Goal: Information Seeking & Learning: Stay updated

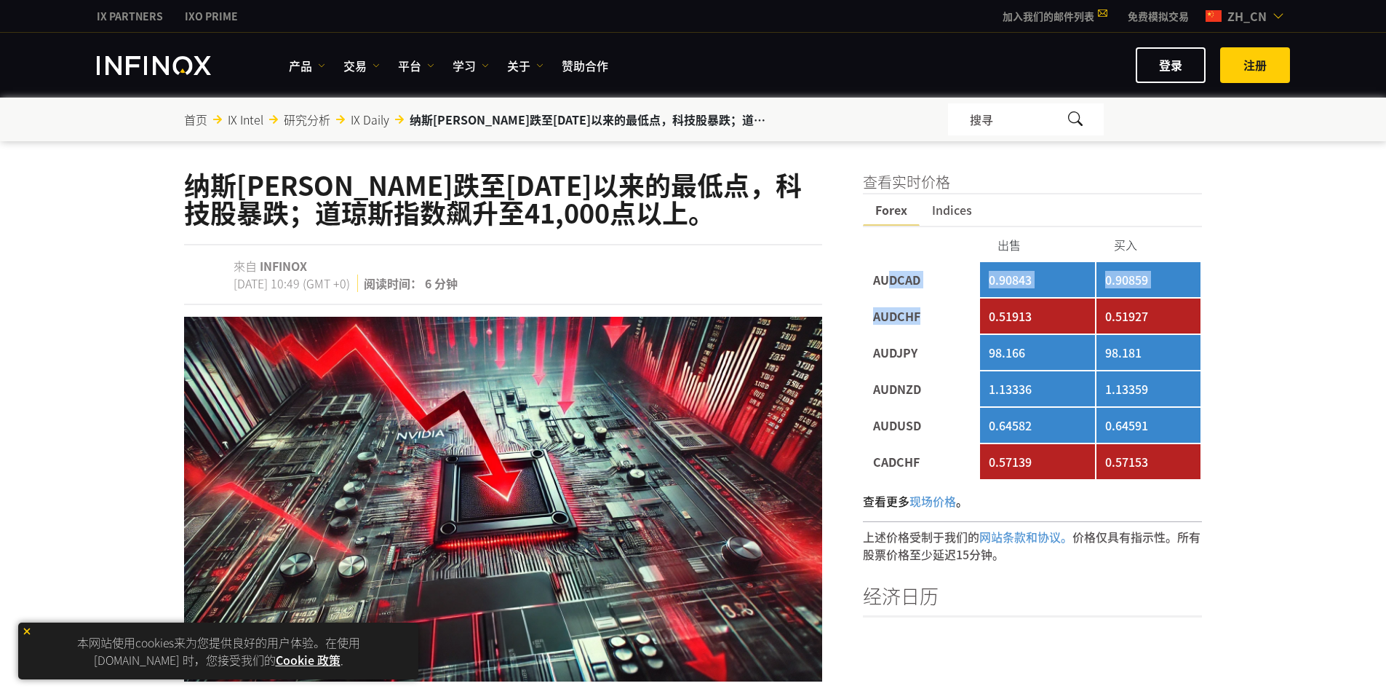
drag, startPoint x: 892, startPoint y: 280, endPoint x: 931, endPoint y: 322, distance: 57.2
click at [932, 322] on tbody "AUDCAD 0.90843 0.90859 AUDCHF 0.51913 0.51927 AUDJPY 98.166 98.181 AUDNZD 1.133…" at bounding box center [1033, 370] width 337 height 217
click at [930, 322] on td "AUDCHF" at bounding box center [922, 315] width 114 height 35
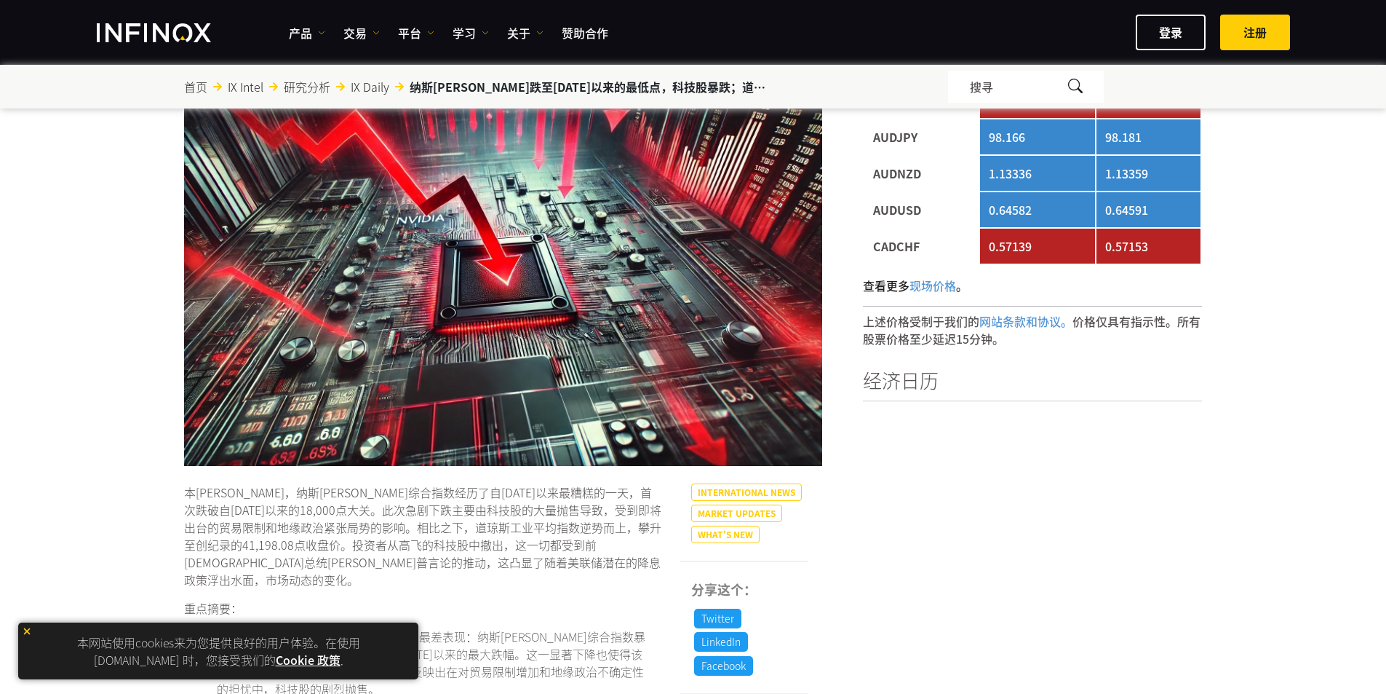
scroll to position [73, 0]
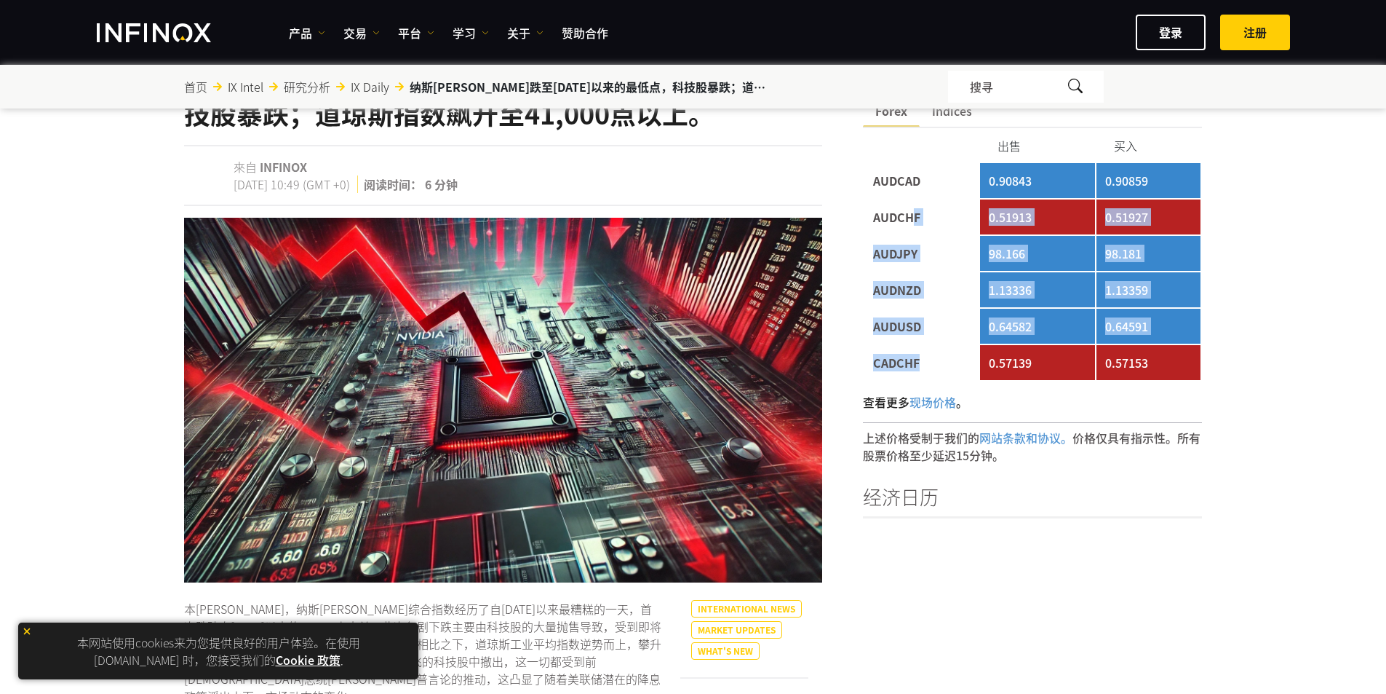
drag, startPoint x: 937, startPoint y: 354, endPoint x: 916, endPoint y: 221, distance: 135.5
click at [916, 221] on tbody "AUDCAD 0.90843 0.90859 AUDCHF 0.51913 0.51927 AUDJPY 98.166 98.181 AUDNZD 1.133…" at bounding box center [1033, 271] width 337 height 217
click at [916, 221] on td "AUDCHF" at bounding box center [922, 216] width 114 height 35
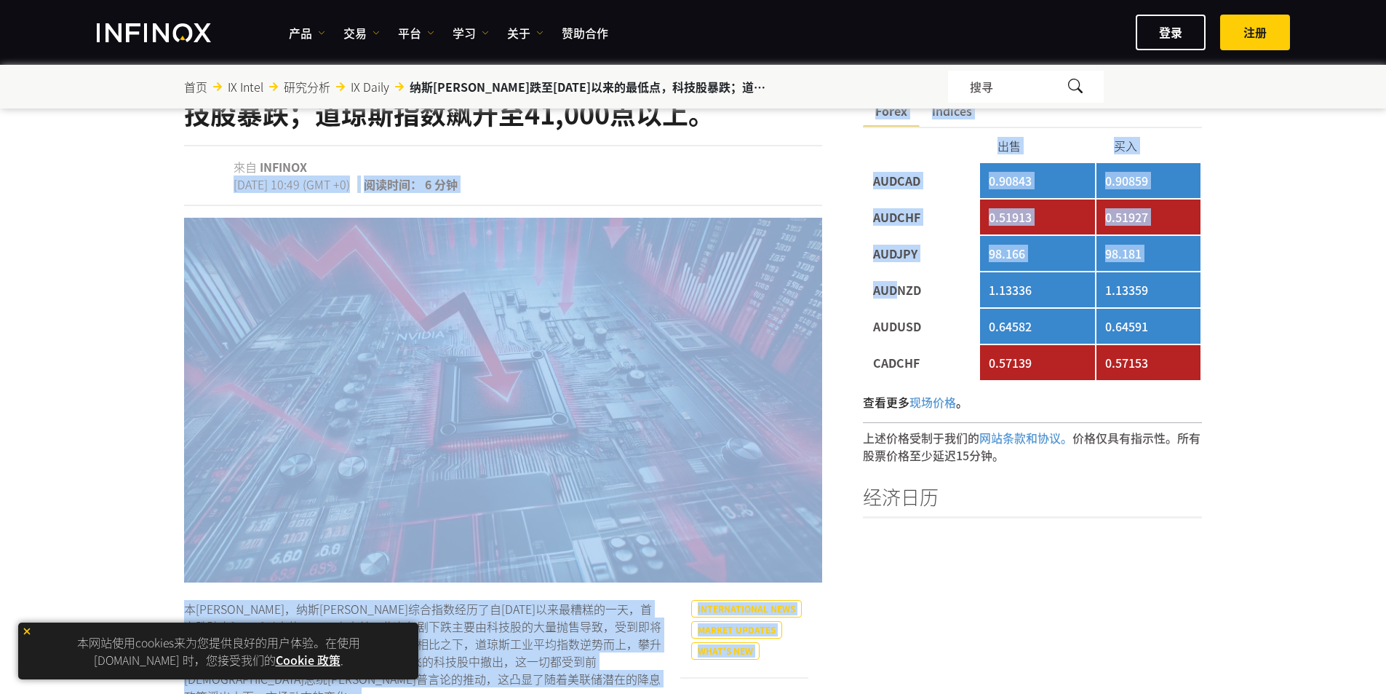
scroll to position [0, 0]
drag, startPoint x: 849, startPoint y: 172, endPoint x: 924, endPoint y: 315, distance: 162.1
click at [924, 315] on td "AUDUSD" at bounding box center [922, 326] width 114 height 35
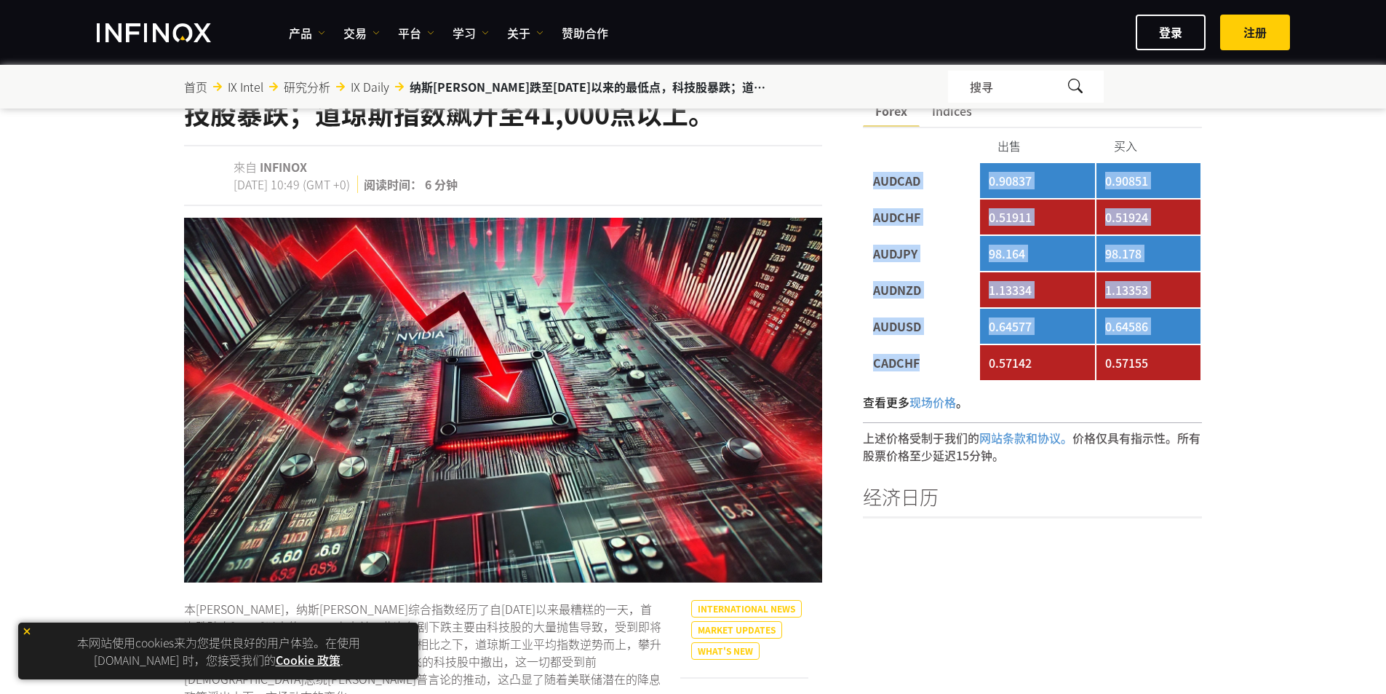
click at [929, 368] on td "CADCHF" at bounding box center [922, 362] width 114 height 35
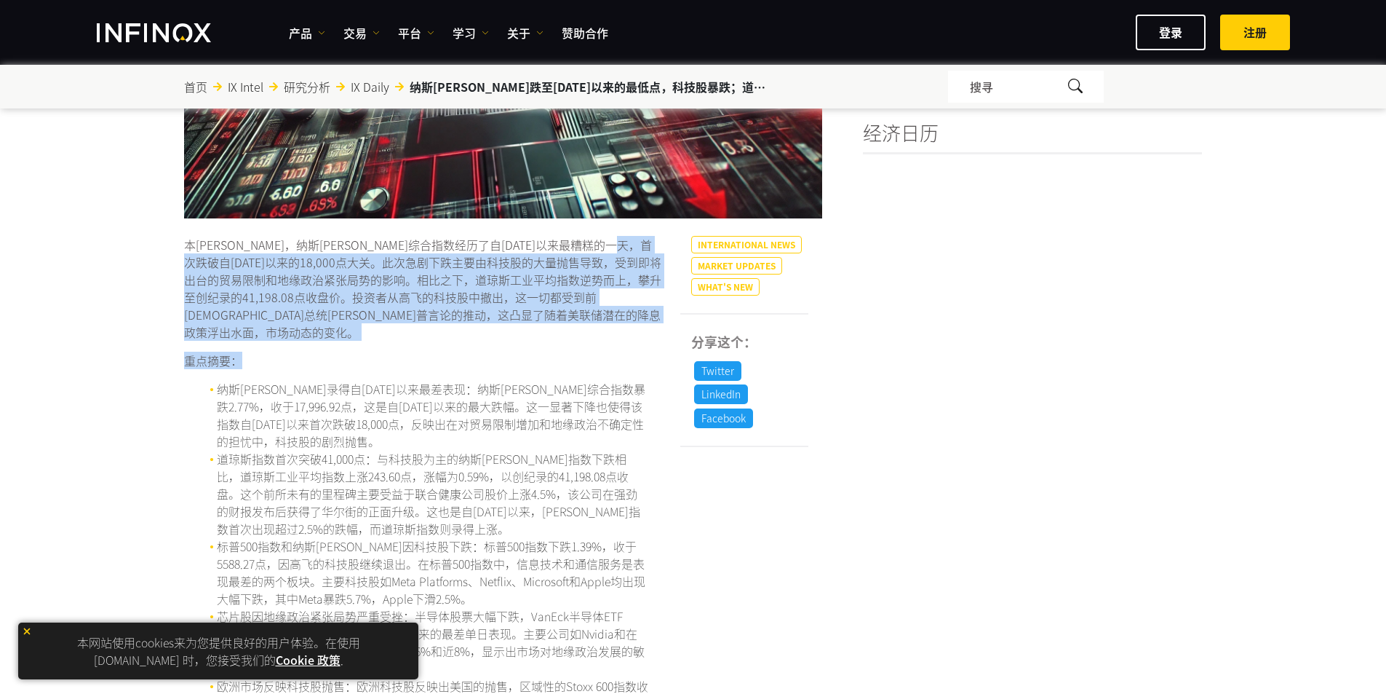
drag, startPoint x: 235, startPoint y: 258, endPoint x: 424, endPoint y: 325, distance: 199.8
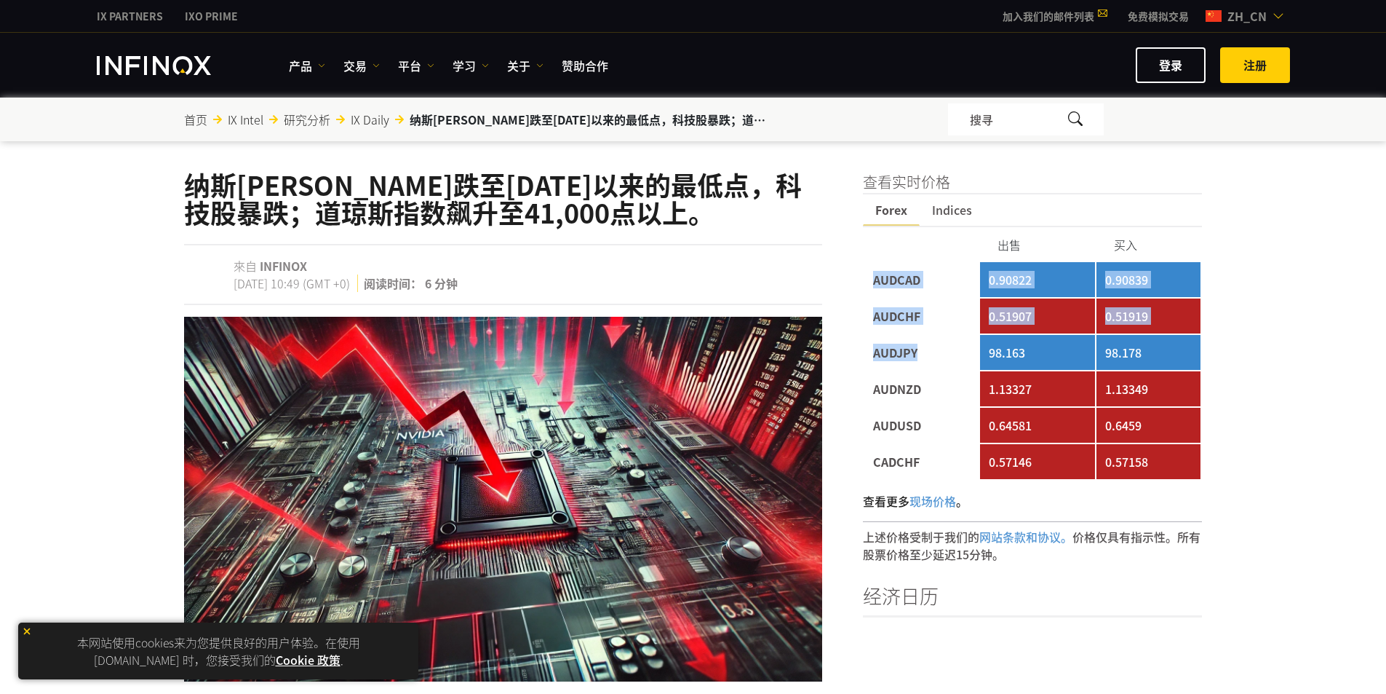
drag, startPoint x: 865, startPoint y: 270, endPoint x: 915, endPoint y: 357, distance: 99.8
click at [915, 357] on tbody "AUDCAD 0.90822 0.90839 AUDCHF 0.51907 0.51919 AUDJPY 98.163 98.178 AUDNZD 1.133…" at bounding box center [1033, 370] width 337 height 217
click at [915, 357] on td "AUDJPY" at bounding box center [922, 352] width 114 height 35
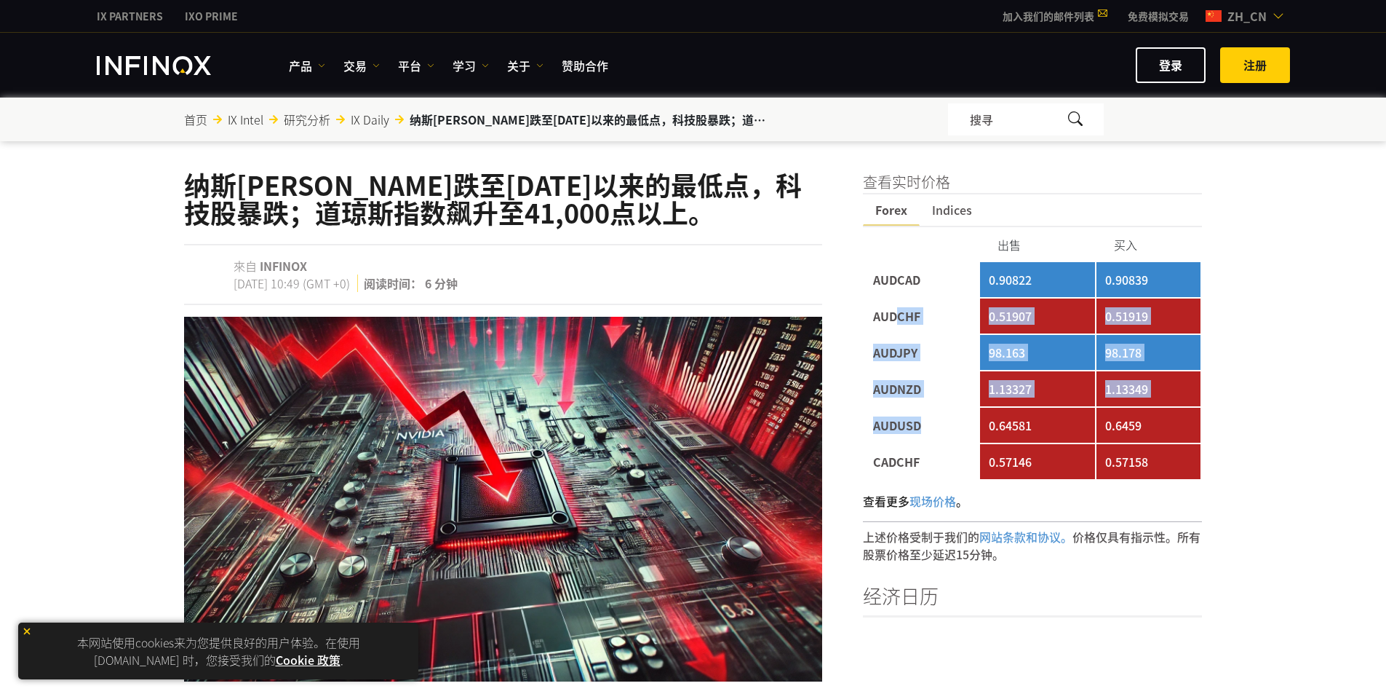
drag, startPoint x: 933, startPoint y: 413, endPoint x: 894, endPoint y: 301, distance: 119.5
click at [894, 301] on tbody "AUDCAD 0.90822 0.90839 AUDCHF 0.51907 0.51919 AUDJPY 98.163 98.178 AUDNZD 1.133…" at bounding box center [1033, 370] width 337 height 217
click at [894, 301] on td "AUDCHF" at bounding box center [922, 315] width 114 height 35
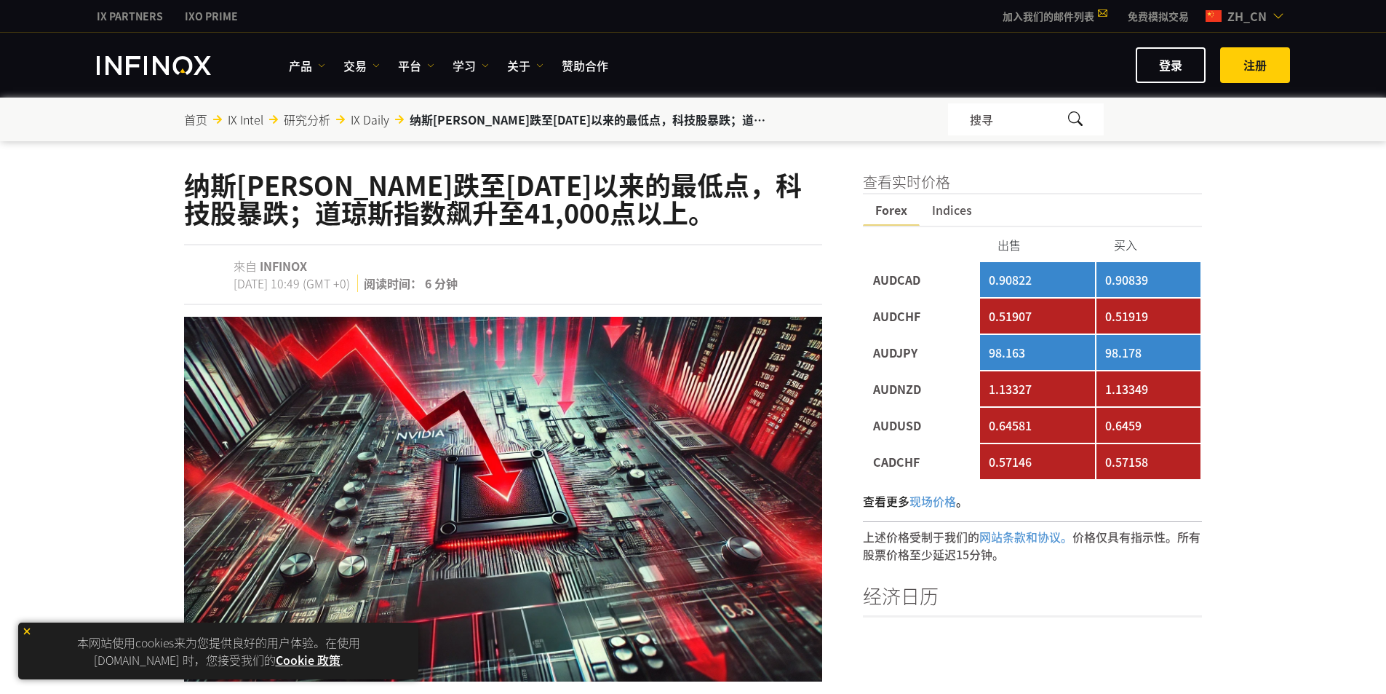
click at [935, 214] on span "Indices" at bounding box center [952, 209] width 65 height 31
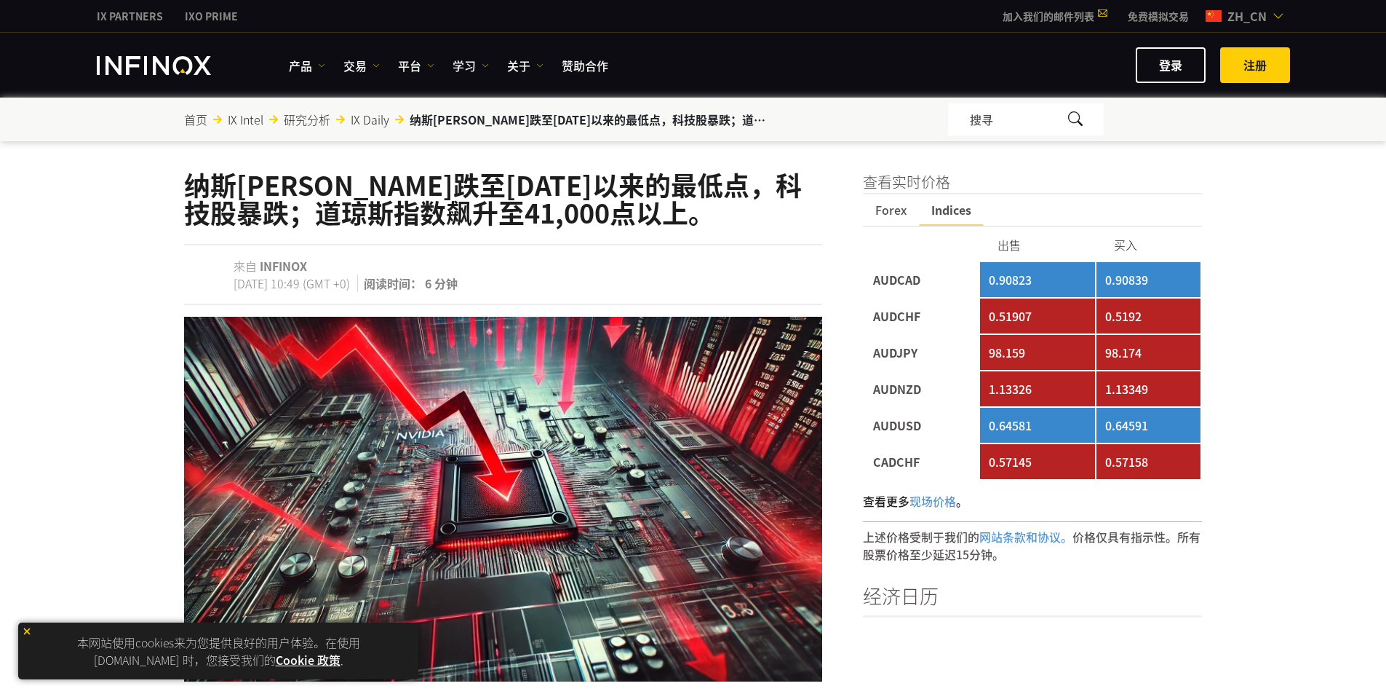
click at [888, 215] on span "Forex" at bounding box center [891, 209] width 56 height 31
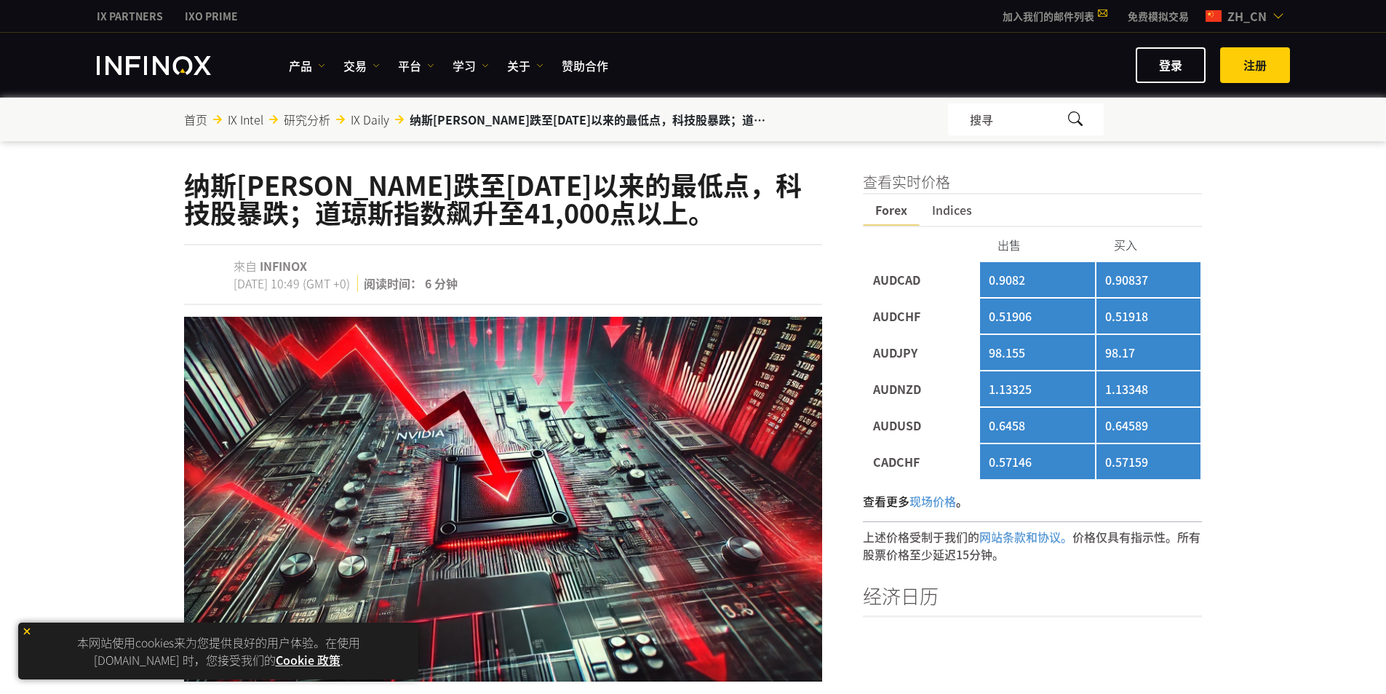
click at [934, 213] on span "Indices" at bounding box center [952, 209] width 65 height 31
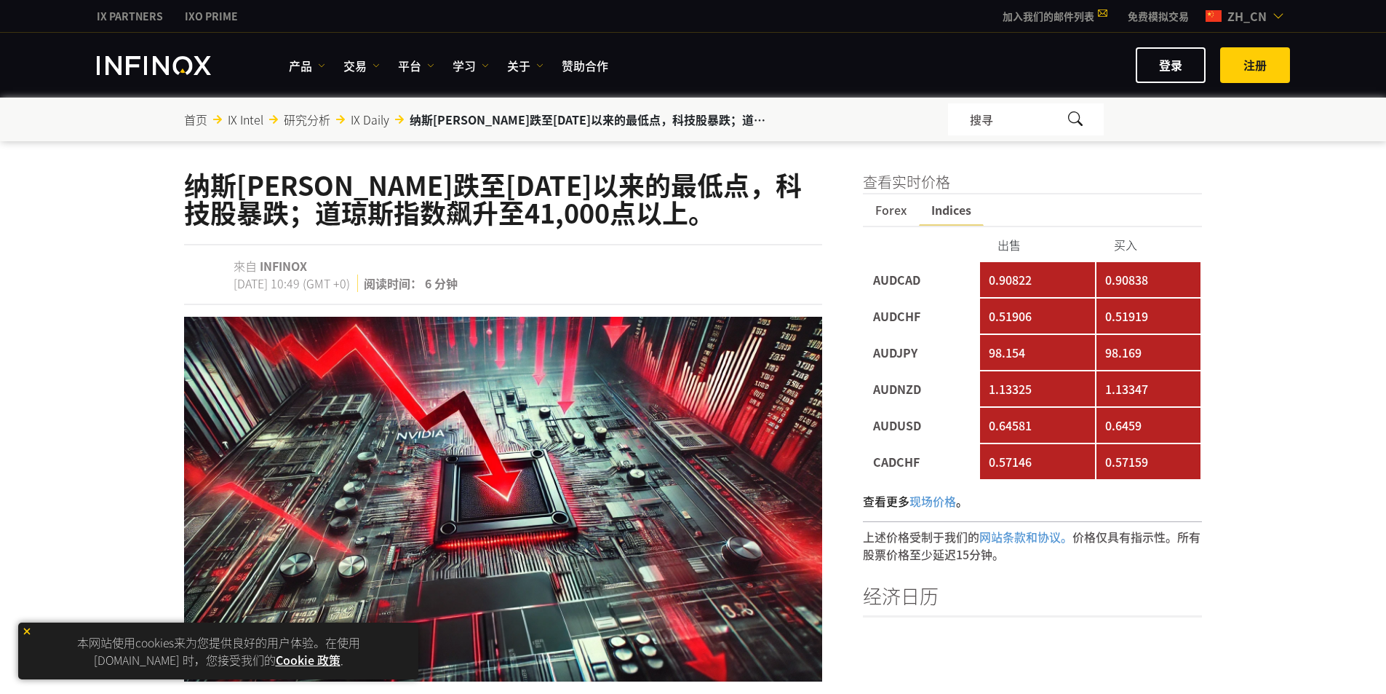
click at [880, 208] on span "Forex" at bounding box center [891, 209] width 56 height 31
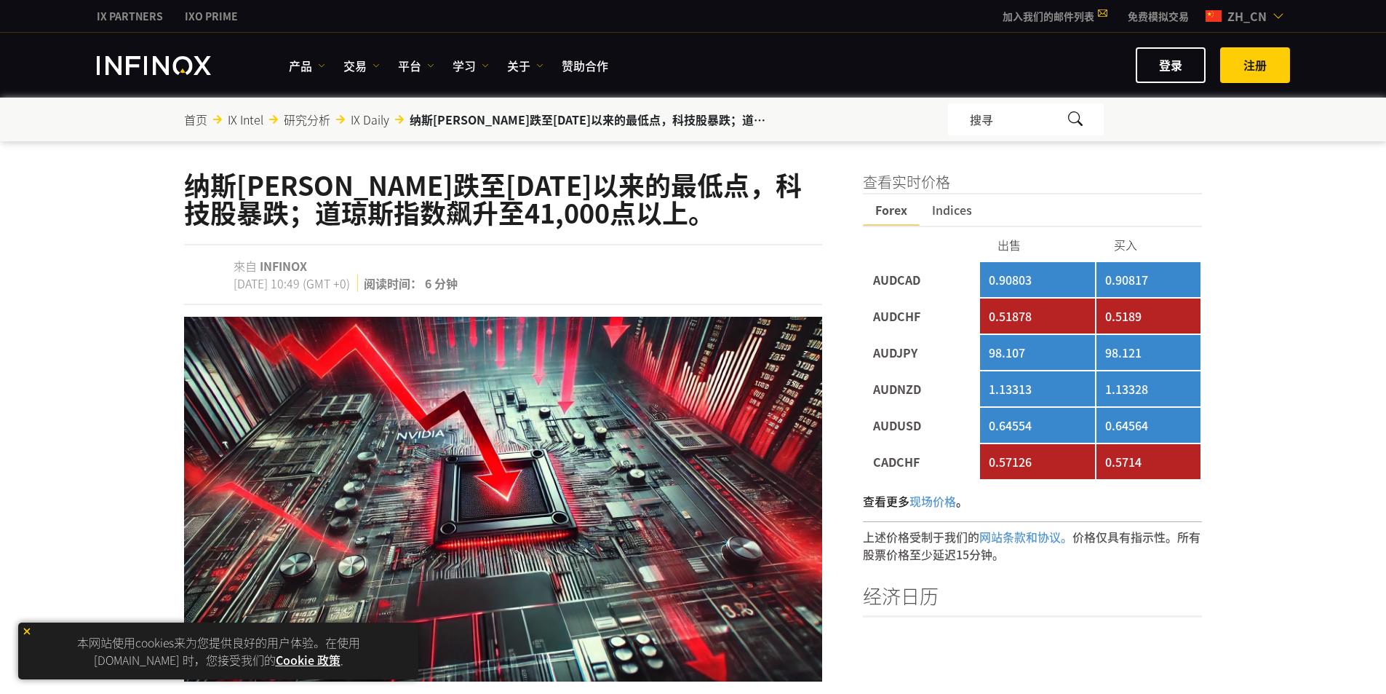
click at [25, 630] on img at bounding box center [27, 631] width 10 height 10
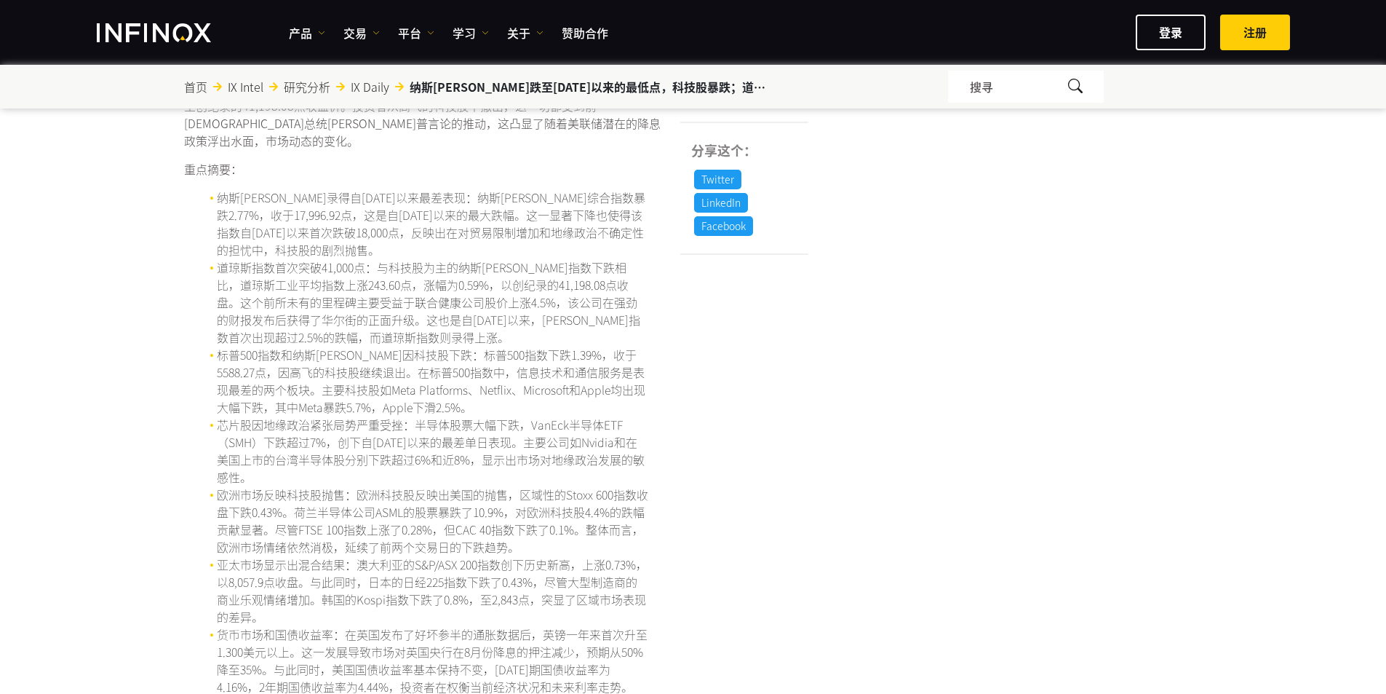
scroll to position [655, 0]
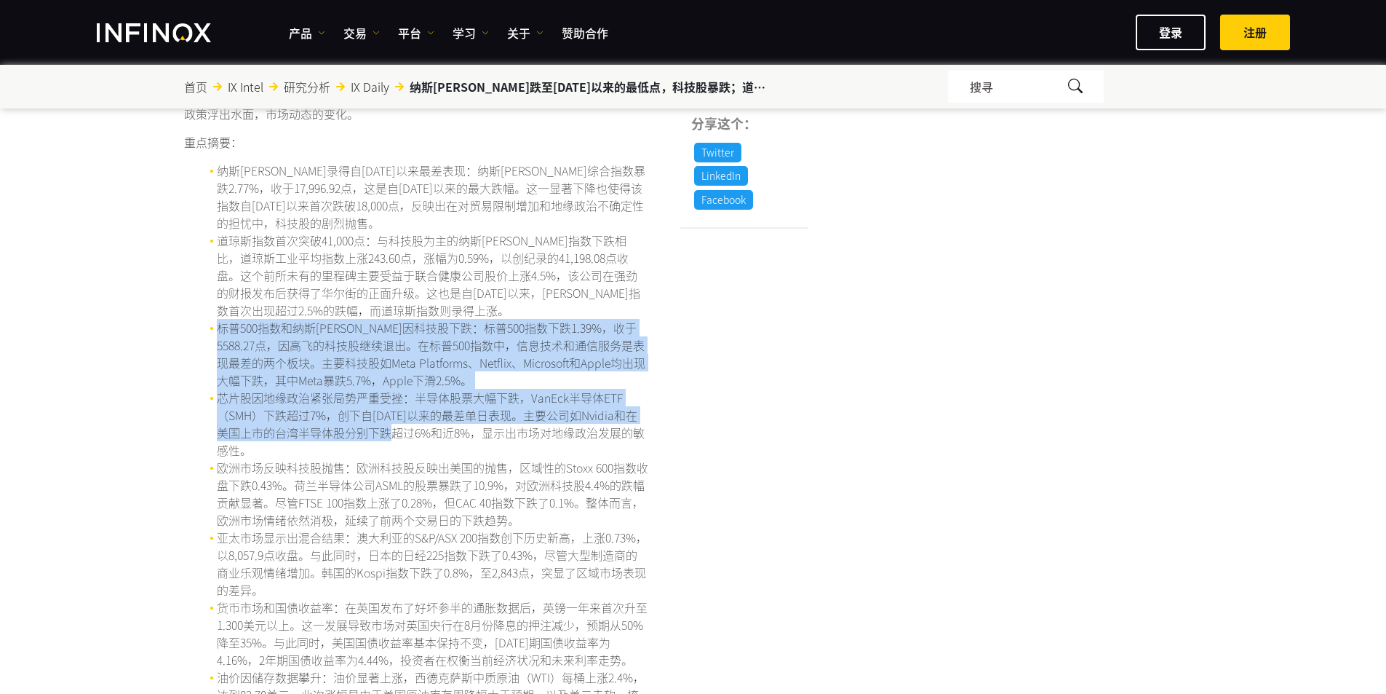
drag, startPoint x: 392, startPoint y: 416, endPoint x: 407, endPoint y: 421, distance: 15.7
click at [406, 421] on ul "纳斯[PERSON_NAME]录得自[DATE]以来最差表现：纳斯[PERSON_NAME]综合指数暴跌2.77%，收于17,996.92点，这是自[DATE…" at bounding box center [423, 450] width 479 height 576
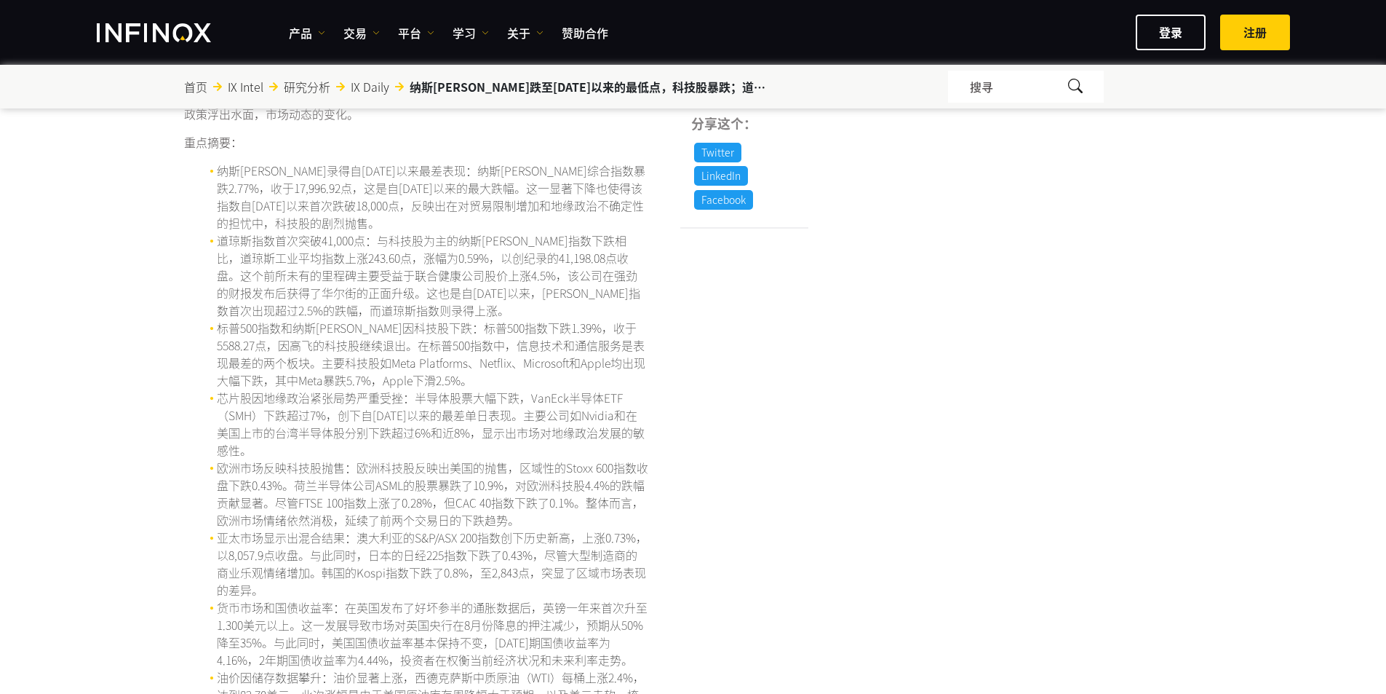
click at [409, 421] on li "芯片股因地缘政治紧张局势严重受挫：半导体股票大幅下跌，VanEck半导体ETF（SMH）下跌超过7%，创下自[DATE]以来的最差单日表现。主要公司如Nvid…" at bounding box center [433, 424] width 432 height 70
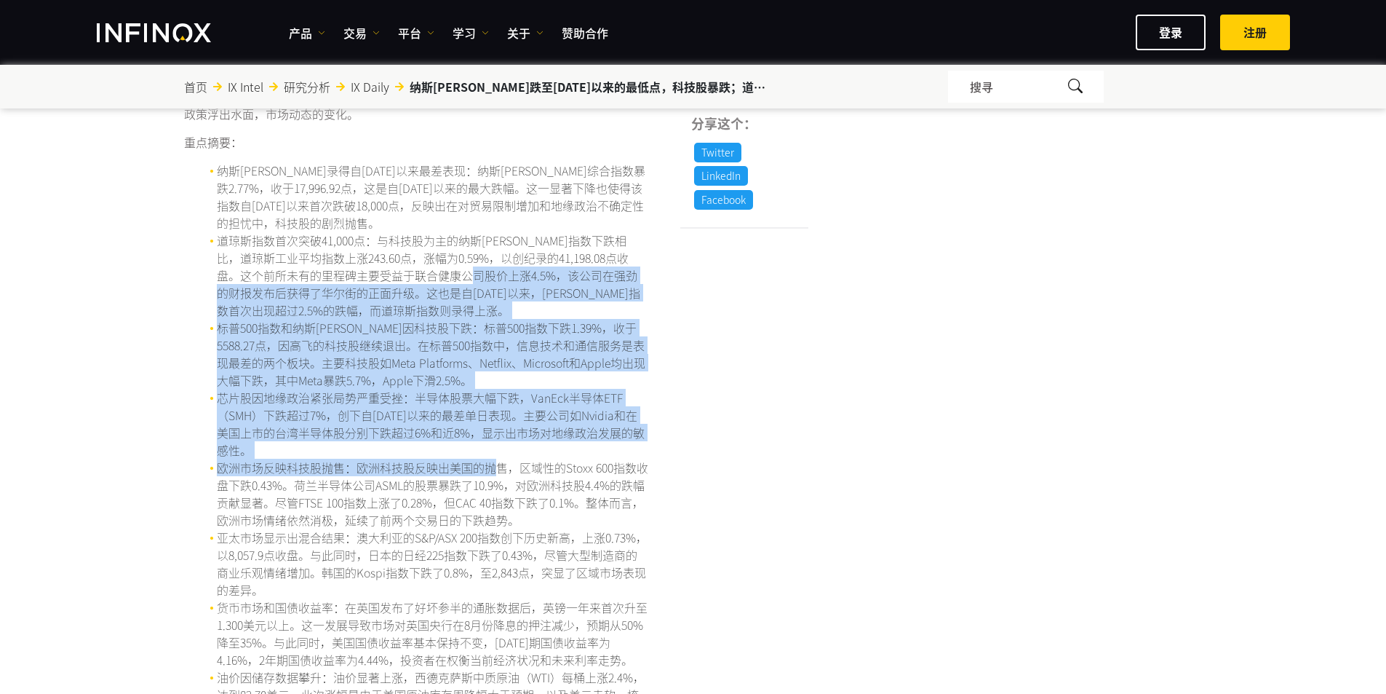
drag, startPoint x: 494, startPoint y: 448, endPoint x: 480, endPoint y: 221, distance: 227.5
click at [480, 222] on ul "纳斯[PERSON_NAME]录得自[DATE]以来最差表现：纳斯[PERSON_NAME]综合指数暴跌2.77%，收于17,996.92点，这是自[DATE…" at bounding box center [423, 450] width 479 height 576
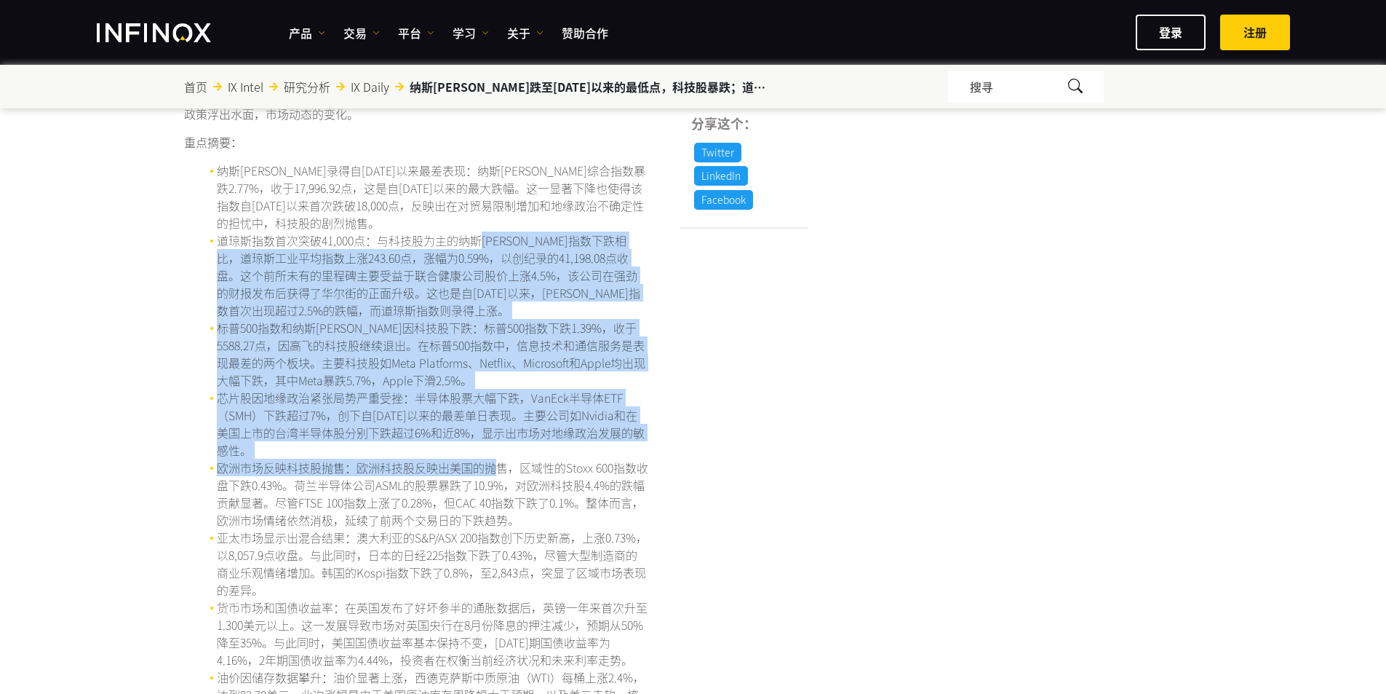
click at [480, 231] on li "道琼斯指数首次突破41,000点：与科技股为主的纳斯[PERSON_NAME]指数下跌相比，道琼斯工业平均指数上涨243.60点，涨幅为0.59%，以创纪录的…" at bounding box center [433, 274] width 432 height 87
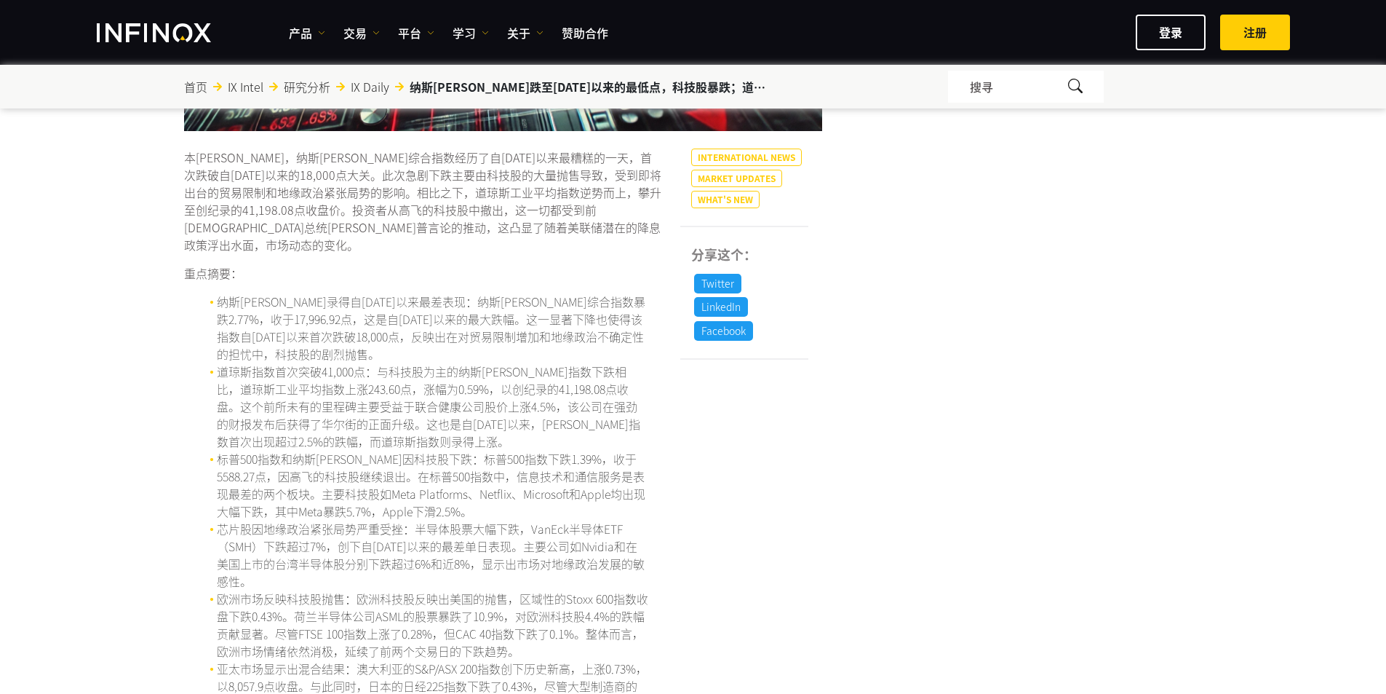
scroll to position [291, 0]
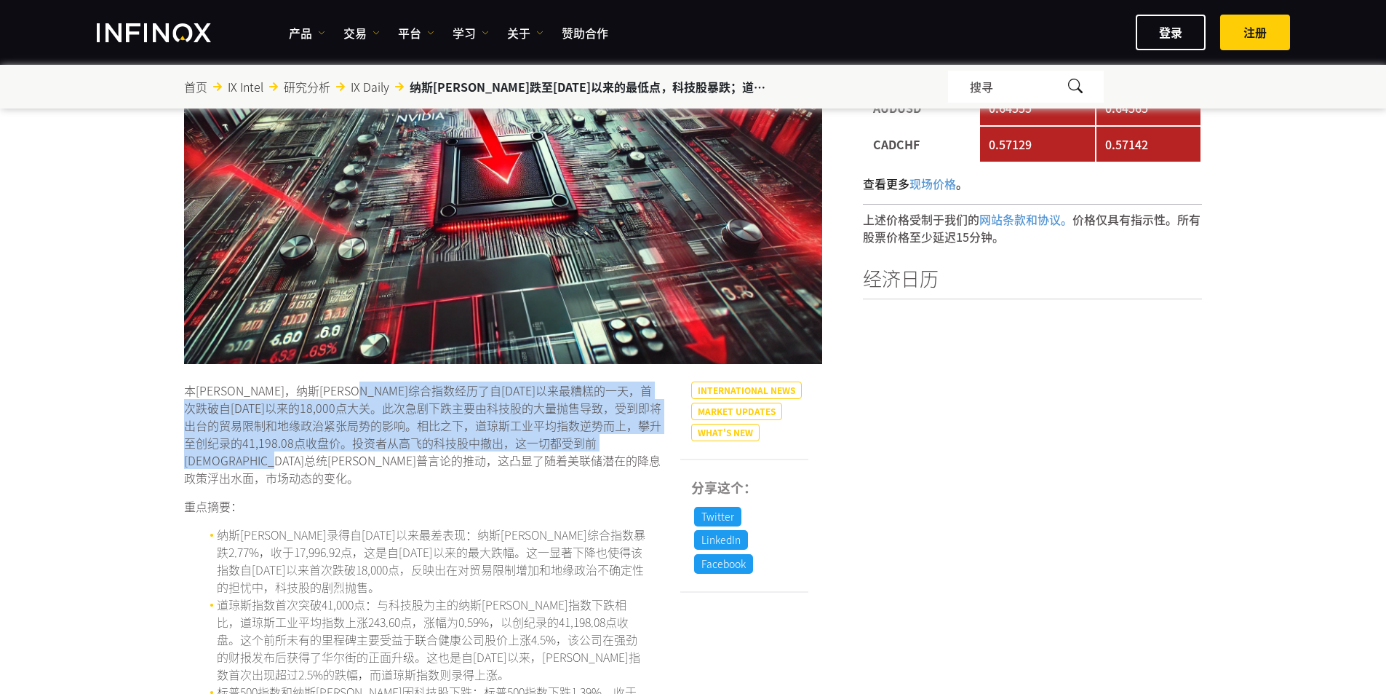
drag, startPoint x: 464, startPoint y: 452, endPoint x: 417, endPoint y: 390, distance: 77.4
click at [418, 392] on p "本[PERSON_NAME]，纳斯[PERSON_NAME]综合指数经历了自[DATE]以来最糟糕的一天，首次跌破自[DATE]以来的18,000点大关。此次…" at bounding box center [423, 433] width 479 height 105
click at [417, 390] on p "本[PERSON_NAME]，纳斯[PERSON_NAME]综合指数经历了自[DATE]以来最糟糕的一天，首次跌破自[DATE]以来的18,000点大关。此次…" at bounding box center [423, 433] width 479 height 105
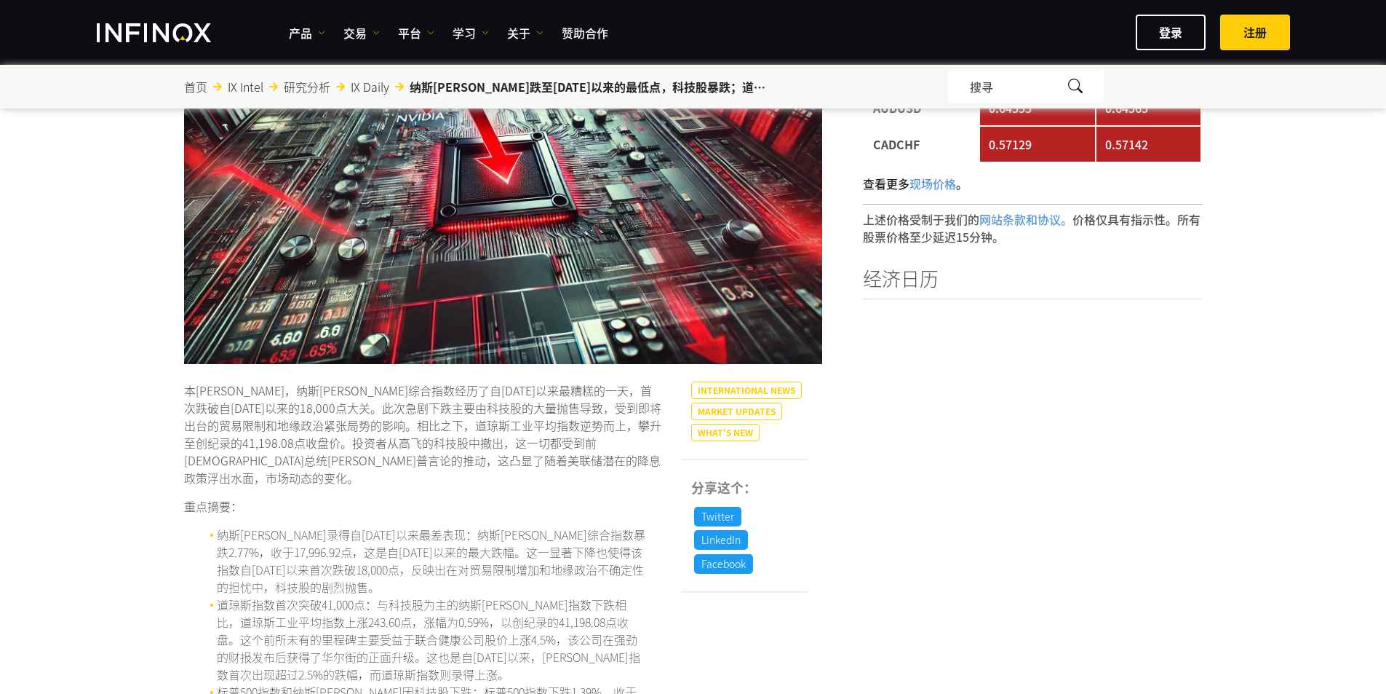
click at [216, 390] on p "本[PERSON_NAME]，纳斯[PERSON_NAME]综合指数经历了自[DATE]以来最糟糕的一天，首次跌破自[DATE]以来的18,000点大关。此次…" at bounding box center [423, 433] width 479 height 105
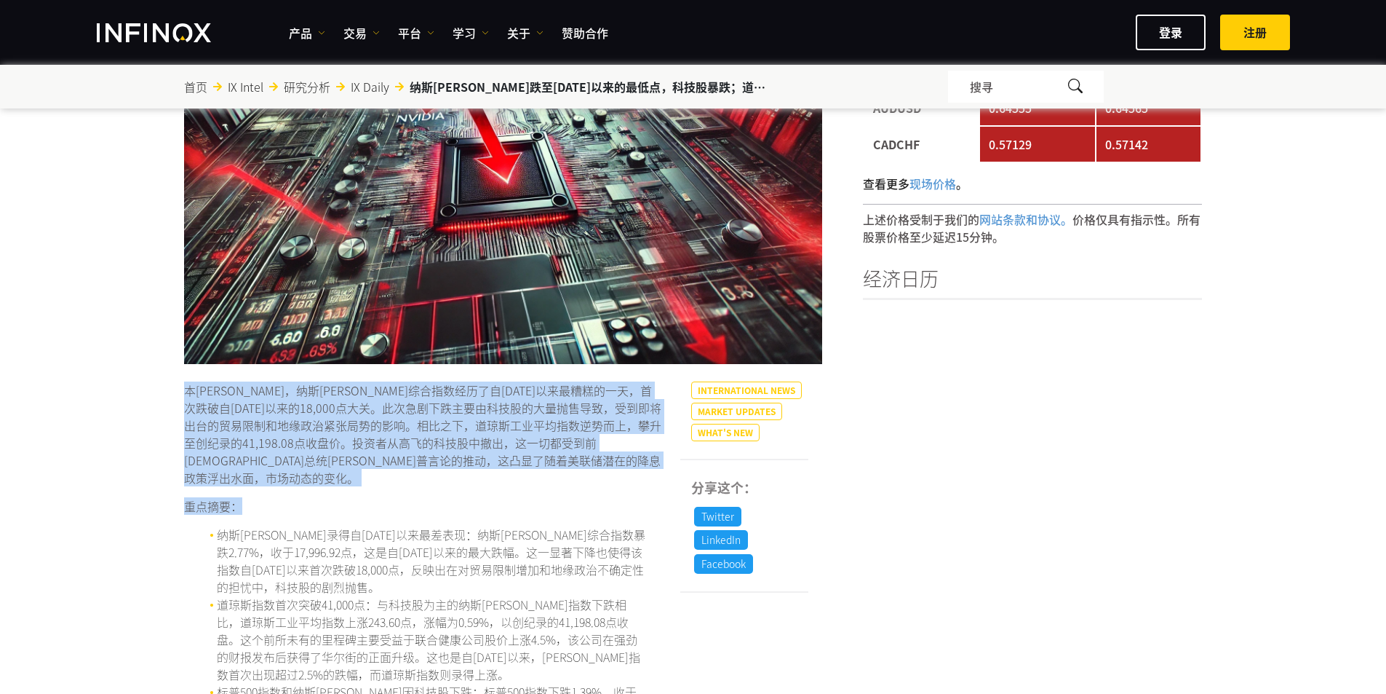
drag, startPoint x: 188, startPoint y: 392, endPoint x: 384, endPoint y: 493, distance: 221.4
click at [384, 497] on p "重点摘要：" at bounding box center [423, 505] width 479 height 17
drag, startPoint x: 337, startPoint y: 467, endPoint x: 352, endPoint y: 437, distance: 33.5
click at [337, 467] on p "本[PERSON_NAME]，纳斯[PERSON_NAME]综合指数经历了自[DATE]以来最糟糕的一天，首次跌破自[DATE]以来的18,000点大关。此次…" at bounding box center [423, 433] width 479 height 105
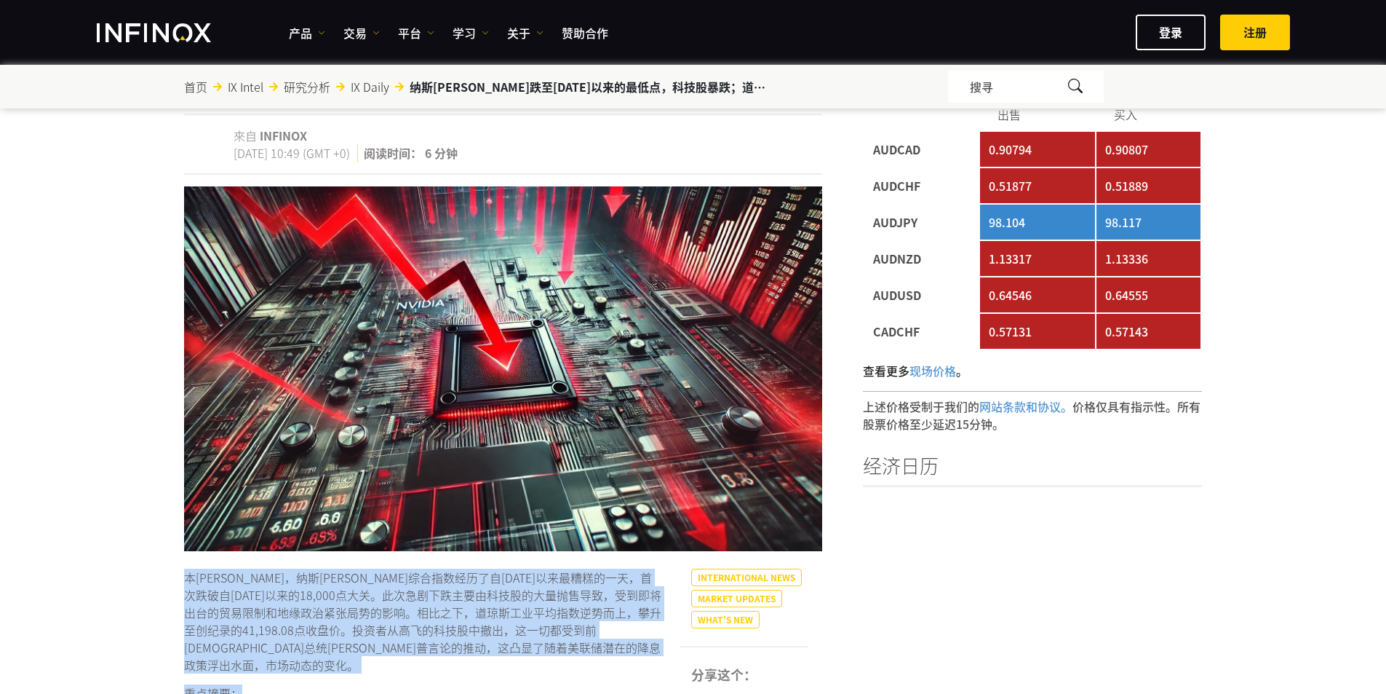
scroll to position [0, 0]
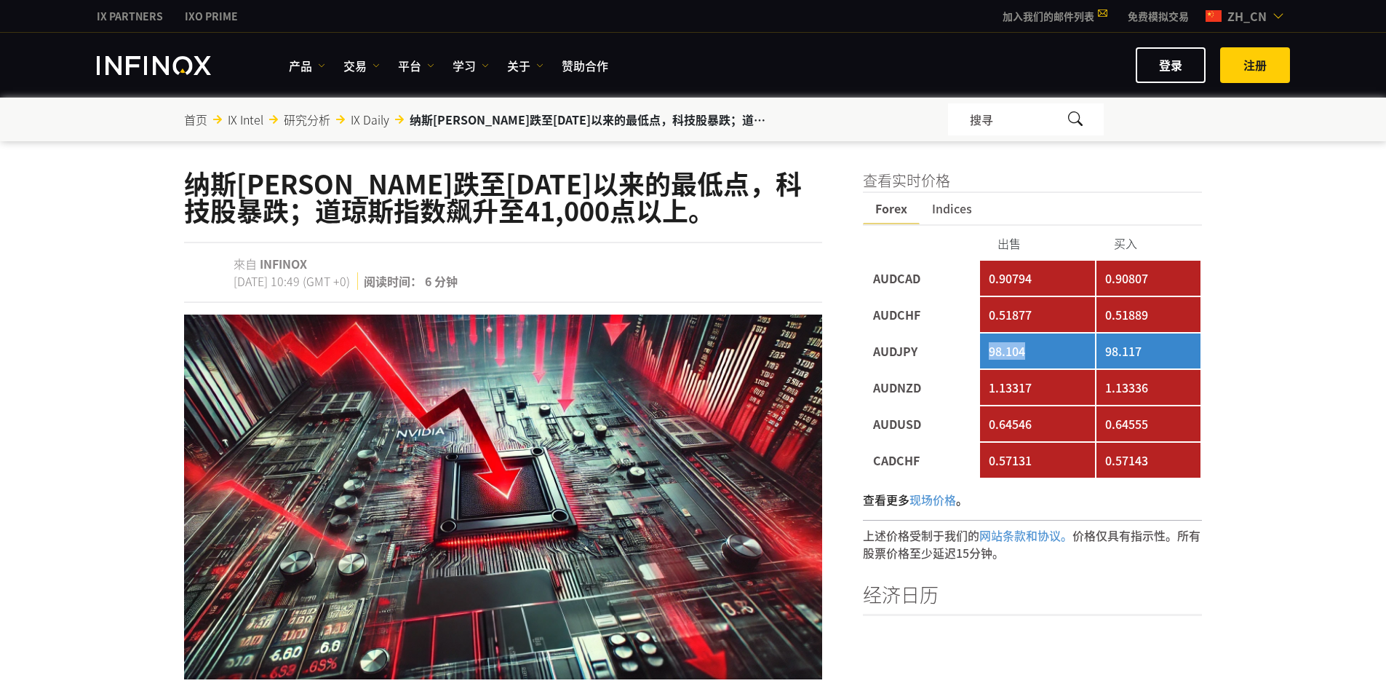
drag, startPoint x: 1033, startPoint y: 354, endPoint x: 1047, endPoint y: 354, distance: 13.1
click at [1047, 354] on td "98.104" at bounding box center [1037, 350] width 114 height 35
drag, startPoint x: 1045, startPoint y: 352, endPoint x: 1166, endPoint y: 348, distance: 120.9
click at [1166, 348] on tr "AUDJPY 98.104 98.117" at bounding box center [1033, 350] width 337 height 35
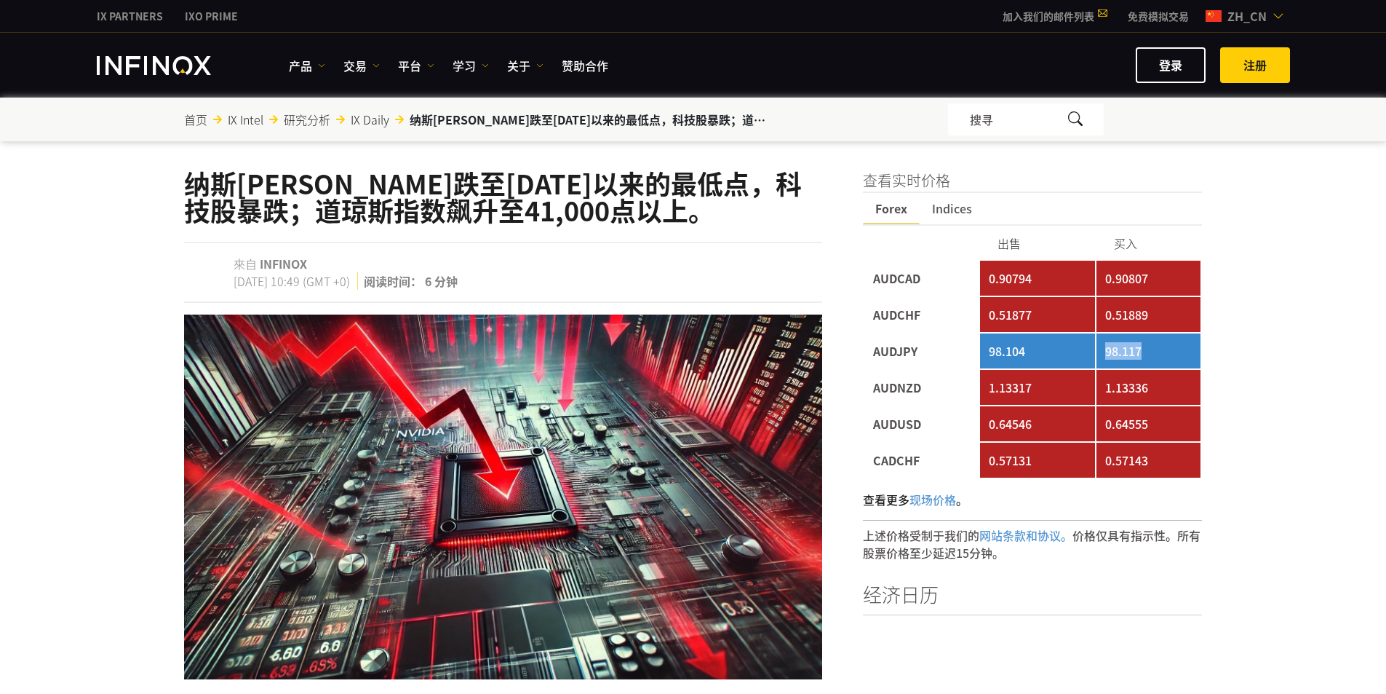
click at [1166, 347] on td "98.117" at bounding box center [1149, 350] width 105 height 35
drag, startPoint x: 1191, startPoint y: 354, endPoint x: 1058, endPoint y: 352, distance: 132.5
click at [1058, 352] on tr "AUDJPY 98.104 98.117" at bounding box center [1033, 350] width 337 height 35
drag, startPoint x: 1058, startPoint y: 352, endPoint x: 1051, endPoint y: 350, distance: 7.4
click at [1057, 352] on td "98.104" at bounding box center [1037, 350] width 114 height 35
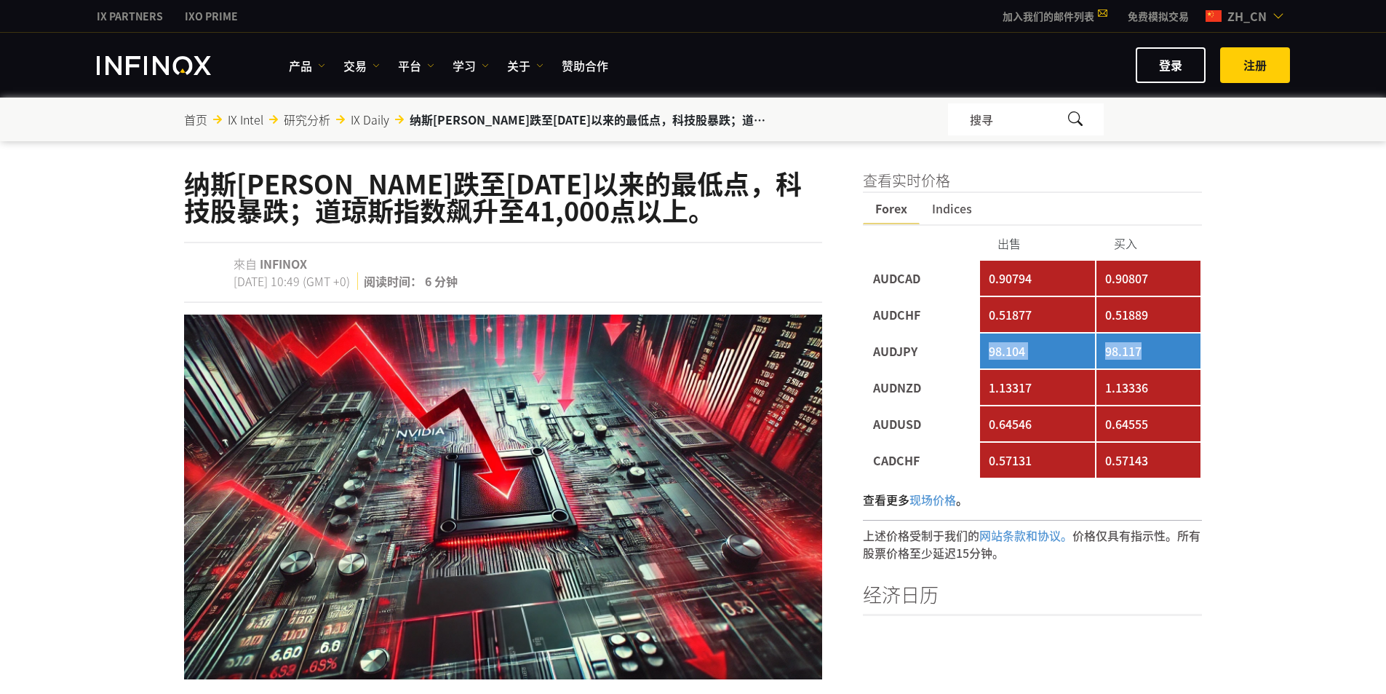
drag, startPoint x: 964, startPoint y: 349, endPoint x: 1180, endPoint y: 356, distance: 217.0
click at [1180, 356] on tr "AUDJPY 98.104 98.117" at bounding box center [1033, 350] width 337 height 35
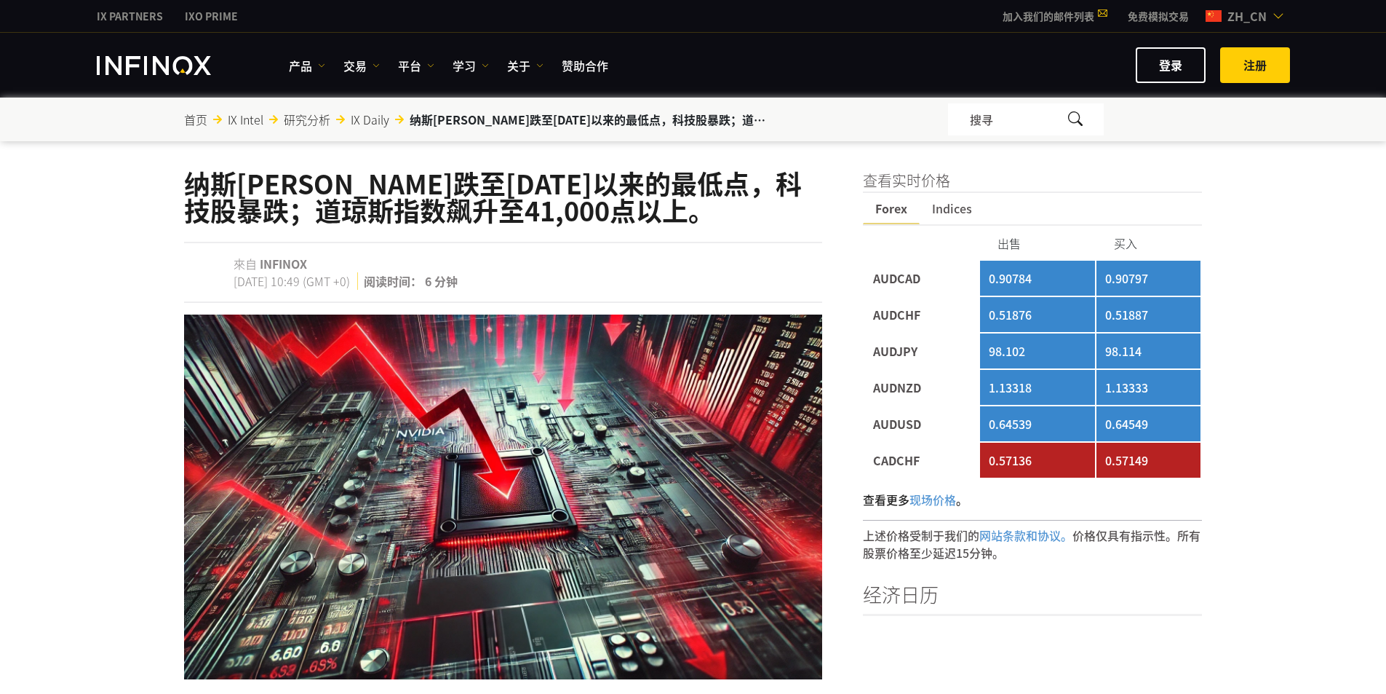
drag, startPoint x: 1135, startPoint y: 346, endPoint x: 1087, endPoint y: 341, distance: 47.5
click at [1134, 345] on td "98.114" at bounding box center [1149, 350] width 105 height 35
drag, startPoint x: 965, startPoint y: 346, endPoint x: 1183, endPoint y: 376, distance: 219.6
click at [1183, 376] on tbody "AUDCAD 0.90784 0.90797 AUDCHF 0.51876 0.51887 AUDJPY 98.102 98.114 AUDNZD 1.133…" at bounding box center [1033, 369] width 337 height 217
click at [1183, 376] on td "1.13333" at bounding box center [1149, 387] width 105 height 35
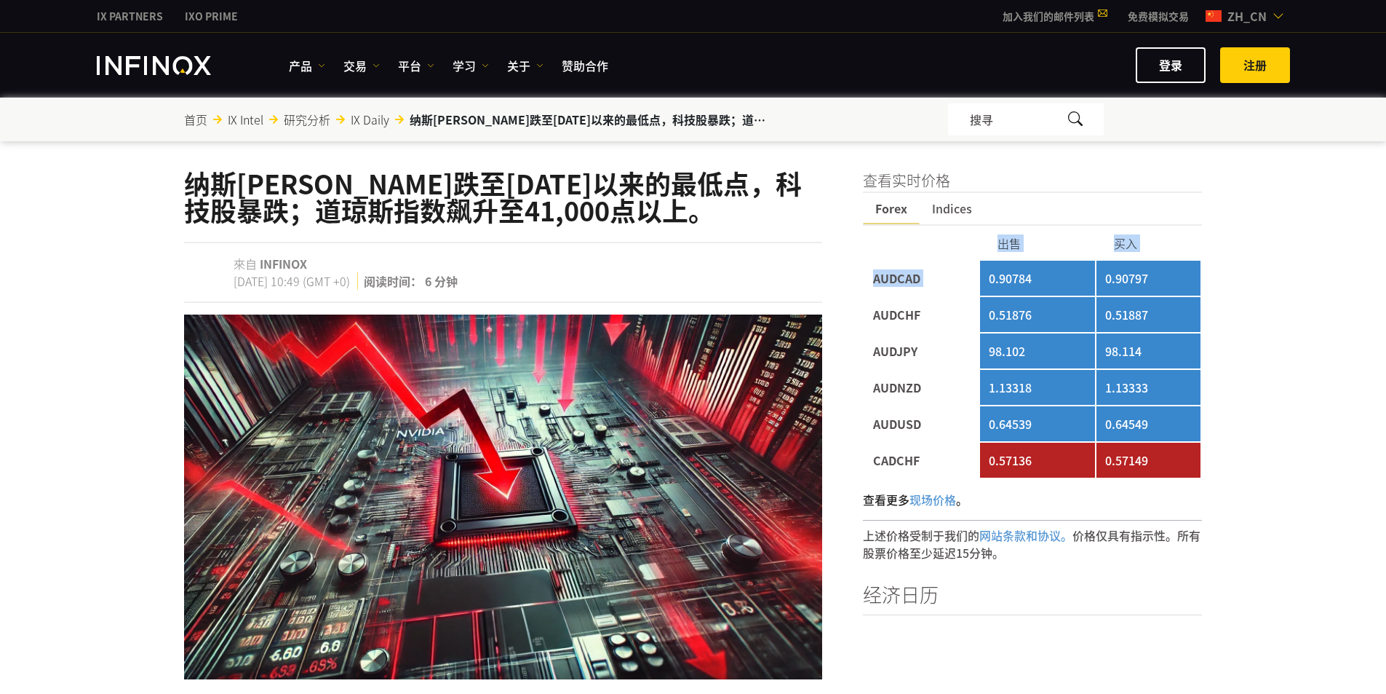
drag, startPoint x: 1211, startPoint y: 398, endPoint x: 985, endPoint y: 270, distance: 259.4
click at [985, 270] on td "0.90784" at bounding box center [1037, 278] width 114 height 35
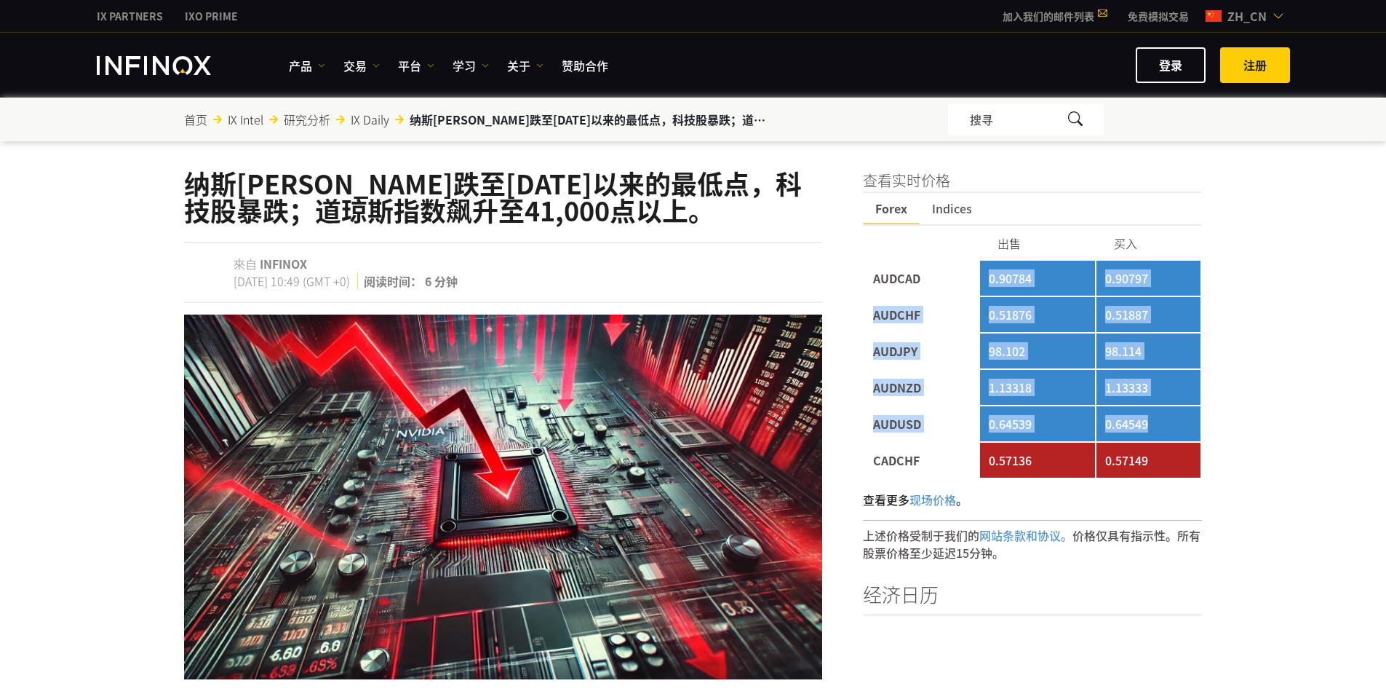
drag, startPoint x: 977, startPoint y: 270, endPoint x: 1164, endPoint y: 416, distance: 237.5
click at [1164, 416] on tbody "AUDCAD 0.90784 0.90797 AUDCHF 0.51876 0.51887 AUDJPY 98.102 98.114 AUDNZD 1.133…" at bounding box center [1033, 369] width 337 height 217
click at [1164, 416] on td "0.64549" at bounding box center [1149, 423] width 105 height 35
drag, startPoint x: 1178, startPoint y: 422, endPoint x: 873, endPoint y: 277, distance: 336.9
click at [873, 277] on tbody "AUDCAD 0.90784 0.90797 AUDCHF 0.51876 0.51887 AUDJPY 98.102 98.114 AUDNZD 1.133…" at bounding box center [1033, 369] width 337 height 217
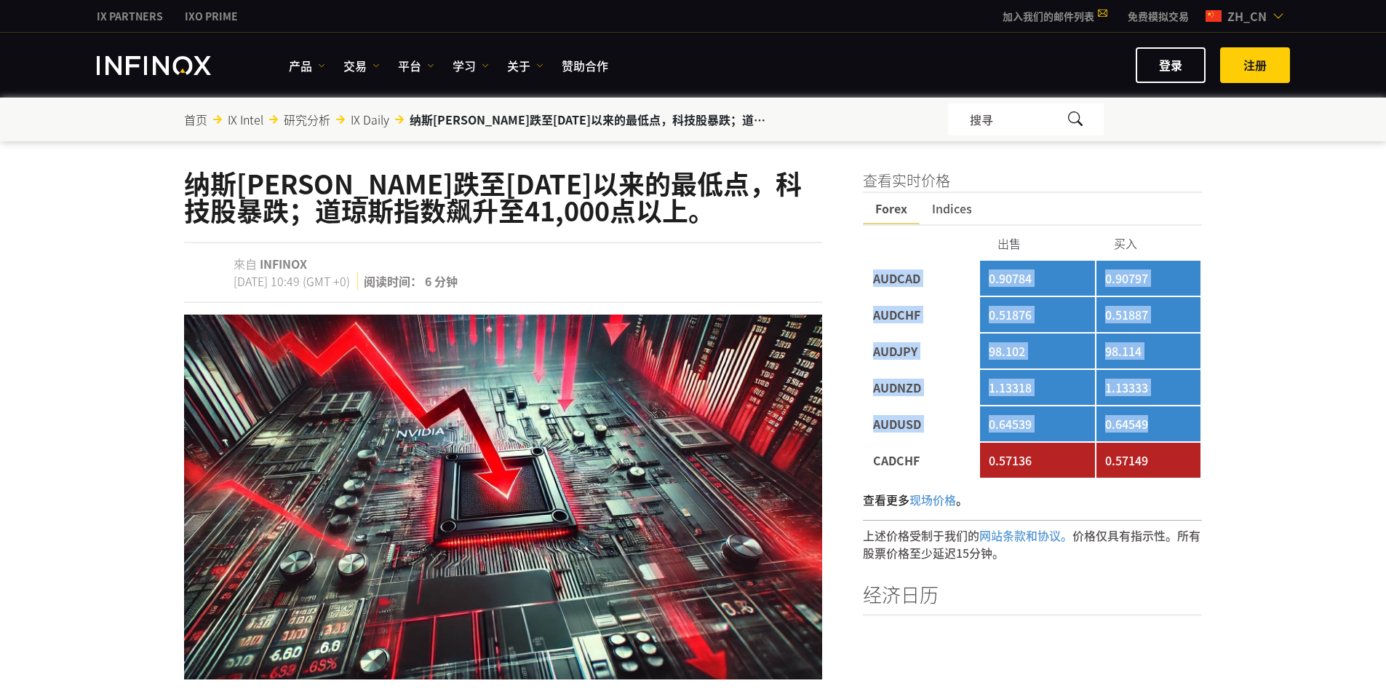
click at [873, 277] on td "AUDCAD" at bounding box center [922, 278] width 114 height 35
drag, startPoint x: 875, startPoint y: 277, endPoint x: 1144, endPoint y: 426, distance: 307.9
click at [1144, 426] on tbody "AUDCAD 0.90784 0.90797 AUDCHF 0.51876 0.51887 AUDJPY 98.102 98.114 AUDNZD 1.133…" at bounding box center [1033, 369] width 337 height 217
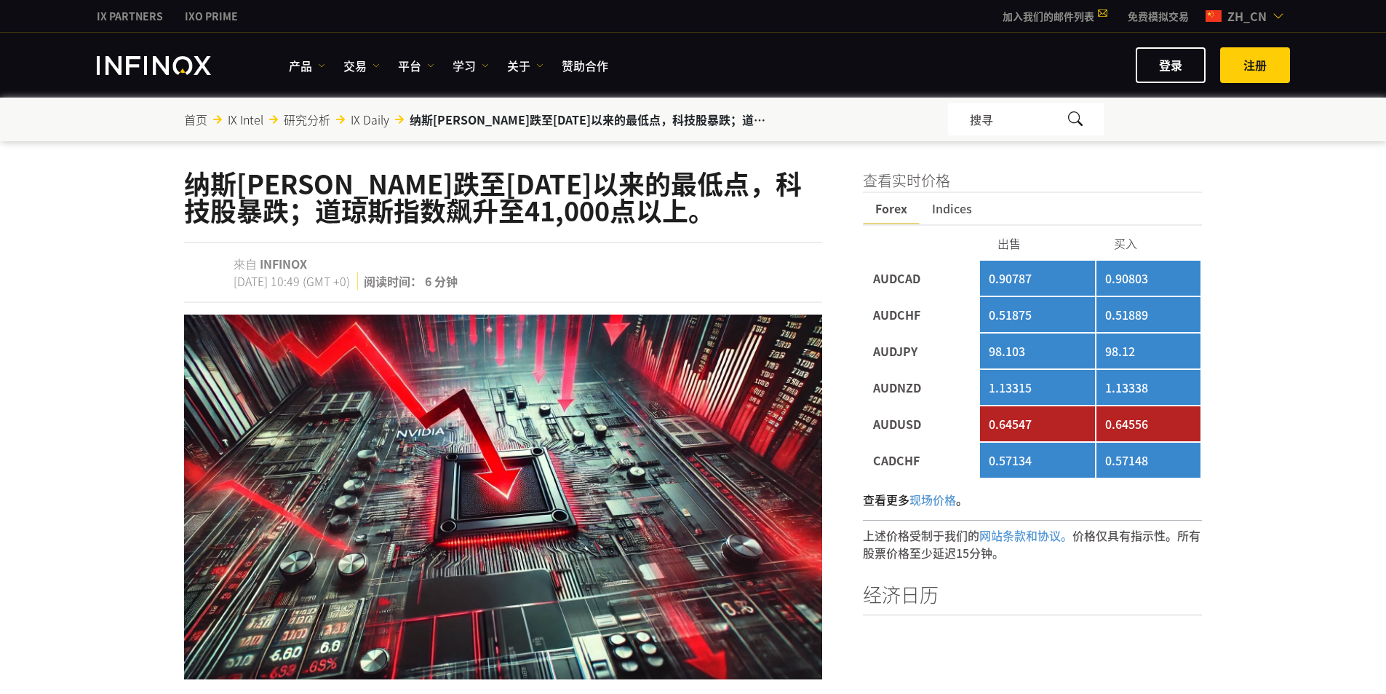
click at [1144, 426] on td "0.64556" at bounding box center [1149, 423] width 105 height 35
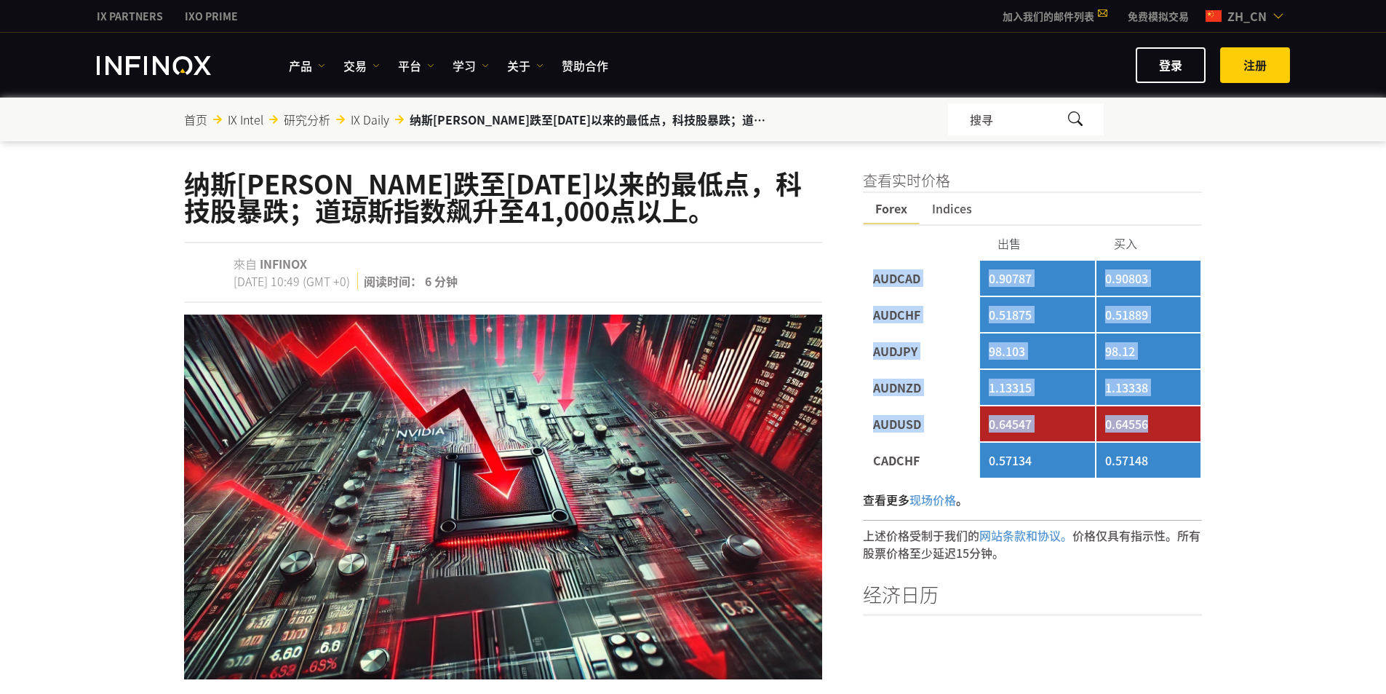
drag, startPoint x: 1154, startPoint y: 424, endPoint x: 870, endPoint y: 277, distance: 320.0
click at [870, 277] on tbody "AUDCAD 0.90787 0.90803 AUDCHF 0.51875 0.51889 AUDJPY 98.103 98.12 AUDNZD 1.1331…" at bounding box center [1033, 369] width 337 height 217
click at [869, 277] on td "AUDCAD" at bounding box center [922, 278] width 114 height 35
click at [867, 276] on td "AUDCAD" at bounding box center [922, 278] width 114 height 35
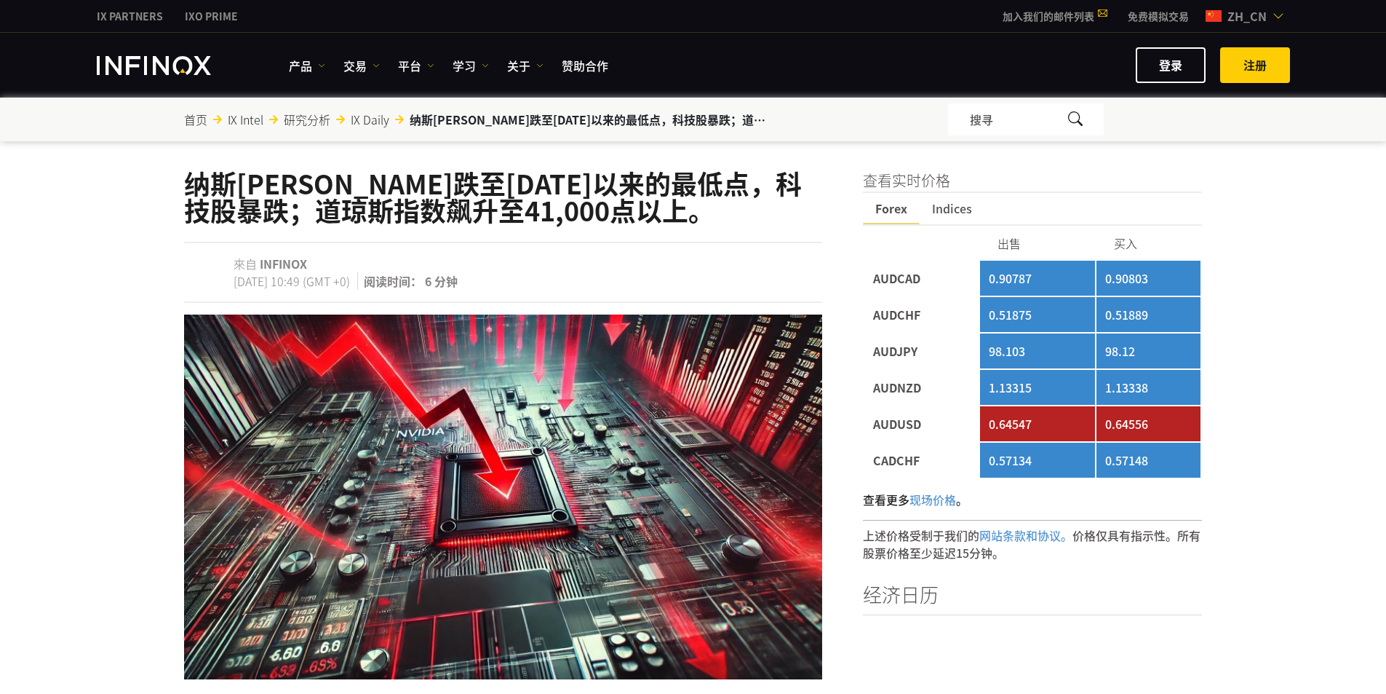
click at [879, 279] on td "AUDCAD" at bounding box center [922, 278] width 114 height 35
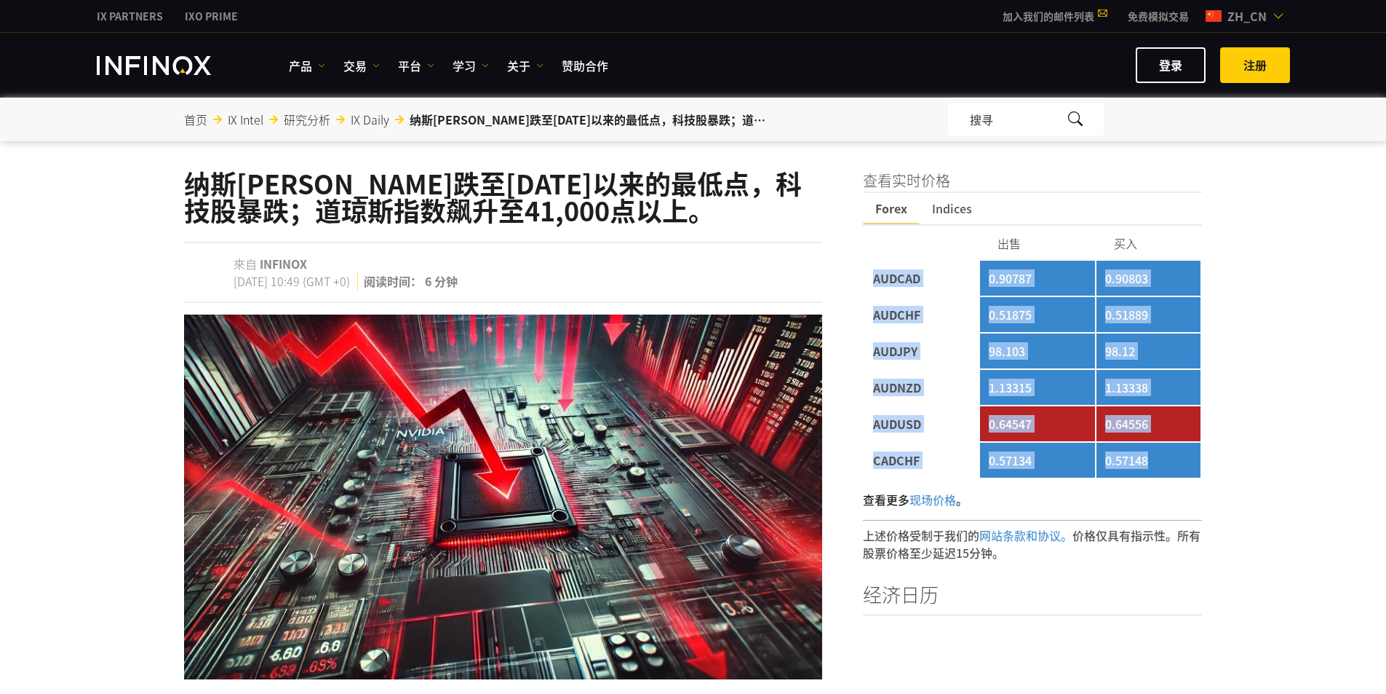
drag, startPoint x: 872, startPoint y: 277, endPoint x: 1159, endPoint y: 459, distance: 339.2
click at [1159, 459] on tbody "AUDCAD 0.90787 0.90803 AUDCHF 0.51875 0.51889 AUDJPY 98.103 98.12 AUDNZD 1.1331…" at bounding box center [1033, 369] width 337 height 217
click at [1159, 459] on td "0.57148" at bounding box center [1149, 460] width 105 height 35
drag, startPoint x: 1162, startPoint y: 463, endPoint x: 1156, endPoint y: 470, distance: 9.3
click at [1156, 470] on td "0.57147" at bounding box center [1149, 460] width 105 height 35
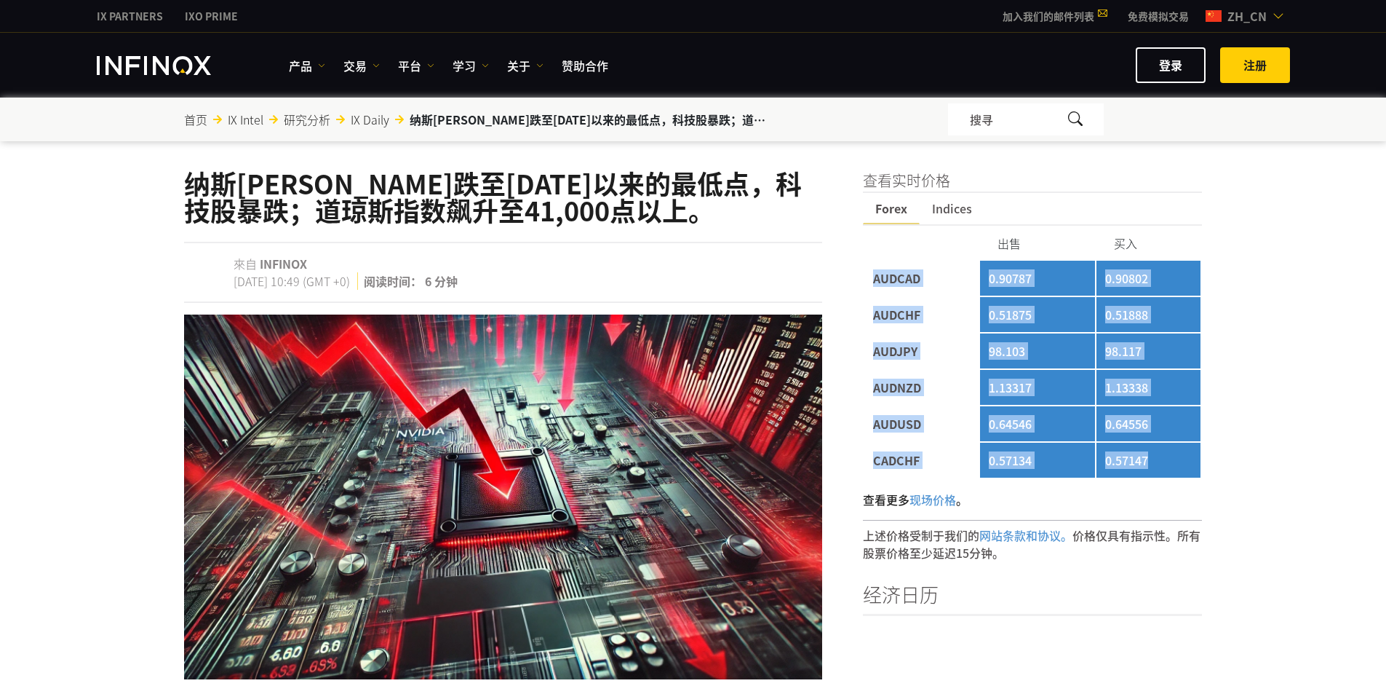
drag, startPoint x: 1170, startPoint y: 467, endPoint x: 872, endPoint y: 278, distance: 352.3
click at [872, 278] on tbody "AUDCAD 0.90787 0.90802 AUDCHF 0.51875 0.51888 AUDJPY 98.103 98.117 AUDNZD 1.133…" at bounding box center [1033, 369] width 337 height 217
click at [872, 278] on td "AUDCAD" at bounding box center [922, 278] width 114 height 35
drag, startPoint x: 871, startPoint y: 277, endPoint x: 1161, endPoint y: 473, distance: 349.6
click at [1161, 476] on tbody "AUDCAD 0.90787 0.90802 AUDCHF 0.51875 0.51888 AUDJPY 98.103 98.117 AUDNZD 1.133…" at bounding box center [1033, 369] width 337 height 217
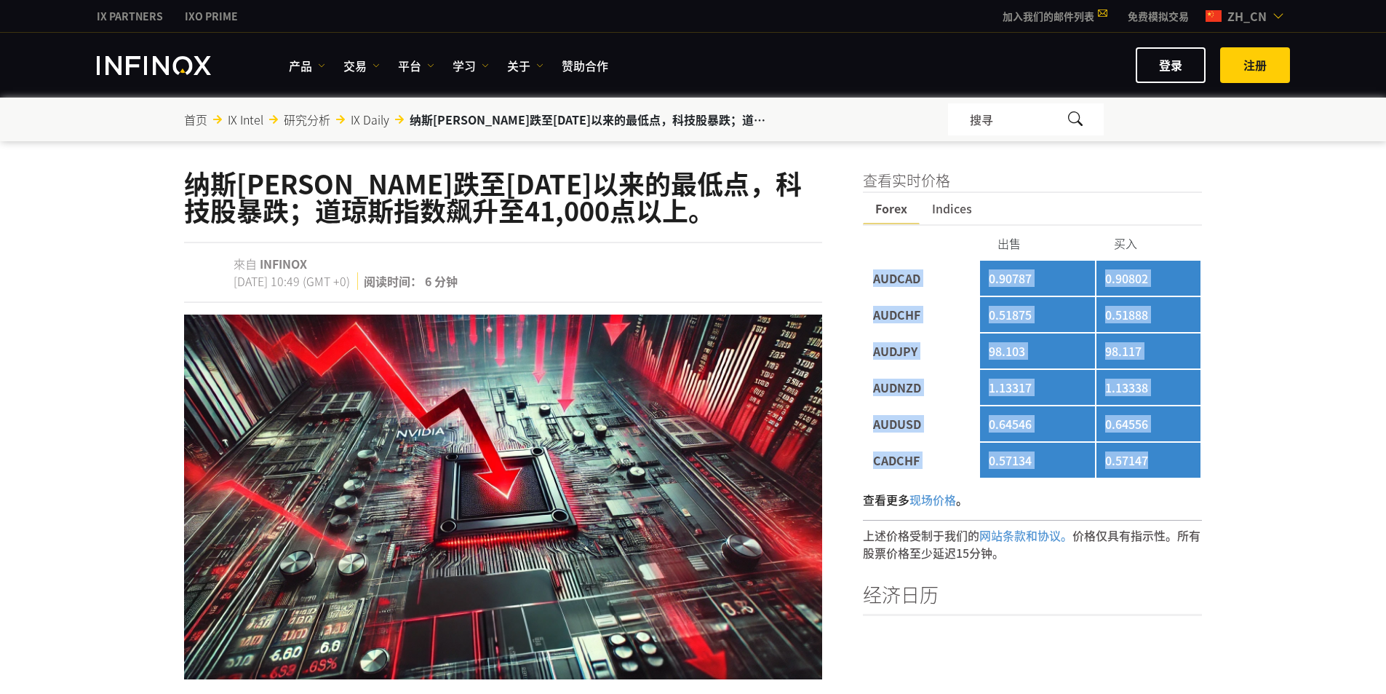
click at [1161, 473] on td "0.57147" at bounding box center [1149, 460] width 105 height 35
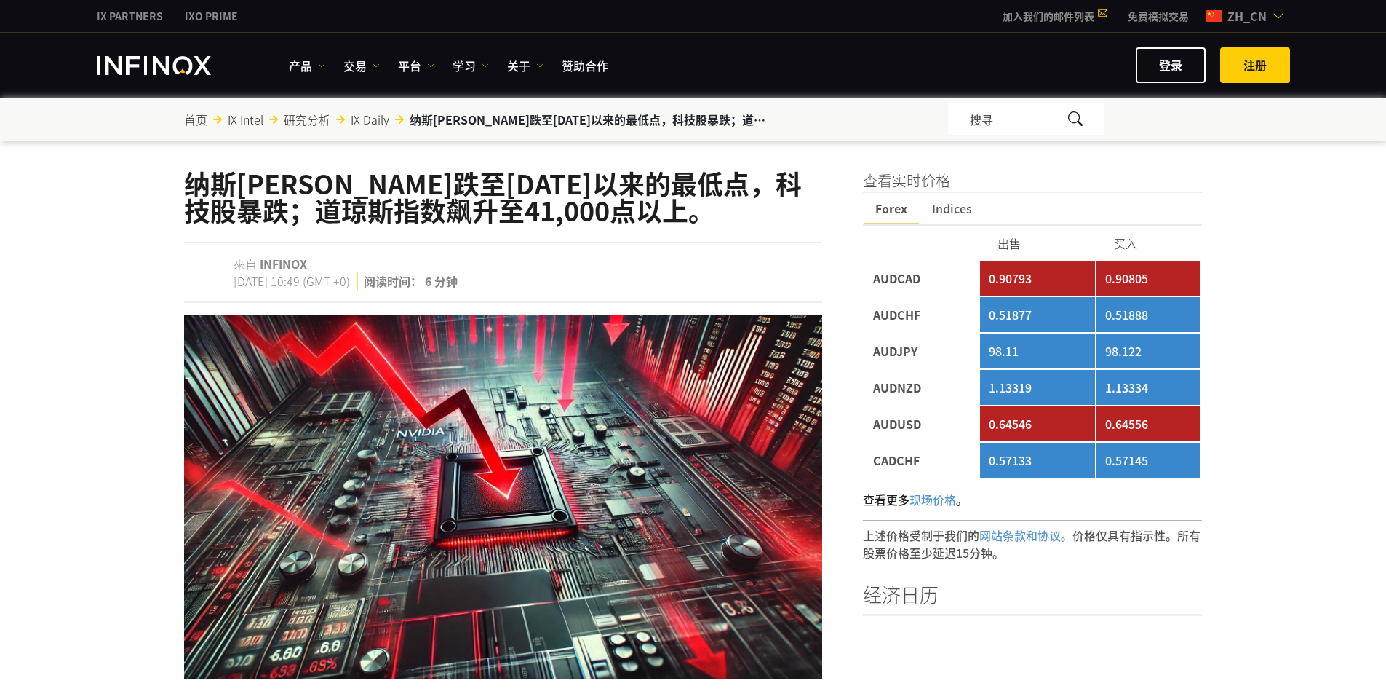
click at [870, 277] on td "AUDCAD" at bounding box center [922, 278] width 114 height 35
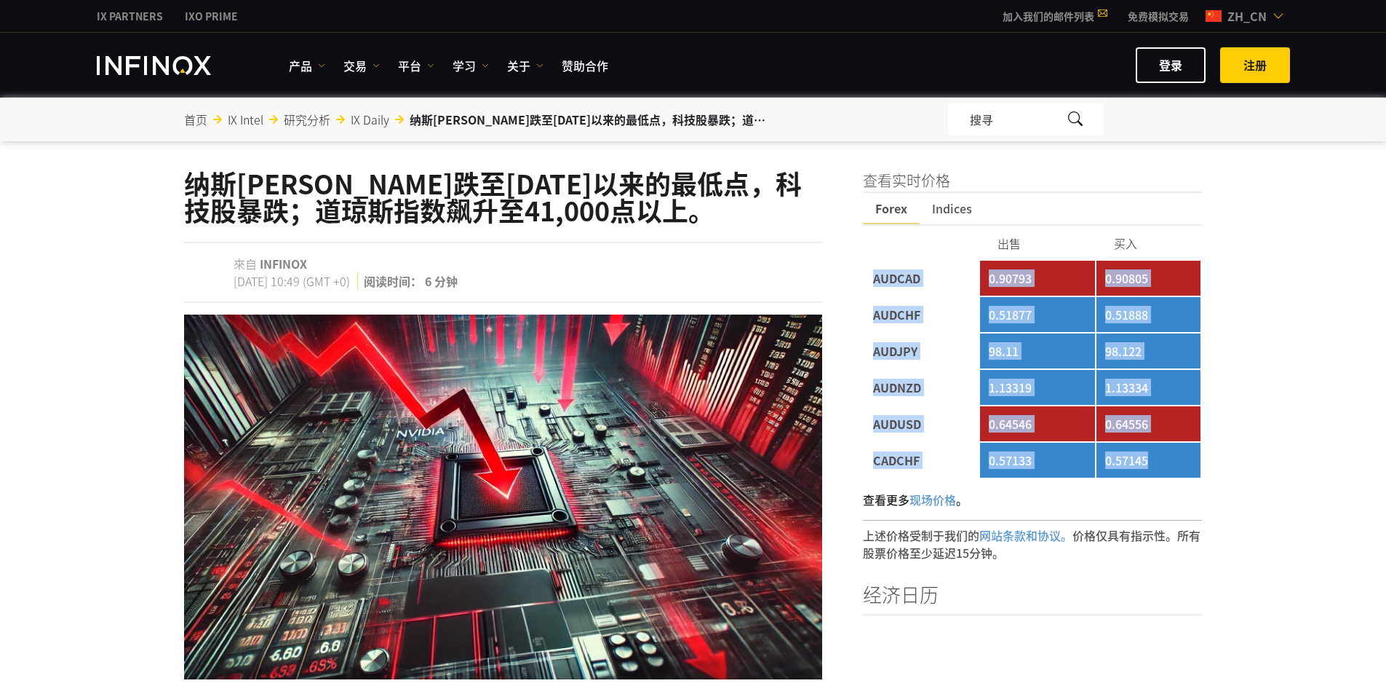
drag, startPoint x: 876, startPoint y: 277, endPoint x: 1164, endPoint y: 474, distance: 349.4
click at [1164, 474] on tbody "AUDCAD 0.90793 0.90805 AUDCHF 0.51877 0.51888 AUDJPY 98.11 98.122 AUDNZD 1.1331…" at bounding box center [1033, 369] width 337 height 217
click at [1167, 459] on td "0.57145" at bounding box center [1149, 460] width 105 height 35
click at [1176, 460] on td "0.57145" at bounding box center [1149, 460] width 105 height 35
drag, startPoint x: 1178, startPoint y: 464, endPoint x: 882, endPoint y: 275, distance: 351.5
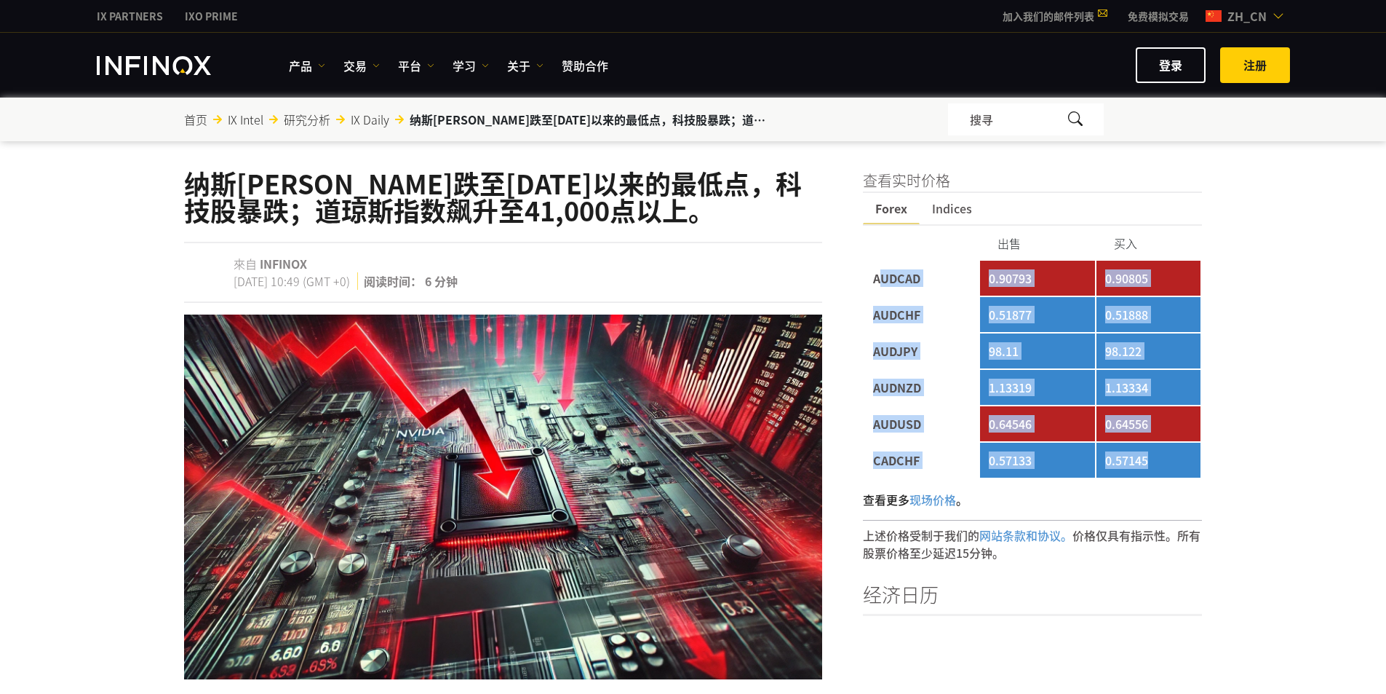
click at [882, 275] on tbody "AUDCAD 0.90793 0.90805 AUDCHF 0.51877 0.51888 AUDJPY 98.11 98.122 AUDNZD 1.1331…" at bounding box center [1033, 369] width 337 height 217
click at [882, 275] on td "AUDCAD" at bounding box center [922, 278] width 114 height 35
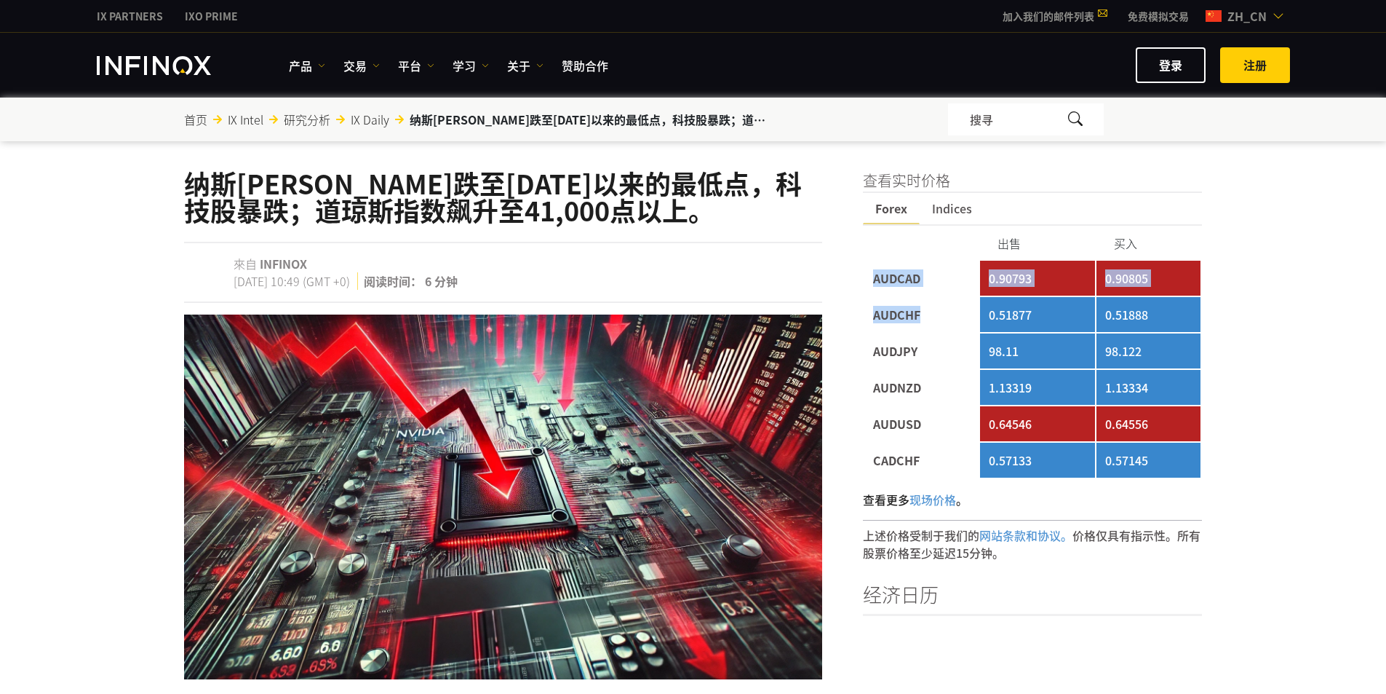
drag, startPoint x: 874, startPoint y: 272, endPoint x: 939, endPoint y: 325, distance: 83.8
click at [940, 325] on tbody "AUDCAD 0.90793 0.90805 AUDCHF 0.51877 0.51888 AUDJPY 98.11 98.122 AUDNZD 1.1331…" at bounding box center [1033, 369] width 337 height 217
click at [938, 325] on td "AUDCHF" at bounding box center [922, 314] width 114 height 35
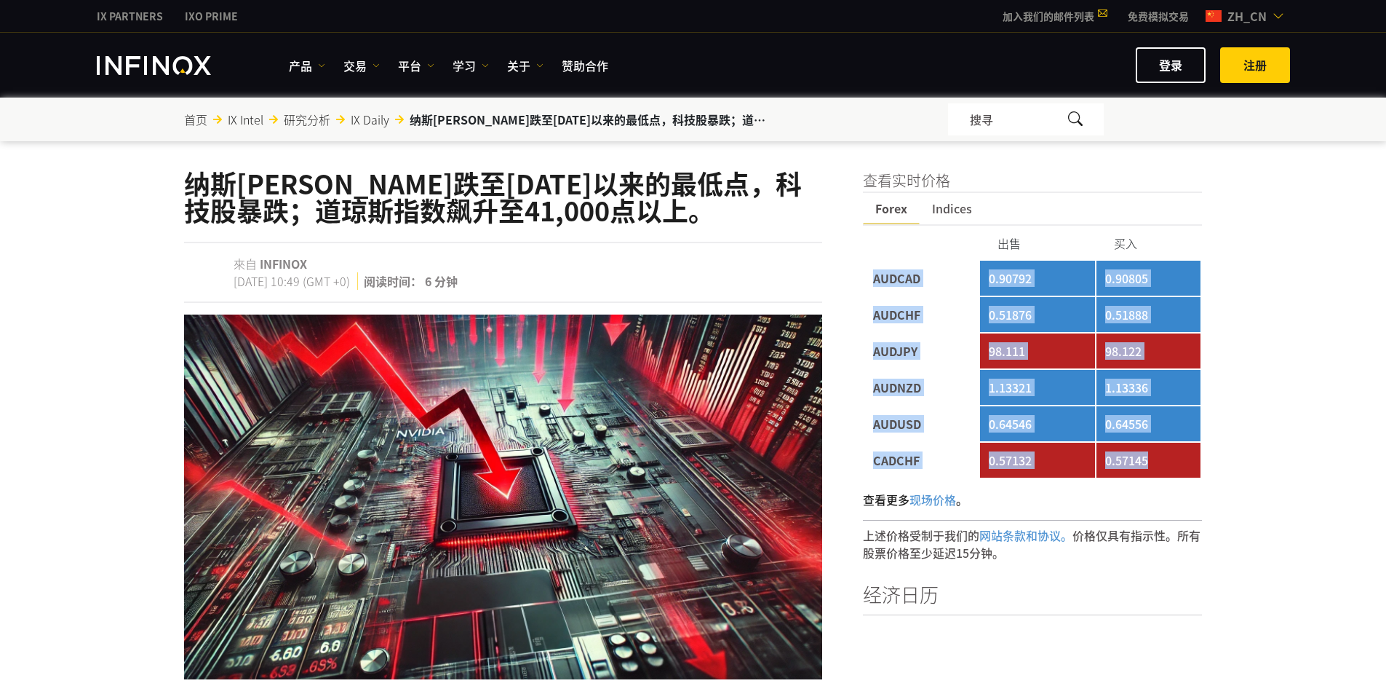
drag, startPoint x: 870, startPoint y: 283, endPoint x: 1169, endPoint y: 459, distance: 346.1
click at [1169, 459] on td "0.57145" at bounding box center [1149, 460] width 105 height 35
drag, startPoint x: 1129, startPoint y: 446, endPoint x: 871, endPoint y: 279, distance: 306.8
click at [871, 279] on tbody "AUDCAD 0.90792 0.90805 AUDCHF 0.51876 0.51888 AUDJPY 98.111 98.122 AUDNZD 1.133…" at bounding box center [1033, 369] width 337 height 217
click at [870, 279] on td "AUDCAD" at bounding box center [922, 278] width 114 height 35
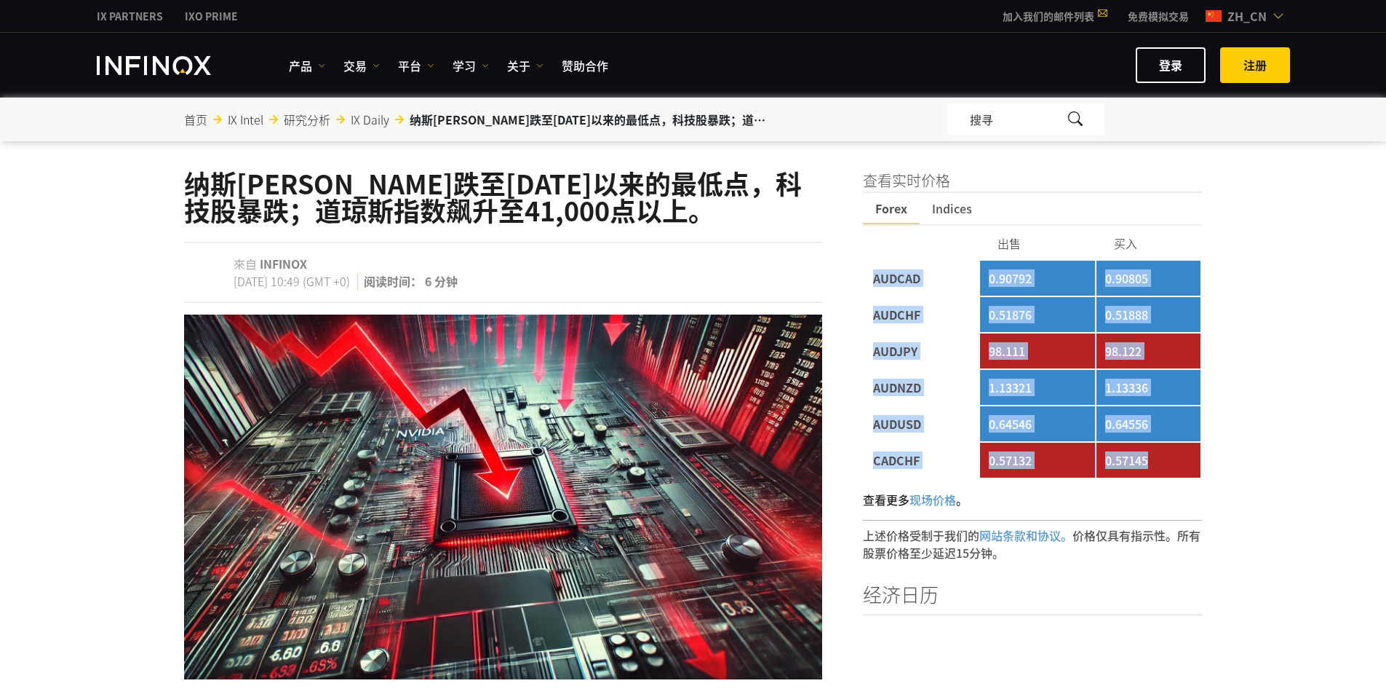
click at [869, 274] on td "AUDCAD" at bounding box center [922, 278] width 114 height 35
click at [865, 273] on td "AUDCAD" at bounding box center [922, 278] width 114 height 35
click at [875, 278] on td "AUDCAD" at bounding box center [922, 278] width 114 height 35
drag, startPoint x: 873, startPoint y: 276, endPoint x: 1155, endPoint y: 461, distance: 337.9
click at [1155, 461] on tbody "AUDCAD 0.90792 0.90805 AUDCHF 0.51876 0.51888 AUDJPY 98.111 98.122 AUDNZD 1.133…" at bounding box center [1033, 369] width 337 height 217
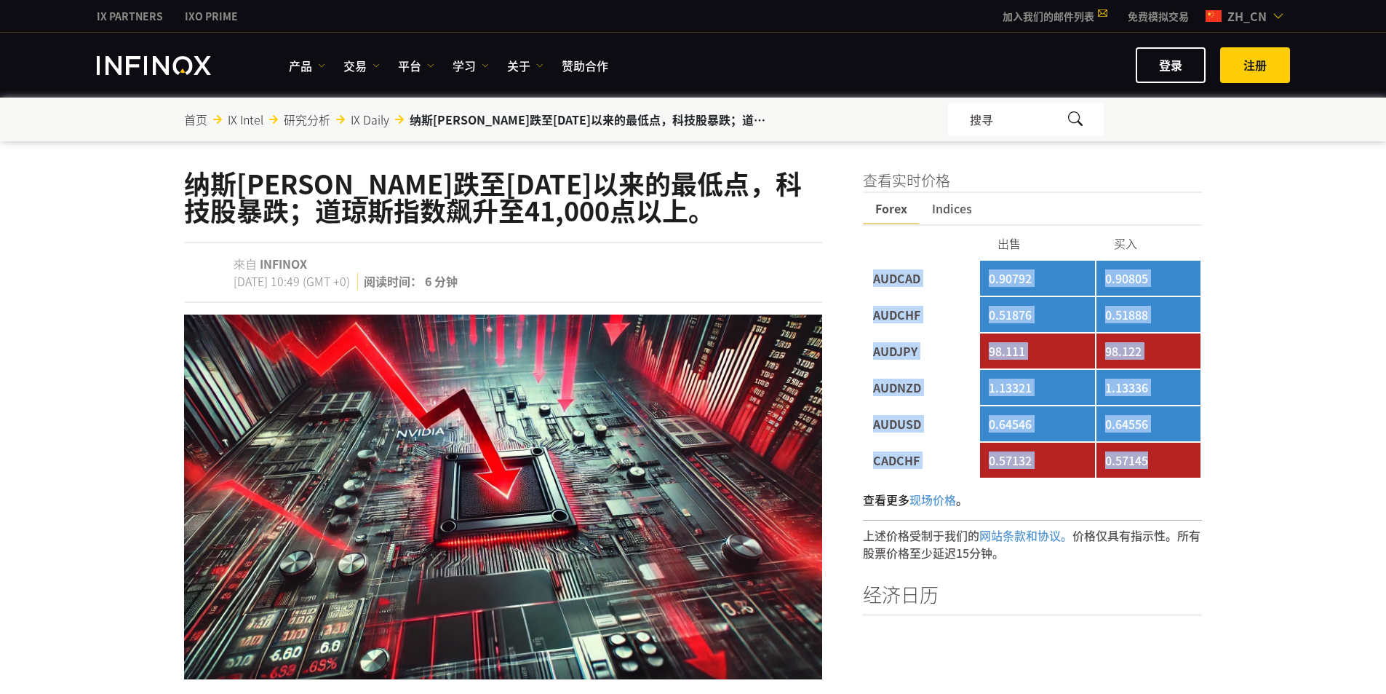
click at [1155, 461] on td "0.57145" at bounding box center [1149, 460] width 105 height 35
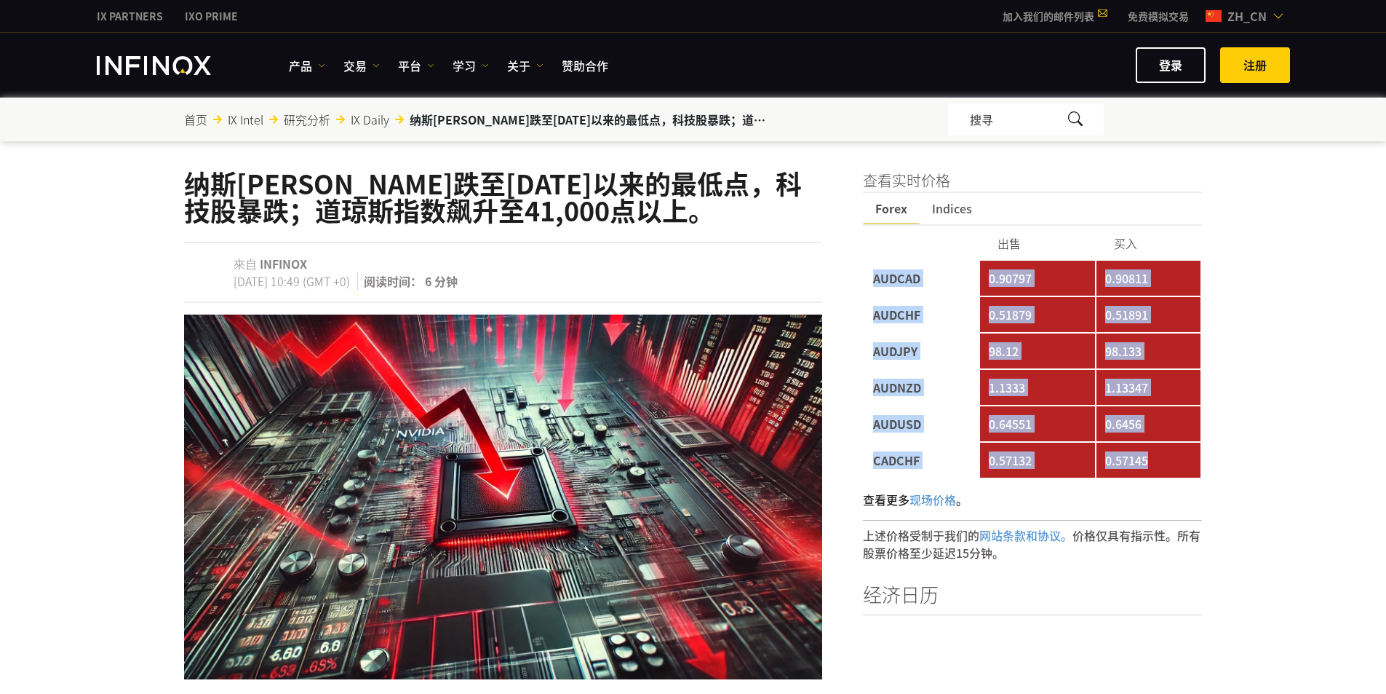
drag, startPoint x: 1156, startPoint y: 463, endPoint x: 1170, endPoint y: 464, distance: 14.6
click at [1169, 462] on td "0.57145" at bounding box center [1149, 460] width 105 height 35
drag, startPoint x: 1175, startPoint y: 477, endPoint x: 897, endPoint y: 298, distance: 330.7
click at [902, 299] on tbody "AUDCAD 0.90797 0.90811 AUDCHF 0.51879 0.51891 AUDJPY 98.12 98.133 AUDNZD 1.1333…" at bounding box center [1033, 369] width 337 height 217
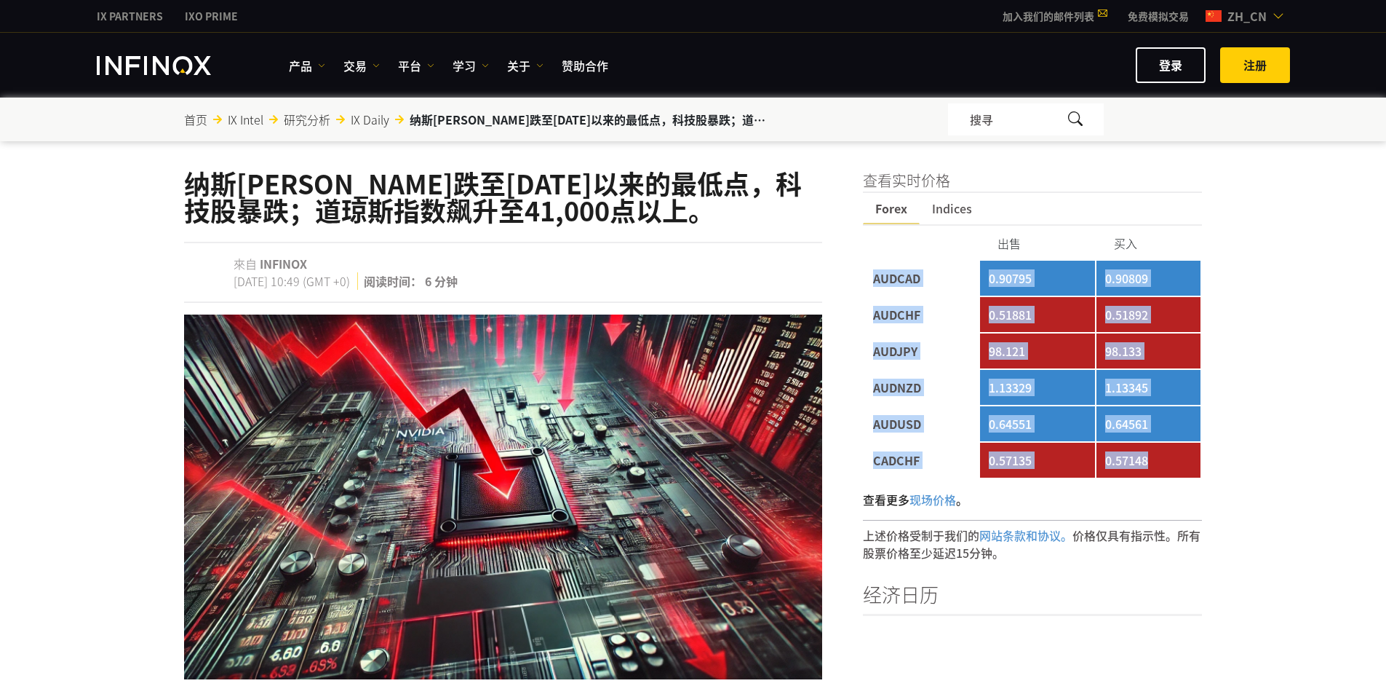
drag, startPoint x: 873, startPoint y: 284, endPoint x: 1190, endPoint y: 458, distance: 361.2
click at [1190, 458] on tbody "AUDCAD 0.90795 0.90809 AUDCHF 0.51881 0.51892 AUDJPY 98.121 98.133 AUDNZD 1.133…" at bounding box center [1033, 369] width 337 height 217
click at [1190, 458] on td "0.57148" at bounding box center [1149, 460] width 105 height 35
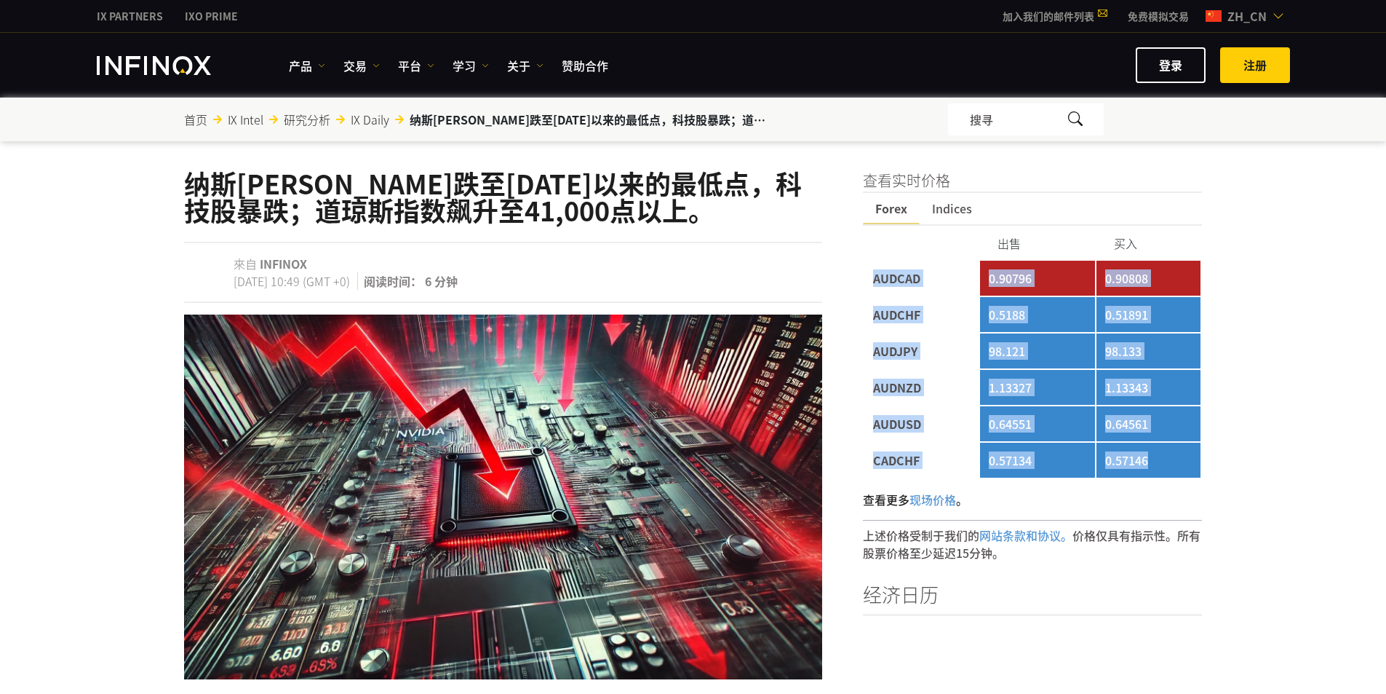
drag, startPoint x: 1034, startPoint y: 360, endPoint x: 866, endPoint y: 283, distance: 184.7
click at [866, 283] on tbody "AUDCAD 0.90796 0.90808 AUDCHF 0.5188 0.51891 AUDJPY 98.121 98.133 AUDNZD 1.1332…" at bounding box center [1033, 369] width 337 height 217
click at [868, 276] on td "AUDCAD" at bounding box center [922, 278] width 114 height 35
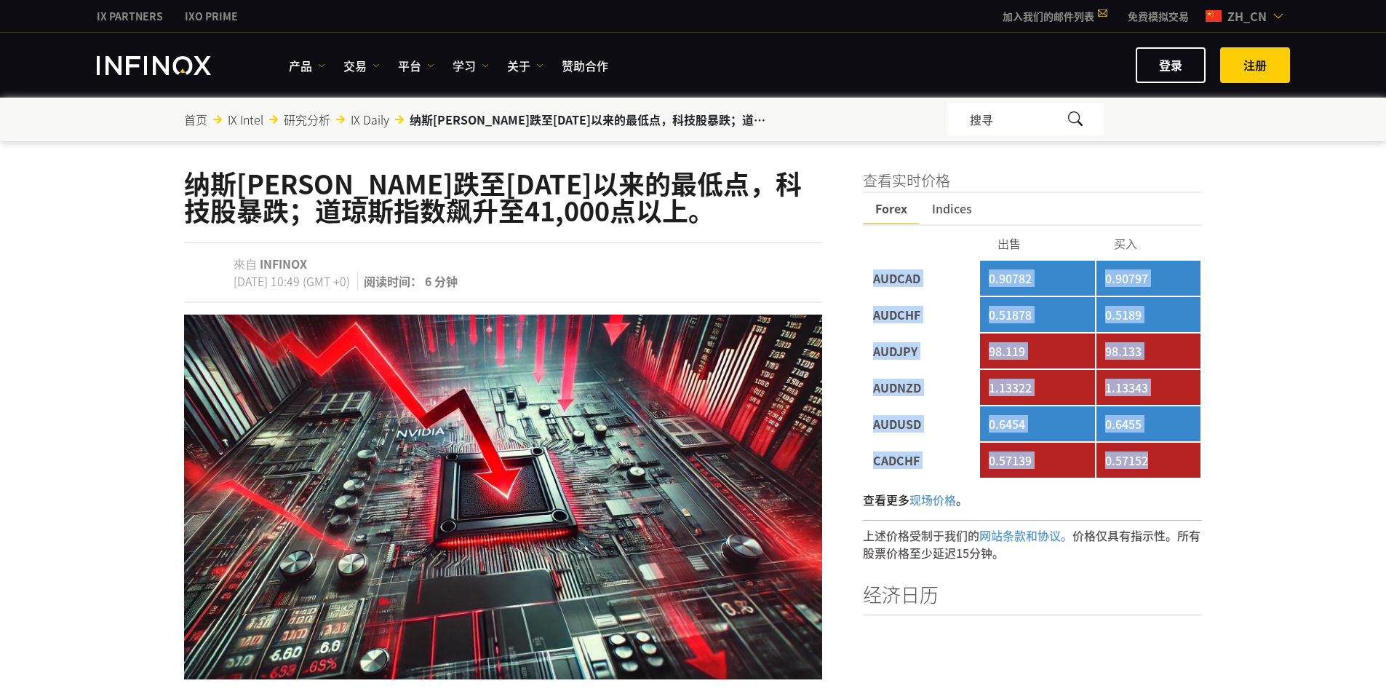
click at [1162, 459] on tbody "AUDCAD 0.90782 0.90797 AUDCHF 0.51878 0.5189 AUDJPY 98.119 98.133 AUDNZD 1.1332…" at bounding box center [1033, 369] width 337 height 217
click at [1162, 460] on td "0.57152" at bounding box center [1149, 460] width 105 height 35
click at [1167, 472] on td "0.57152" at bounding box center [1149, 460] width 105 height 35
drag, startPoint x: 1170, startPoint y: 465, endPoint x: 873, endPoint y: 270, distance: 355.9
click at [873, 266] on tbody "AUDCAD 0.90782 0.90797 AUDCHF 0.51878 0.5189 AUDJPY 98.119 98.133 AUDNZD 1.1332…" at bounding box center [1033, 369] width 337 height 217
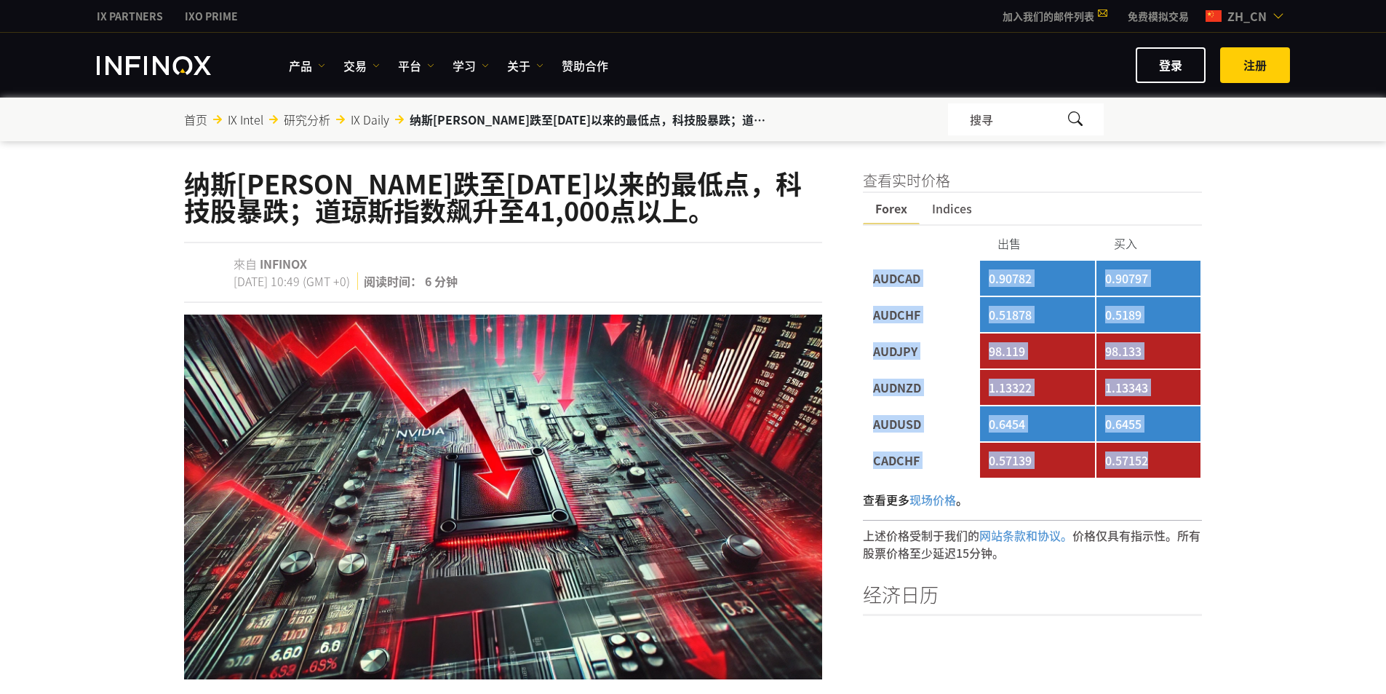
click at [873, 271] on td "AUDCAD" at bounding box center [922, 278] width 114 height 35
drag, startPoint x: 876, startPoint y: 277, endPoint x: 1162, endPoint y: 462, distance: 340.4
click at [1162, 462] on tbody "AUDCAD 0.90782 0.90797 AUDCHF 0.51878 0.5189 AUDJPY 98.119 98.133 AUDNZD 1.1332…" at bounding box center [1033, 369] width 337 height 217
click at [1162, 462] on td "0.57152" at bounding box center [1149, 460] width 105 height 35
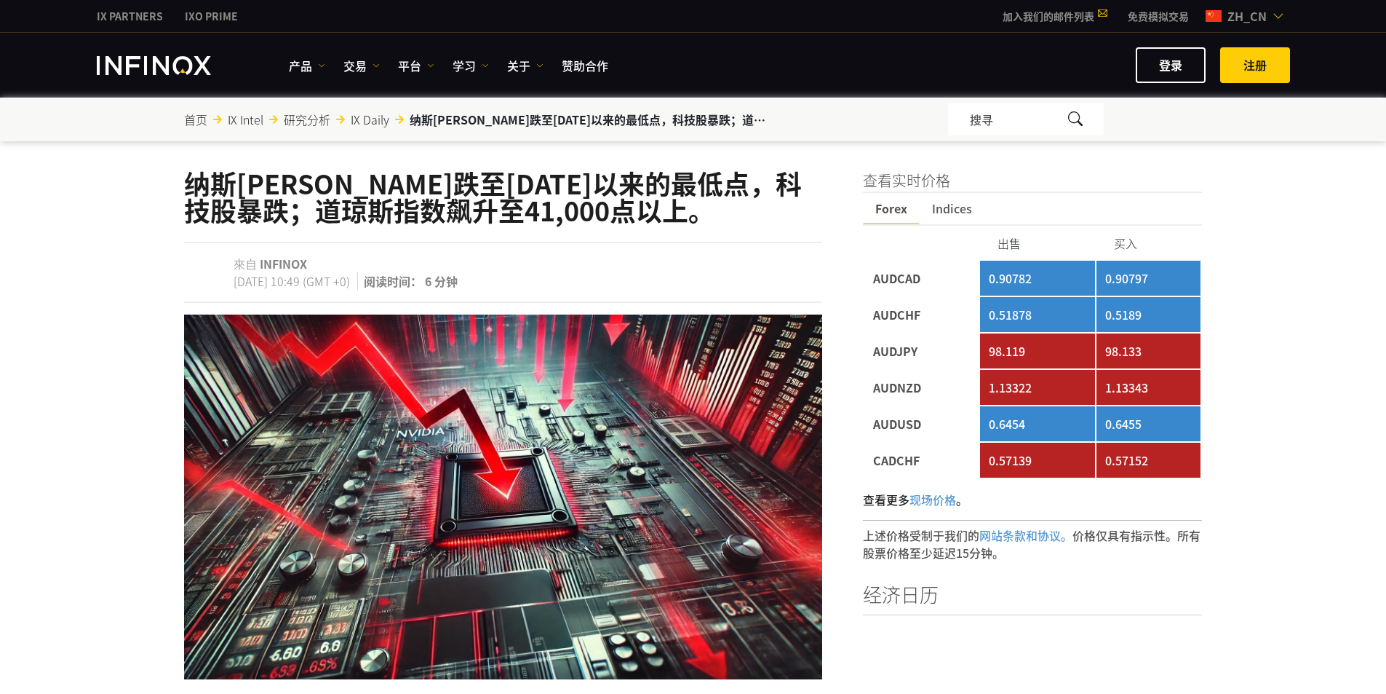
click at [1166, 464] on td "0.57152" at bounding box center [1149, 460] width 105 height 35
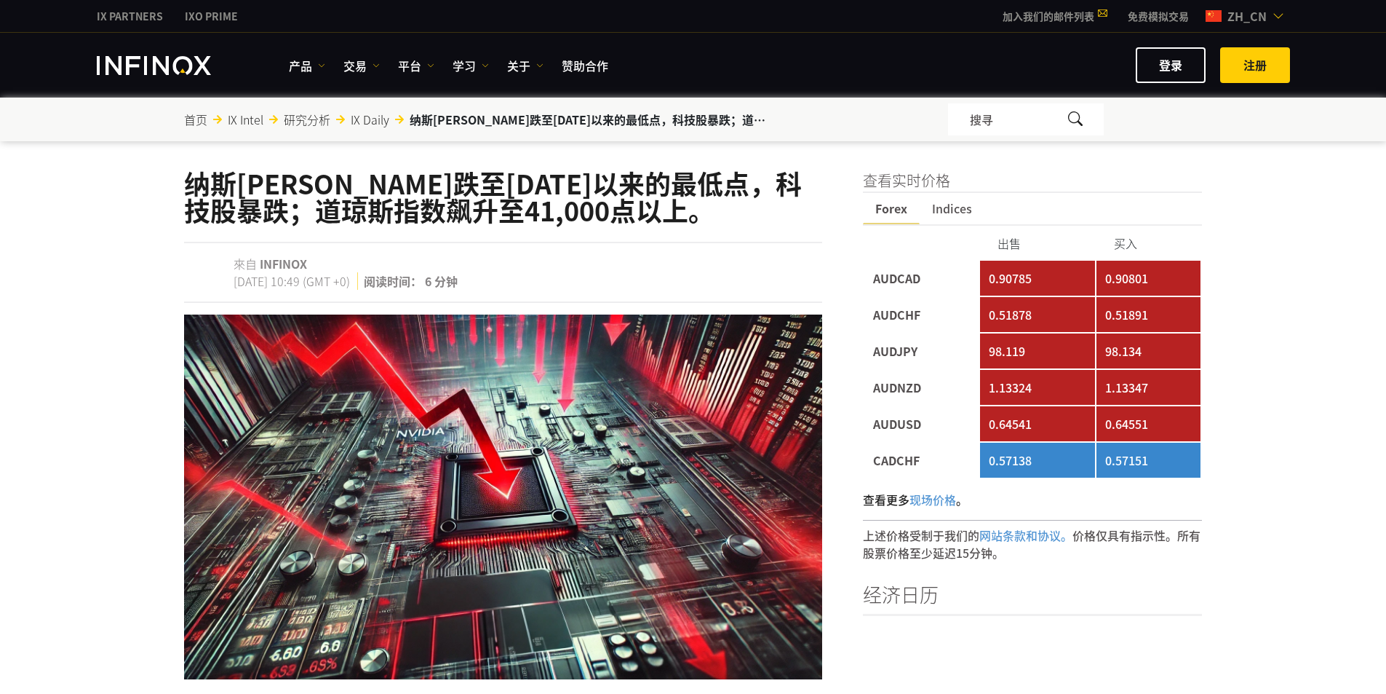
drag, startPoint x: 1166, startPoint y: 464, endPoint x: 865, endPoint y: 275, distance: 354.8
click at [870, 277] on td "AUDCAD" at bounding box center [922, 278] width 114 height 35
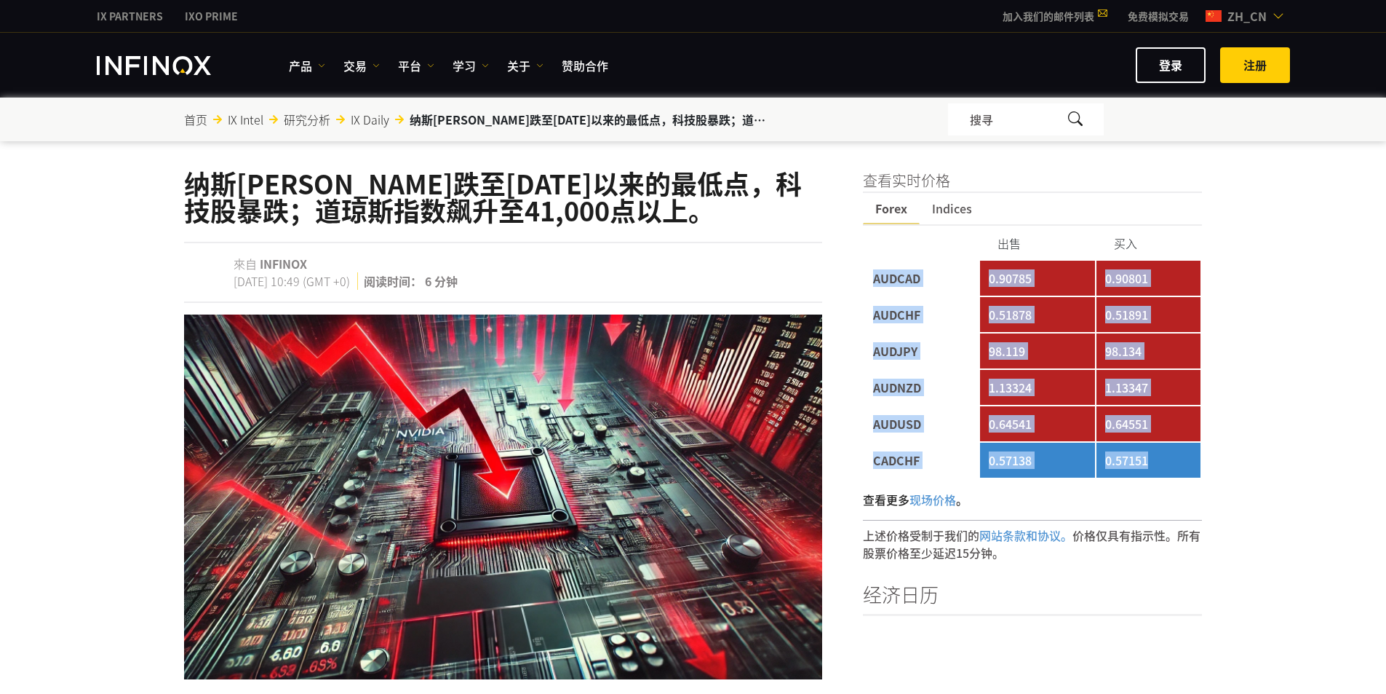
drag, startPoint x: 874, startPoint y: 277, endPoint x: 1158, endPoint y: 461, distance: 338.3
click at [1158, 461] on tbody "AUDCAD 0.90785 0.90801 AUDCHF 0.51878 0.51891 AUDJPY 98.119 98.134 AUDNZD 1.133…" at bounding box center [1033, 369] width 337 height 217
click at [1158, 461] on td "0.57151" at bounding box center [1149, 460] width 105 height 35
drag, startPoint x: 1163, startPoint y: 464, endPoint x: 870, endPoint y: 274, distance: 348.8
click at [870, 274] on tbody "AUDCAD 0.90785 0.90801 AUDCHF 0.51878 0.51891 AUDJPY 98.119 98.134 AUDNZD 1.133…" at bounding box center [1033, 369] width 337 height 217
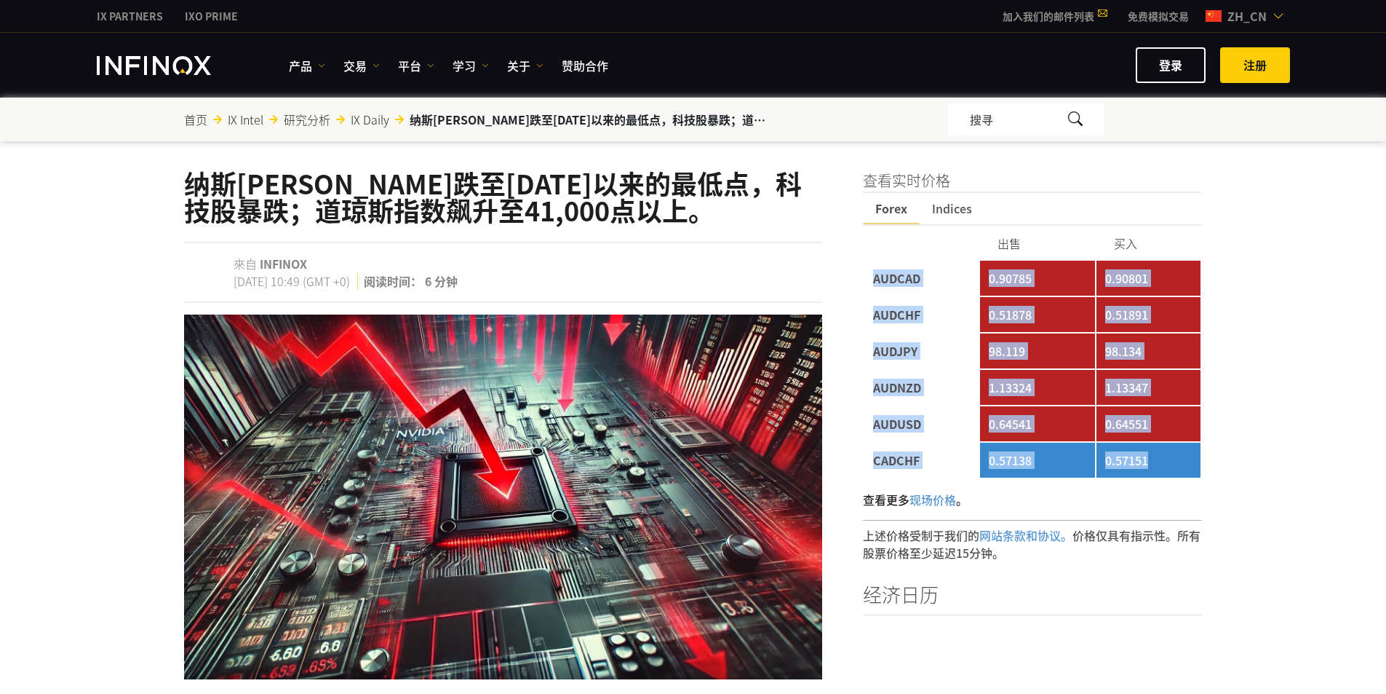
click at [870, 275] on td "AUDCAD" at bounding box center [922, 278] width 114 height 35
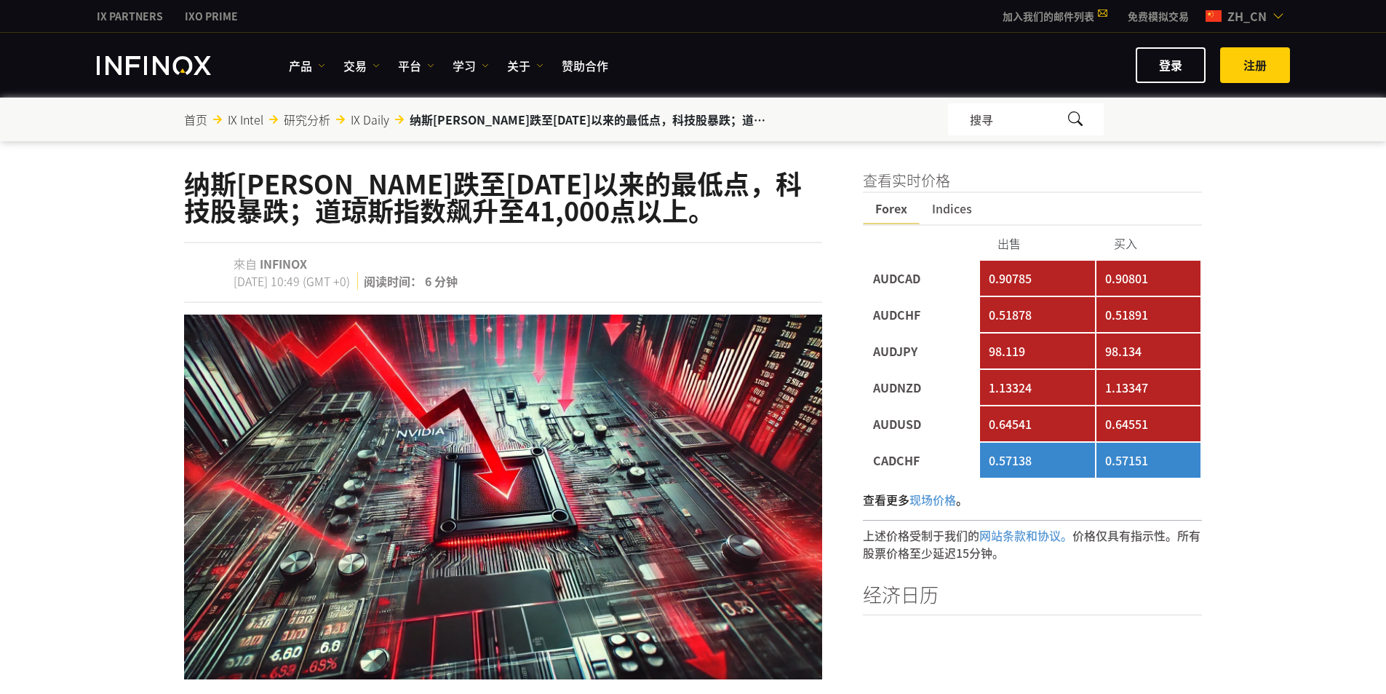
click at [871, 276] on td "AUDCAD" at bounding box center [922, 278] width 114 height 35
click at [873, 276] on td "AUDCAD" at bounding box center [922, 278] width 114 height 35
click at [876, 277] on td "AUDCAD" at bounding box center [922, 278] width 114 height 35
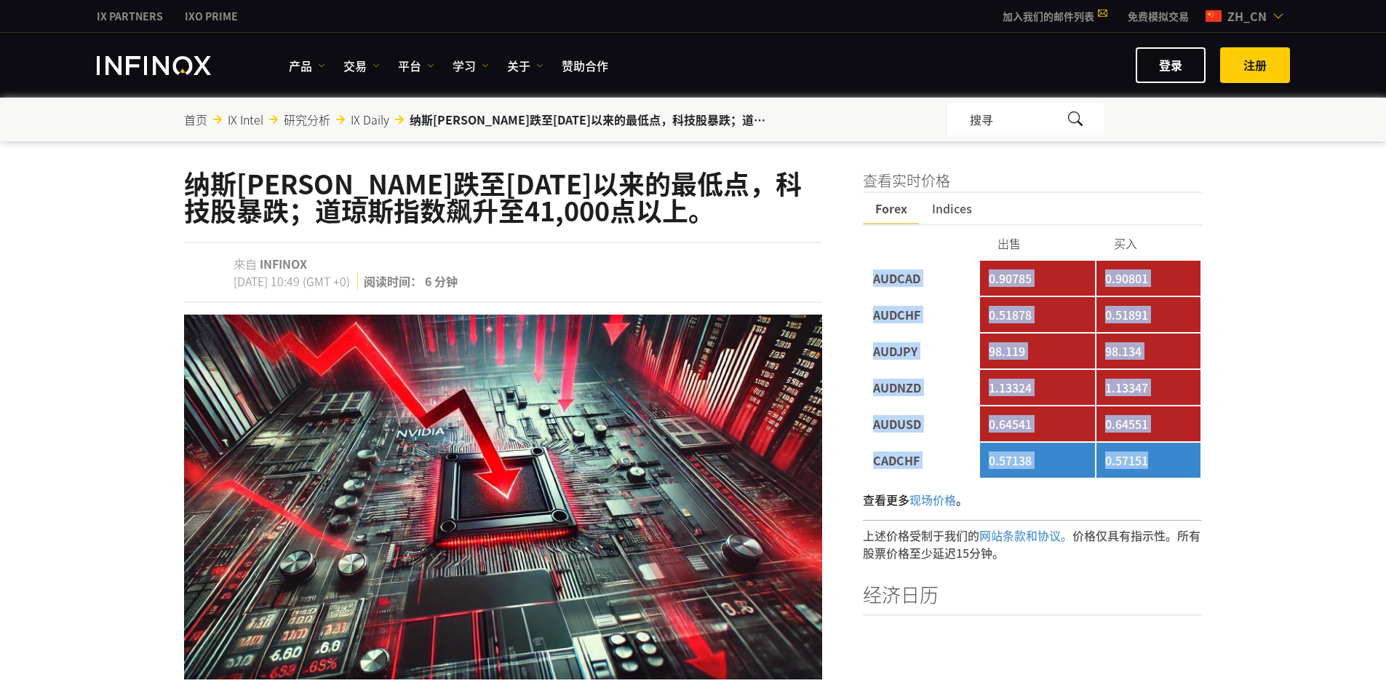
drag, startPoint x: 872, startPoint y: 273, endPoint x: 1159, endPoint y: 464, distance: 344.4
click at [1159, 464] on tbody "AUDCAD 0.90785 0.90801 AUDCHF 0.51878 0.51891 AUDJPY 98.119 98.134 AUDNZD 1.133…" at bounding box center [1033, 369] width 337 height 217
click at [1159, 464] on td "0.57151" at bounding box center [1149, 460] width 105 height 35
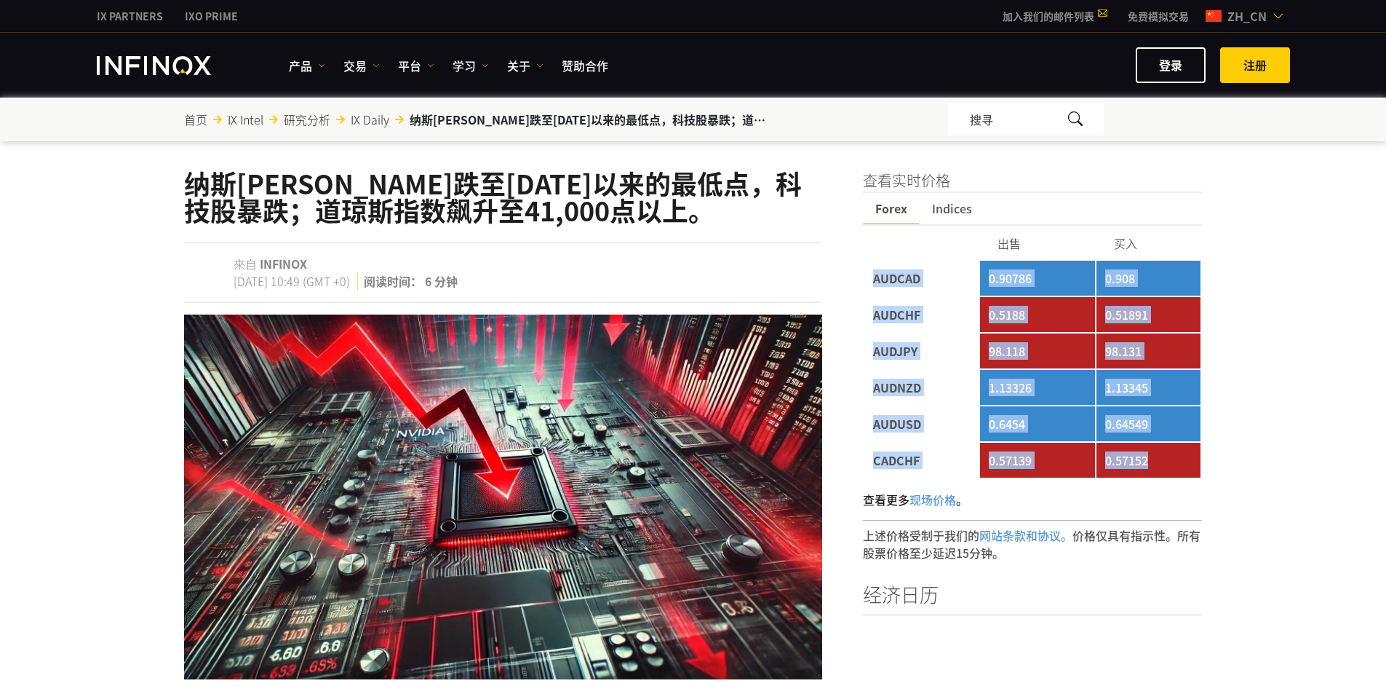
drag, startPoint x: 1167, startPoint y: 467, endPoint x: 1155, endPoint y: 459, distance: 14.1
click at [1155, 459] on td "0.57152" at bounding box center [1149, 460] width 105 height 35
drag, startPoint x: 1169, startPoint y: 466, endPoint x: 873, endPoint y: 271, distance: 354.1
click at [873, 271] on tbody "AUDCAD 0.90786 0.908 AUDCHF 0.5188 0.51891 AUDJPY 98.118 98.131 AUDNZD 1.13326 …" at bounding box center [1033, 369] width 337 height 217
click at [872, 270] on td "AUDCAD" at bounding box center [922, 278] width 114 height 35
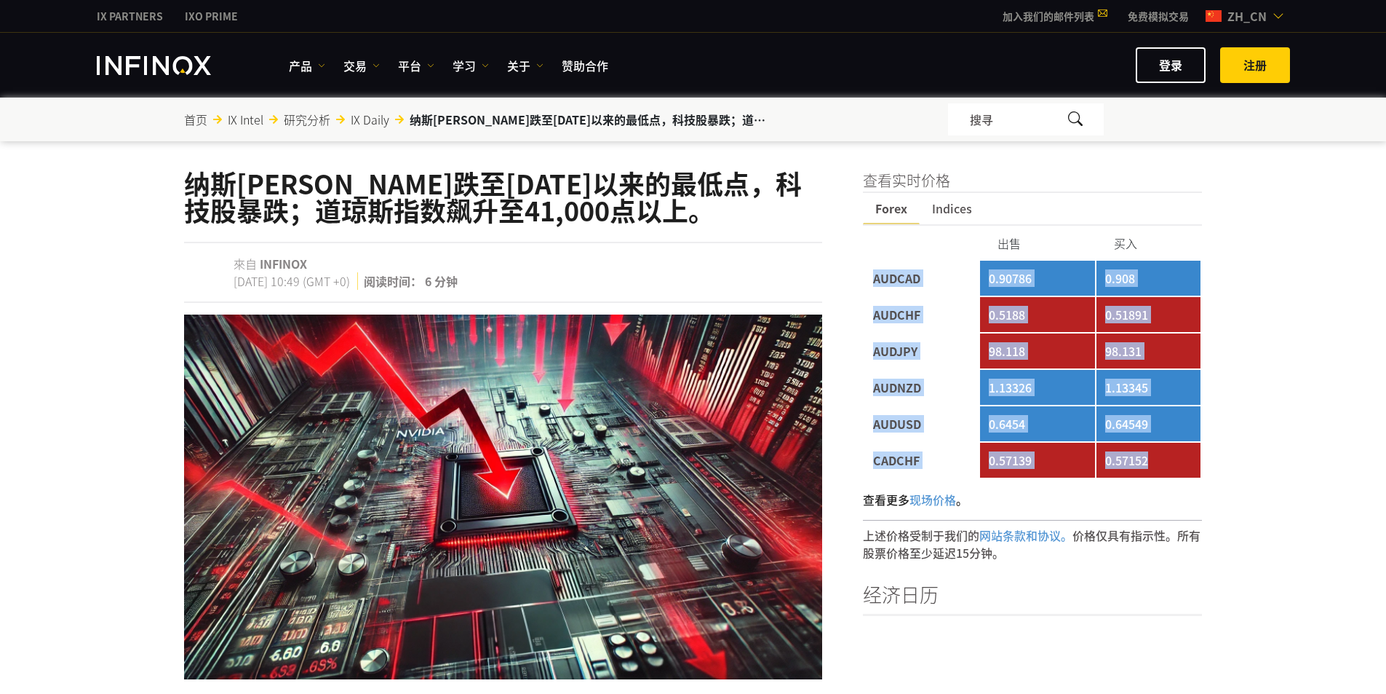
click at [865, 268] on td "AUDCAD" at bounding box center [922, 278] width 114 height 35
click at [873, 273] on td "AUDCAD" at bounding box center [922, 278] width 114 height 35
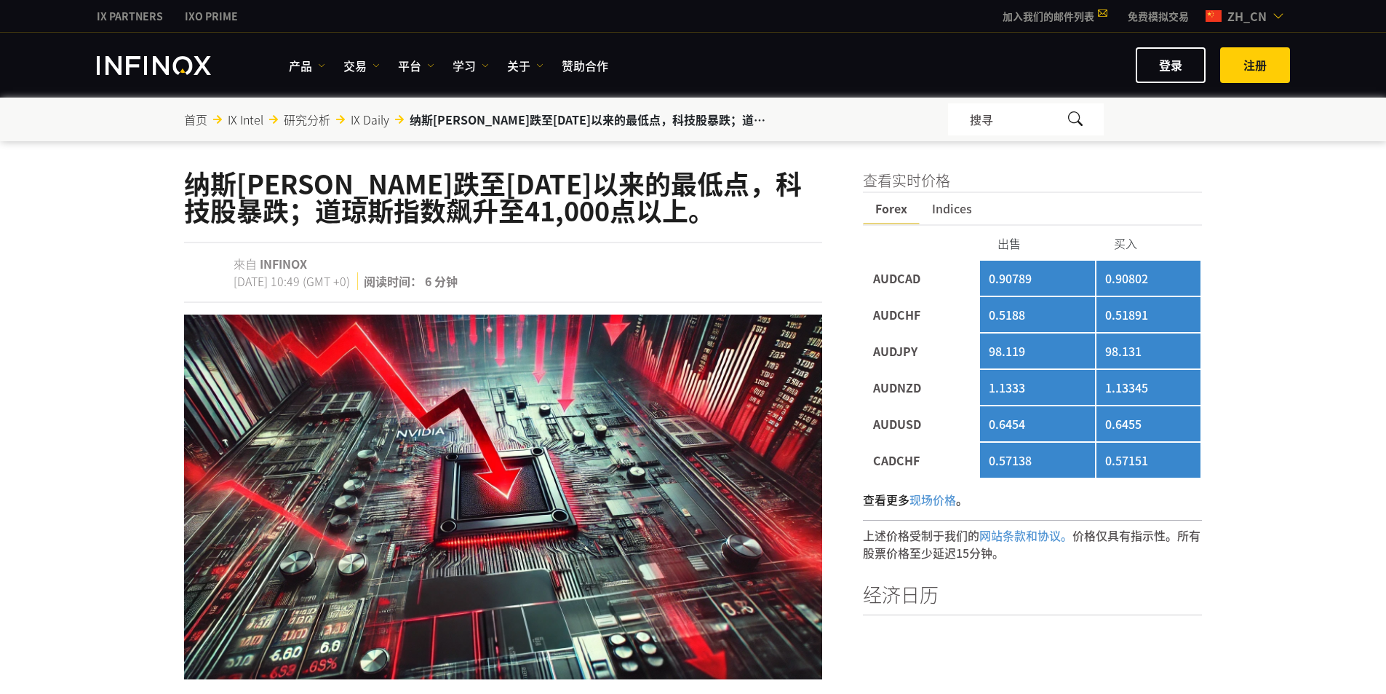
click at [1170, 448] on td "0.57151" at bounding box center [1149, 460] width 105 height 35
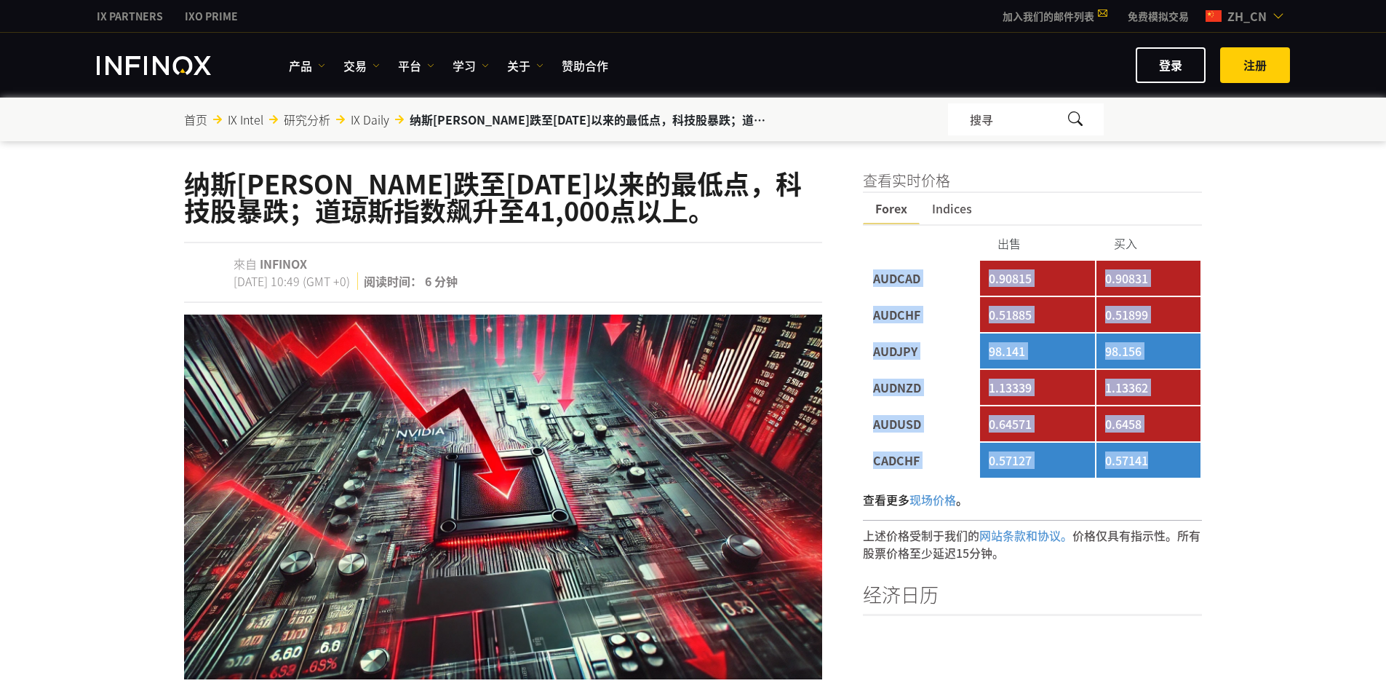
drag, startPoint x: 1169, startPoint y: 456, endPoint x: 870, endPoint y: 287, distance: 343.9
click at [870, 287] on tbody "AUDCAD 0.90815 0.90831 AUDCHF 0.51885 0.51899 AUDJPY 98.141 98.156 AUDNZD 1.133…" at bounding box center [1033, 369] width 337 height 217
click at [874, 287] on td "AUDCAD" at bounding box center [922, 278] width 114 height 35
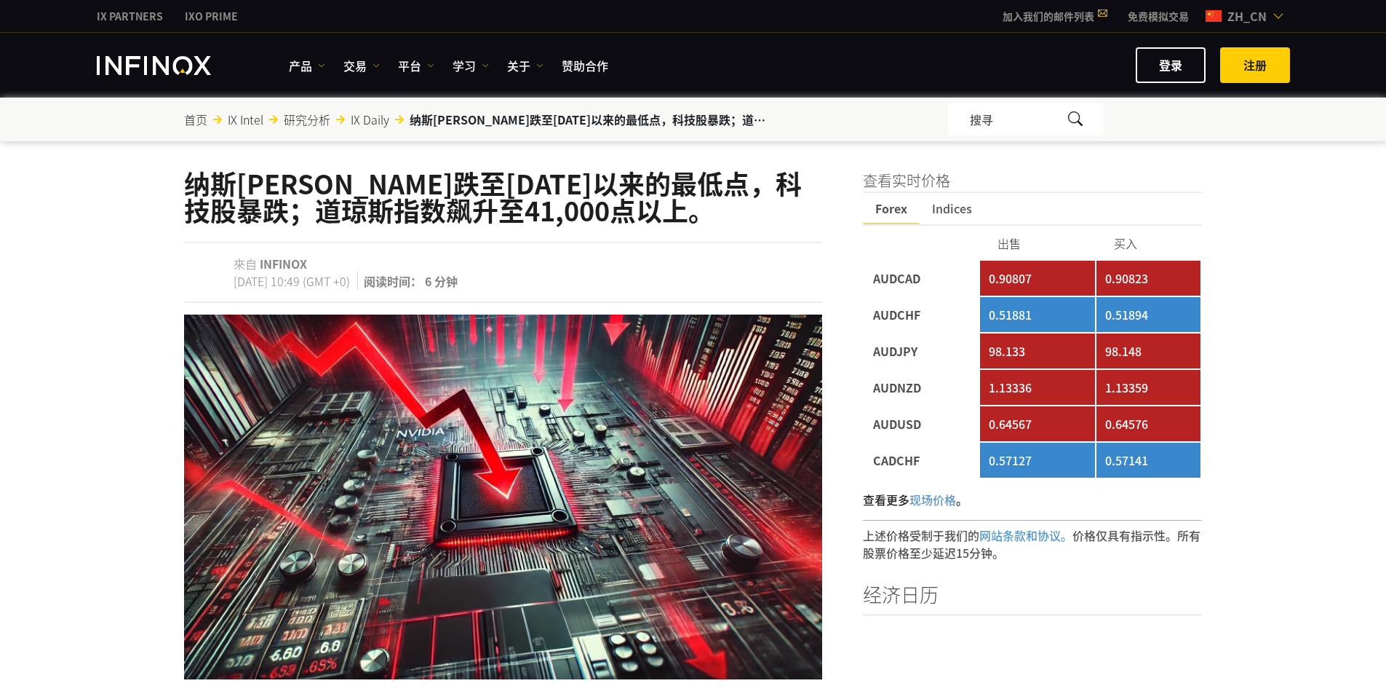
drag, startPoint x: 867, startPoint y: 283, endPoint x: 1174, endPoint y: 450, distance: 349.4
click at [1175, 456] on td "0.57141" at bounding box center [1149, 460] width 105 height 35
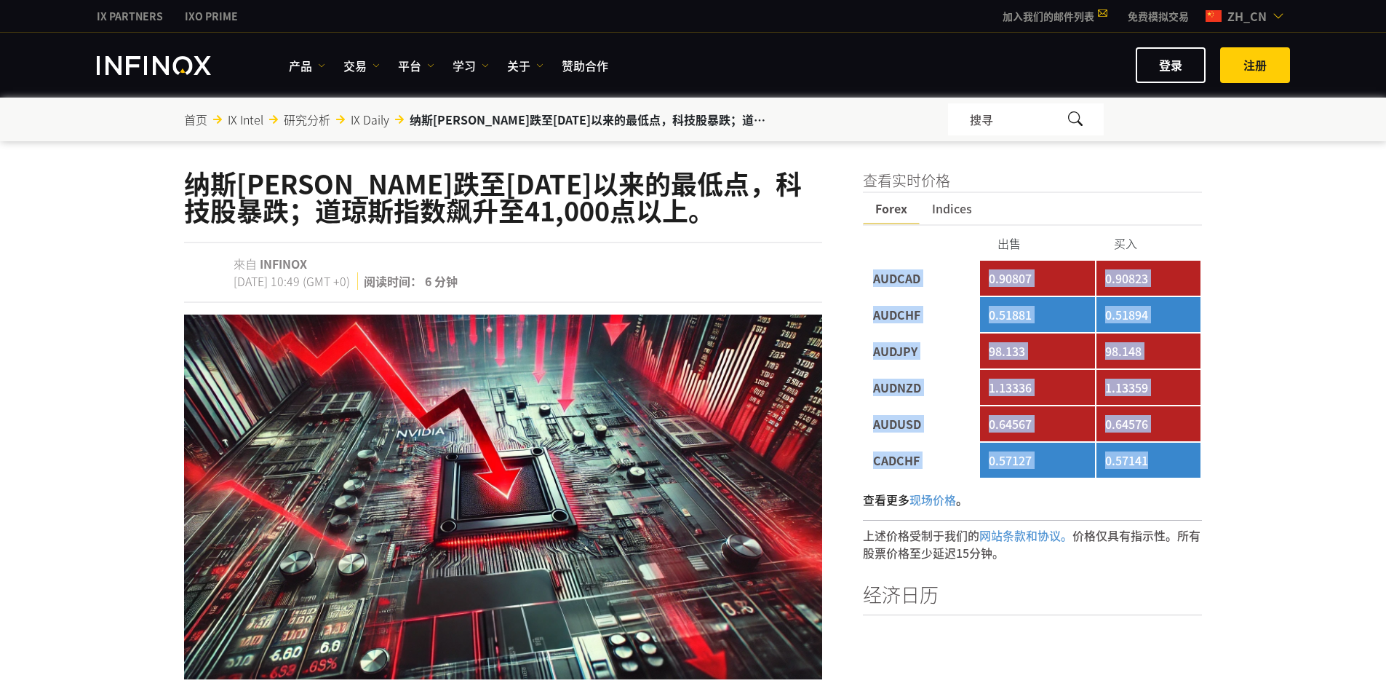
drag, startPoint x: 1175, startPoint y: 459, endPoint x: 874, endPoint y: 282, distance: 348.8
click at [874, 282] on tbody "AUDCAD 0.90807 0.90823 AUDCHF 0.51881 0.51894 AUDJPY 98.133 98.148 AUDNZD 1.133…" at bounding box center [1033, 369] width 337 height 217
click at [874, 282] on td "AUDCAD" at bounding box center [922, 278] width 114 height 35
drag, startPoint x: 868, startPoint y: 280, endPoint x: 1159, endPoint y: 467, distance: 345.0
click at [1156, 469] on tbody "AUDCAD 0.90807 0.90823 AUDCHF 0.51881 0.51894 AUDJPY 98.133 98.148 AUDNZD 1.133…" at bounding box center [1033, 369] width 337 height 217
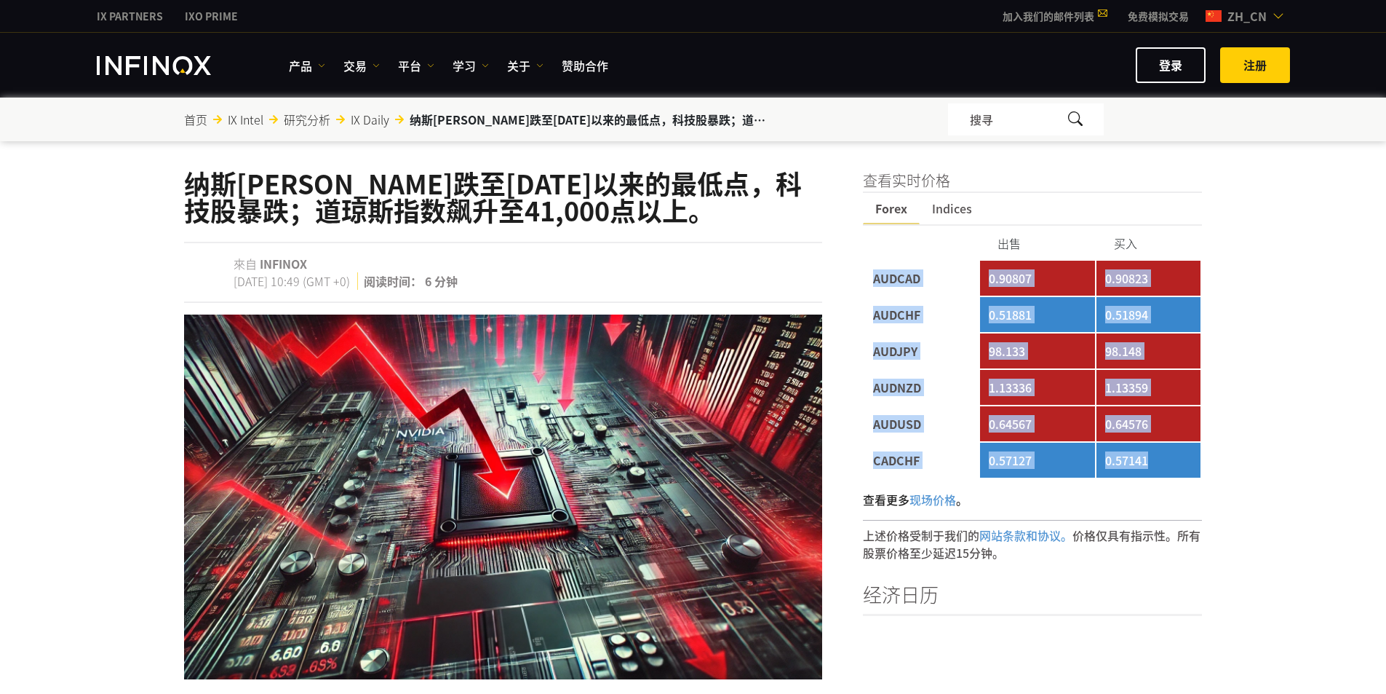
click at [1159, 466] on td "0.57141" at bounding box center [1149, 460] width 105 height 35
drag, startPoint x: 1160, startPoint y: 466, endPoint x: 870, endPoint y: 287, distance: 340.8
click at [870, 287] on tbody "AUDCAD 0.90807 0.90823 AUDCHF 0.51881 0.51894 AUDJPY 98.133 98.148 AUDNZD 1.133…" at bounding box center [1033, 369] width 337 height 217
click at [870, 287] on td "AUDCAD" at bounding box center [922, 278] width 114 height 35
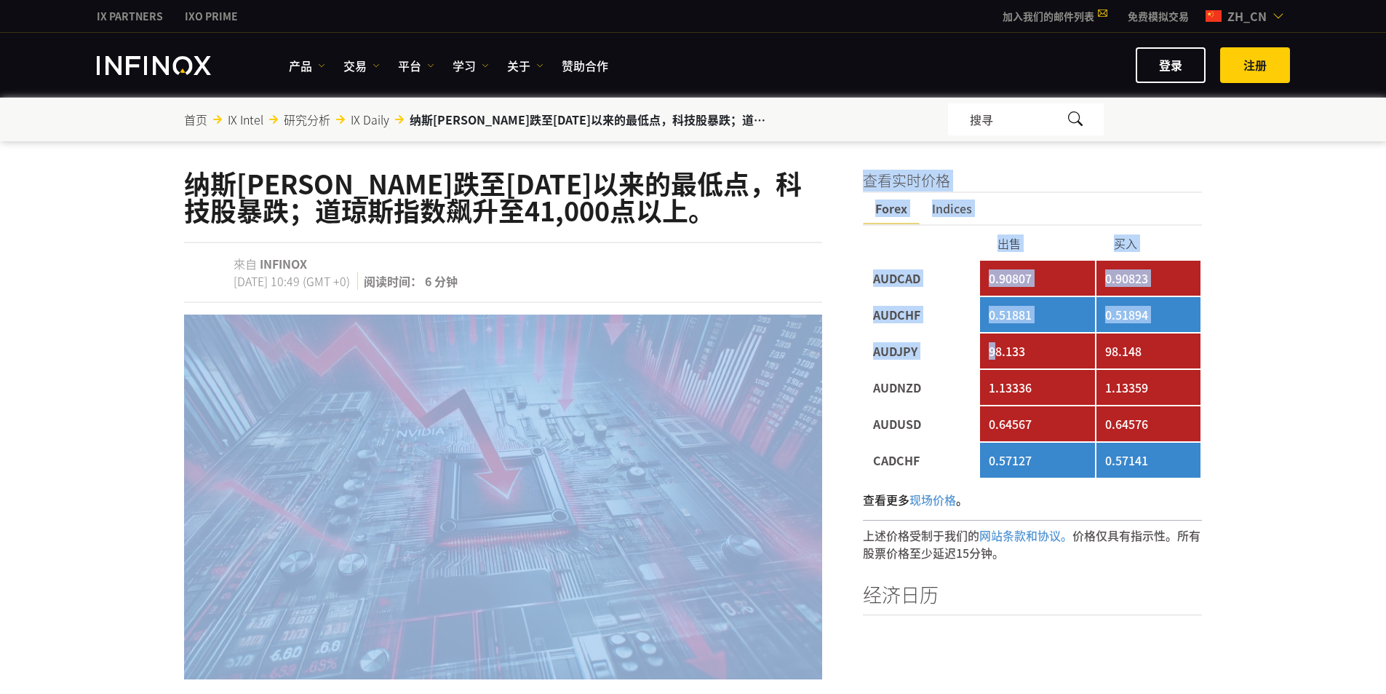
drag, startPoint x: 855, startPoint y: 278, endPoint x: 995, endPoint y: 344, distance: 154.3
click at [995, 344] on td "98.133" at bounding box center [1037, 350] width 114 height 35
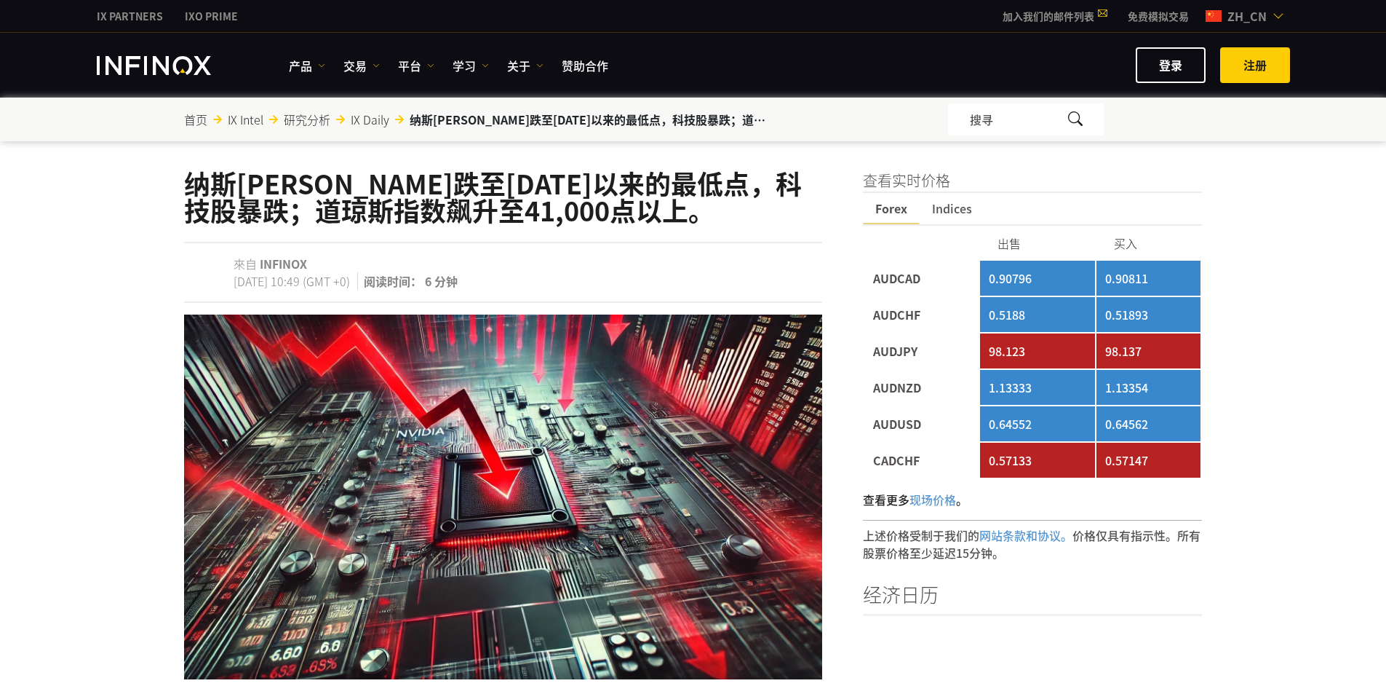
drag, startPoint x: 988, startPoint y: 347, endPoint x: 1167, endPoint y: 470, distance: 217.2
click at [1167, 470] on td "0.57147" at bounding box center [1149, 460] width 105 height 35
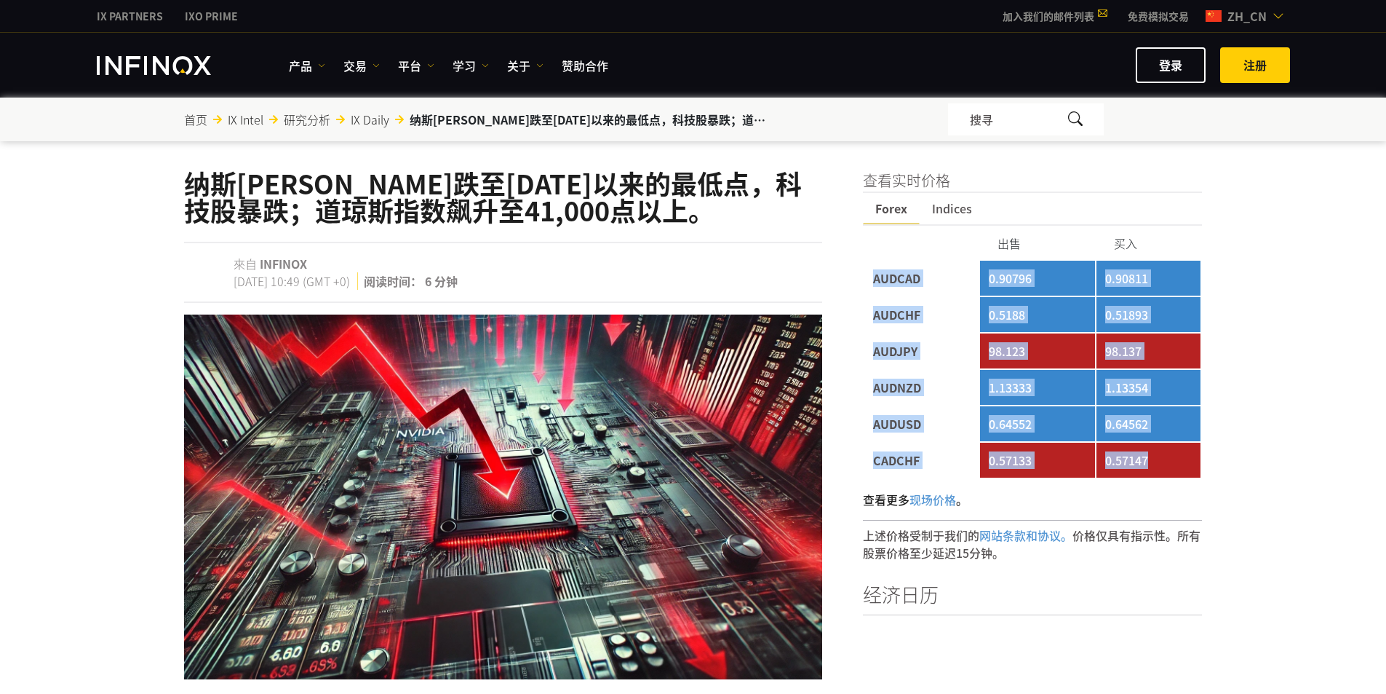
drag, startPoint x: 1181, startPoint y: 464, endPoint x: 874, endPoint y: 272, distance: 362.3
click at [874, 272] on tbody "AUDCAD 0.90796 0.90811 AUDCHF 0.5188 0.51893 AUDJPY 98.123 98.137 AUDNZD 1.1333…" at bounding box center [1033, 369] width 337 height 217
click at [874, 272] on td "AUDCAD" at bounding box center [922, 278] width 114 height 35
drag, startPoint x: 874, startPoint y: 272, endPoint x: 1151, endPoint y: 468, distance: 339.4
click at [1151, 468] on tbody "AUDCAD 0.90796 0.90811 AUDCHF 0.5188 0.51893 AUDJPY 98.123 98.137 AUDNZD 1.1333…" at bounding box center [1033, 369] width 337 height 217
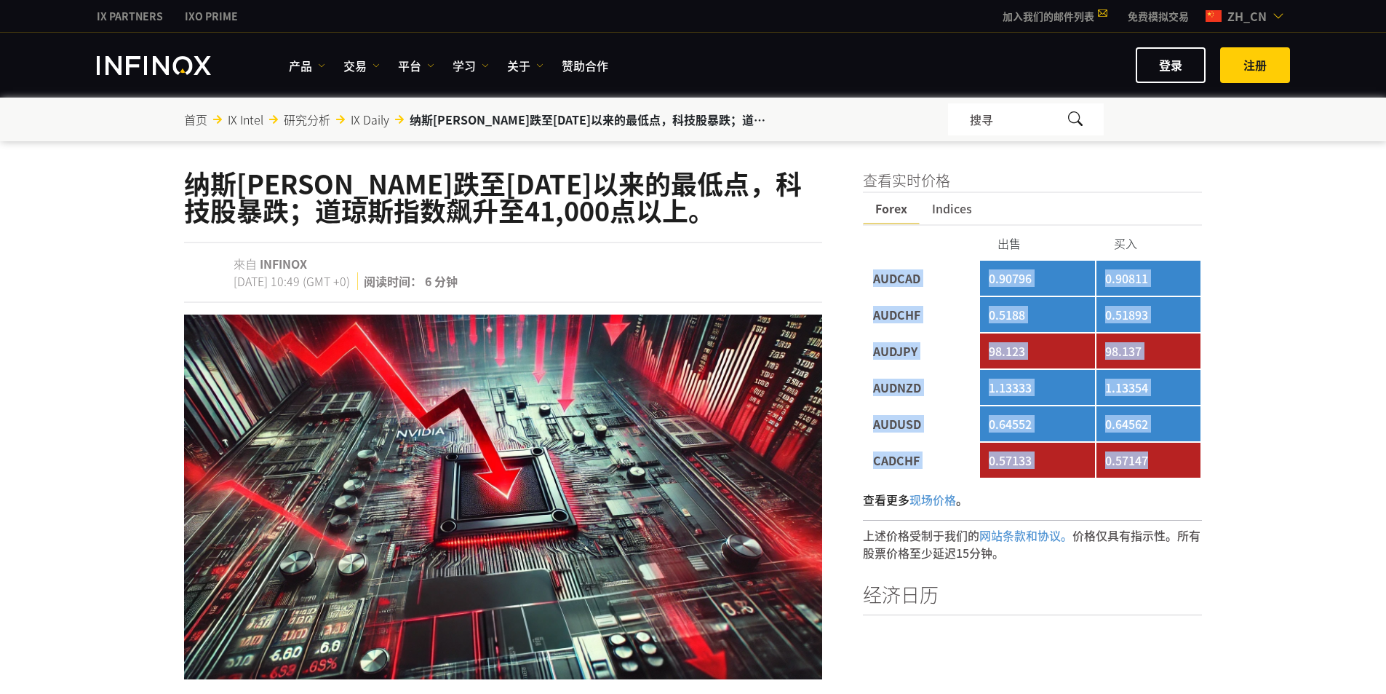
click at [1151, 468] on td "0.57147" at bounding box center [1149, 460] width 105 height 35
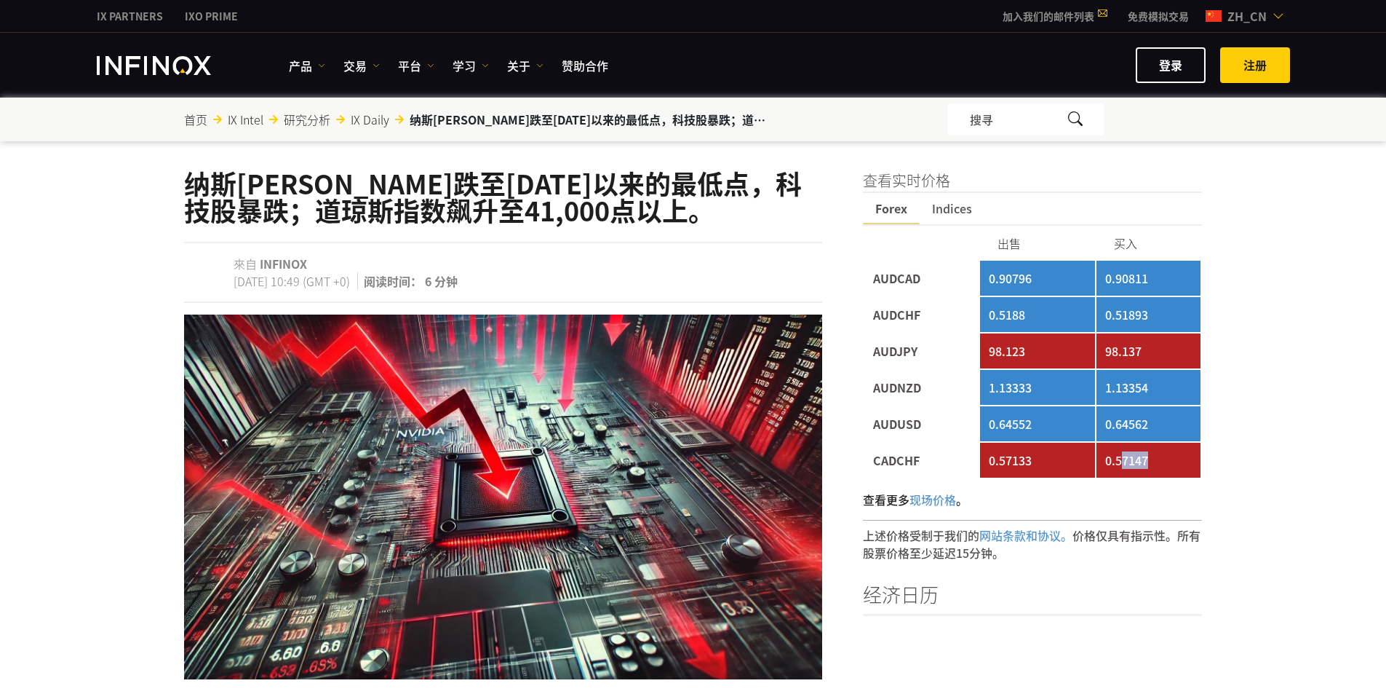
drag, startPoint x: 1162, startPoint y: 466, endPoint x: 1118, endPoint y: 442, distance: 50.5
click at [1119, 443] on td "0.57147" at bounding box center [1149, 460] width 105 height 35
click at [1118, 443] on td "0.57147" at bounding box center [1149, 460] width 105 height 35
click at [1131, 445] on td "0.57147" at bounding box center [1149, 460] width 105 height 35
drag, startPoint x: 1121, startPoint y: 445, endPoint x: 1150, endPoint y: 456, distance: 31.1
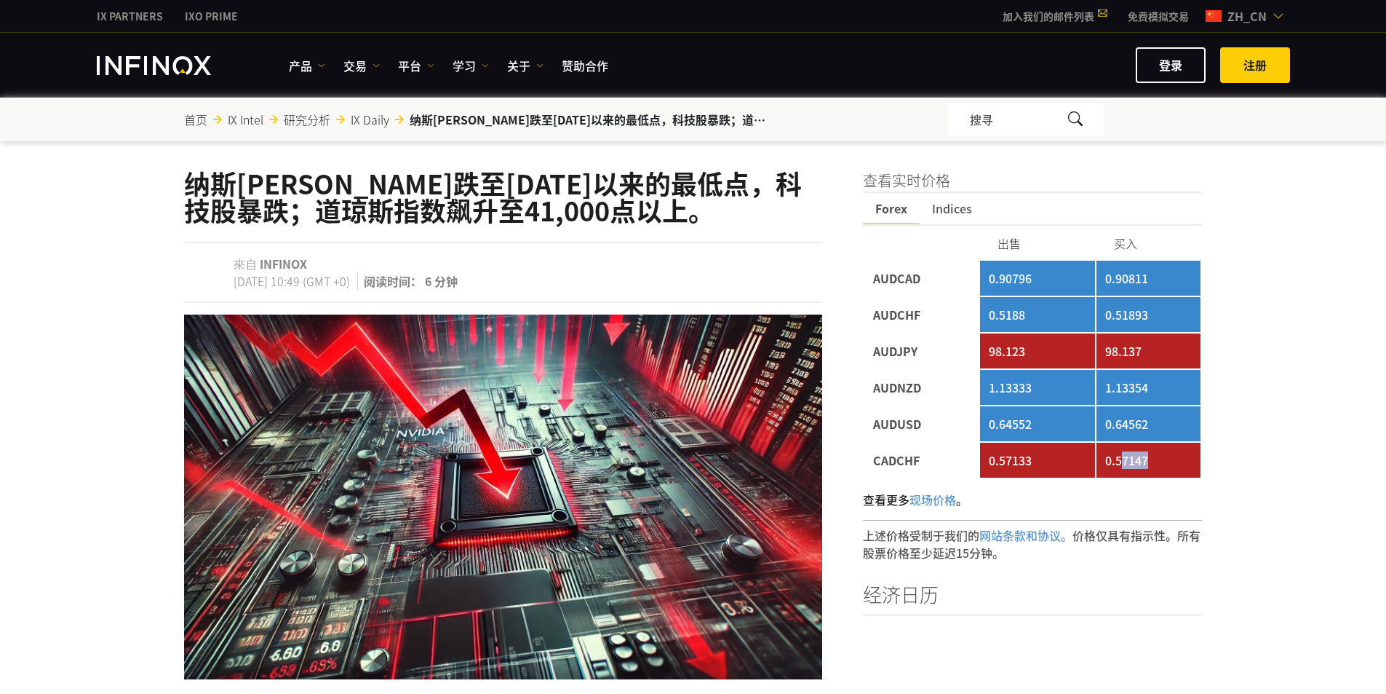
click at [1150, 456] on td "0.57147" at bounding box center [1149, 460] width 105 height 35
drag, startPoint x: 1167, startPoint y: 467, endPoint x: 1106, endPoint y: 447, distance: 64.2
click at [1106, 447] on td "0.57147" at bounding box center [1149, 460] width 105 height 35
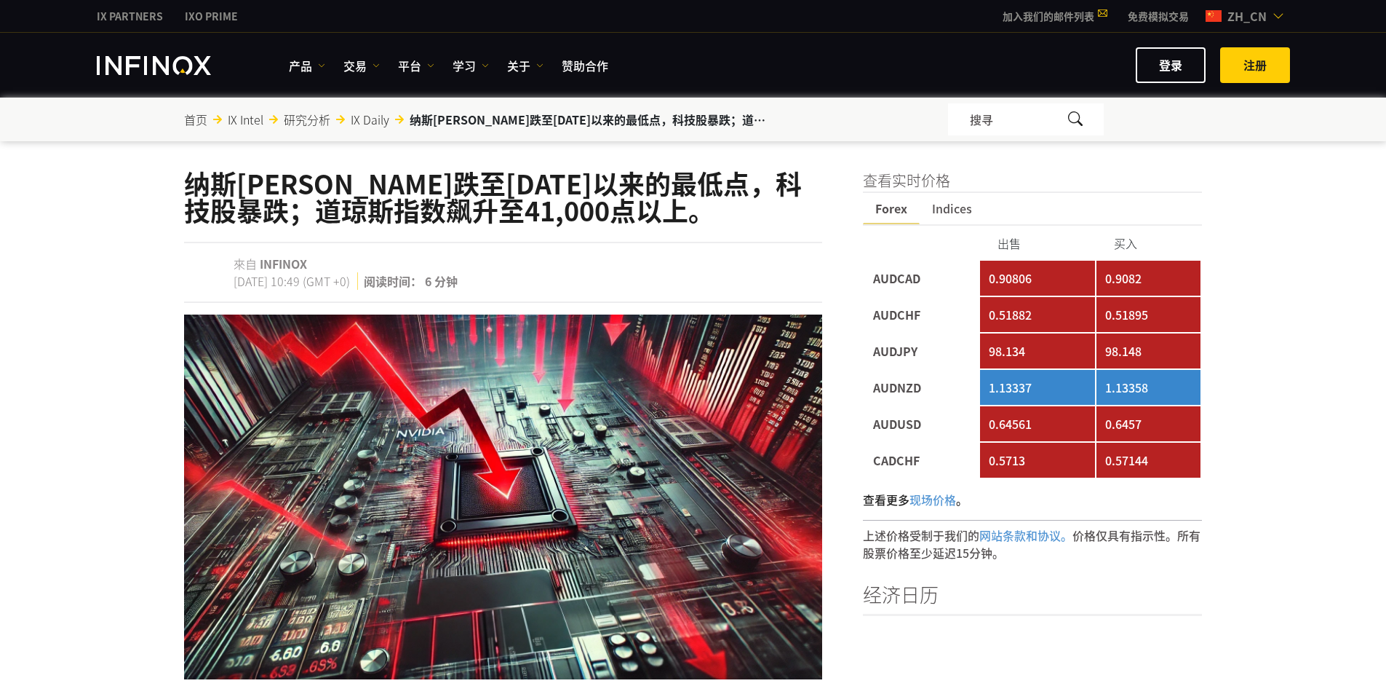
click at [1106, 447] on td "0.57144" at bounding box center [1149, 460] width 105 height 35
click at [1099, 445] on td "0.57144" at bounding box center [1149, 460] width 105 height 35
drag, startPoint x: 1143, startPoint y: 458, endPoint x: 1116, endPoint y: 447, distance: 28.4
click at [1116, 447] on td "0.57144" at bounding box center [1149, 460] width 105 height 35
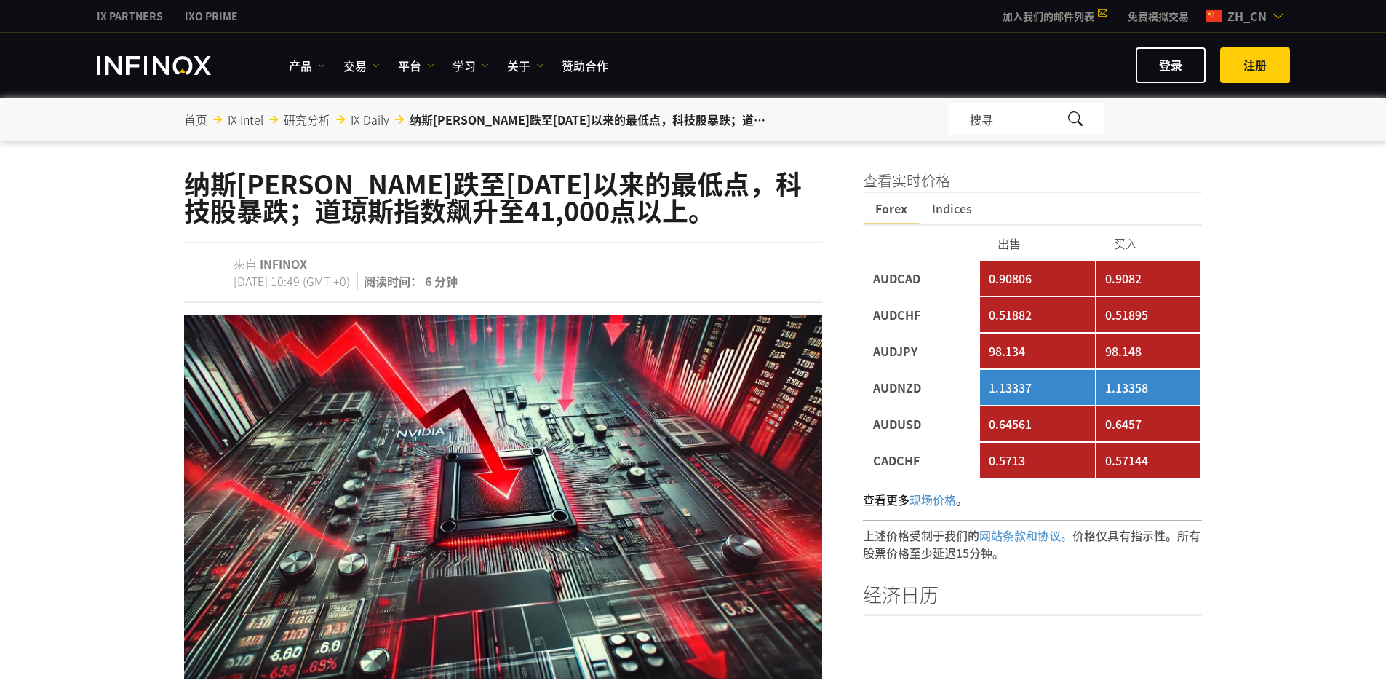
drag, startPoint x: 1140, startPoint y: 436, endPoint x: 1153, endPoint y: 432, distance: 12.9
click at [1141, 434] on td "0.6457" at bounding box center [1149, 423] width 105 height 35
drag, startPoint x: 1156, startPoint y: 431, endPoint x: 1106, endPoint y: 411, distance: 53.9
click at [1106, 411] on td "0.6457" at bounding box center [1149, 423] width 105 height 35
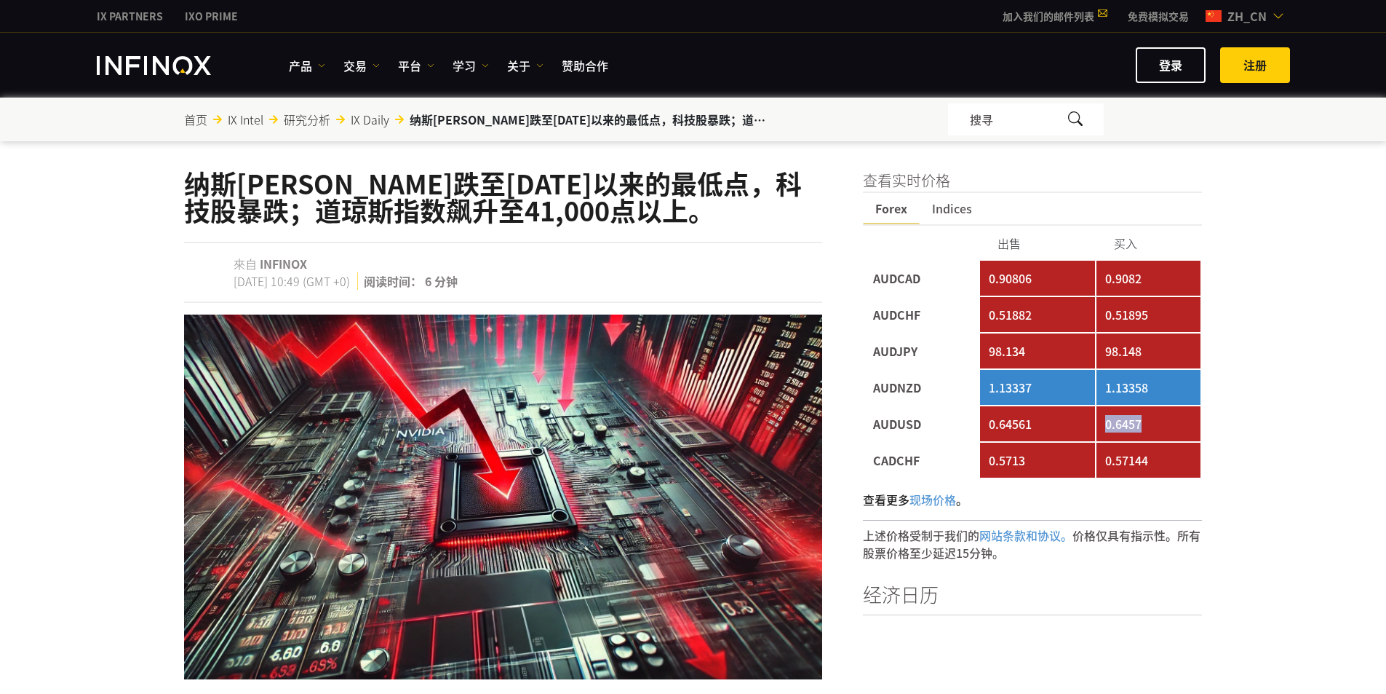
drag, startPoint x: 1106, startPoint y: 411, endPoint x: 1170, endPoint y: 434, distance: 67.2
click at [1170, 434] on td "0.6457" at bounding box center [1149, 423] width 105 height 35
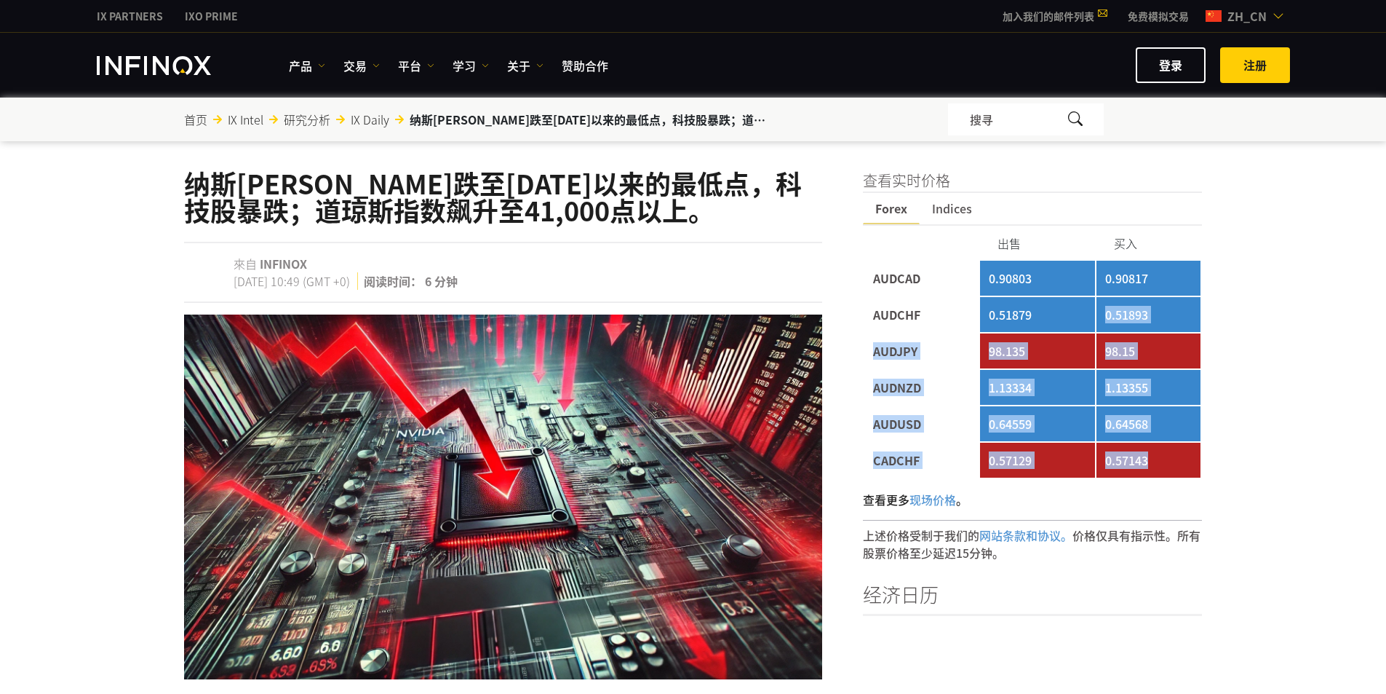
drag, startPoint x: 1172, startPoint y: 462, endPoint x: 1087, endPoint y: 322, distance: 164.3
click at [1087, 322] on tbody "AUDCAD 0.90803 0.90817 AUDCHF 0.51879 0.51893 AUDJPY 98.135 98.15 AUDNZD 1.1333…" at bounding box center [1033, 369] width 337 height 217
click at [1087, 322] on td "0.51879" at bounding box center [1037, 314] width 114 height 35
drag, startPoint x: 1059, startPoint y: 303, endPoint x: 1114, endPoint y: 453, distance: 159.6
click at [1114, 453] on tbody "AUDCAD 0.90803 0.90817 AUDCHF 0.51879 0.51893 AUDJPY 98.135 98.15 AUDNZD 1.1333…" at bounding box center [1033, 369] width 337 height 217
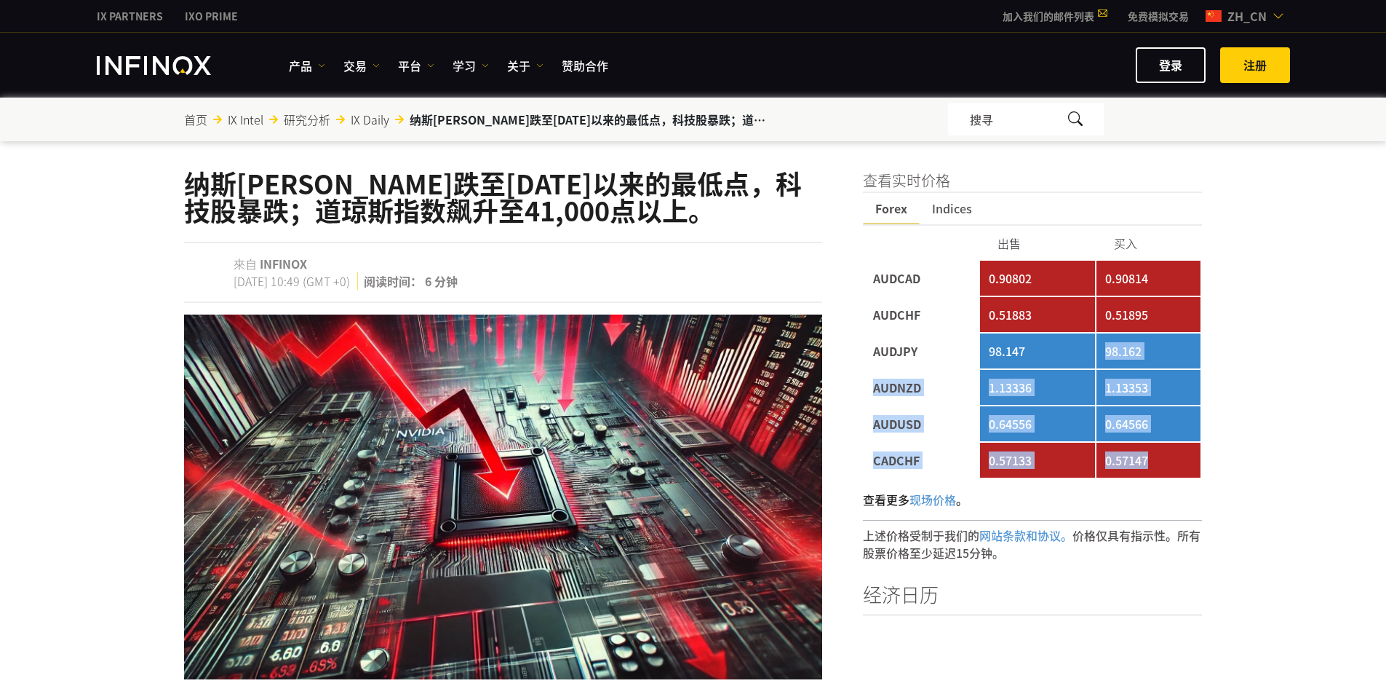
drag, startPoint x: 1112, startPoint y: 380, endPoint x: 1077, endPoint y: 333, distance: 58.2
click at [1082, 343] on tbody "AUDCAD 0.90802 0.90814 AUDCHF 0.51883 0.51895 AUDJPY 98.147 98.162 AUDNZD 1.133…" at bounding box center [1033, 369] width 337 height 217
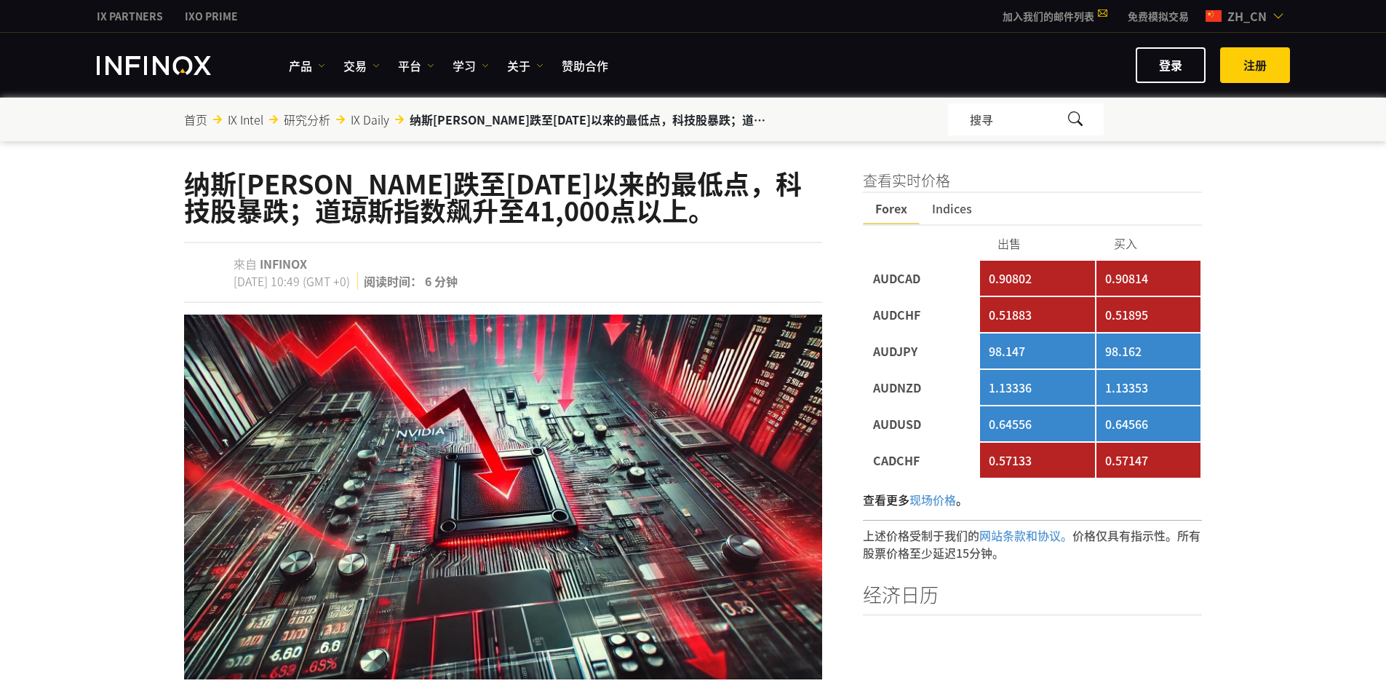
click at [1066, 317] on td "0.51883" at bounding box center [1037, 314] width 114 height 35
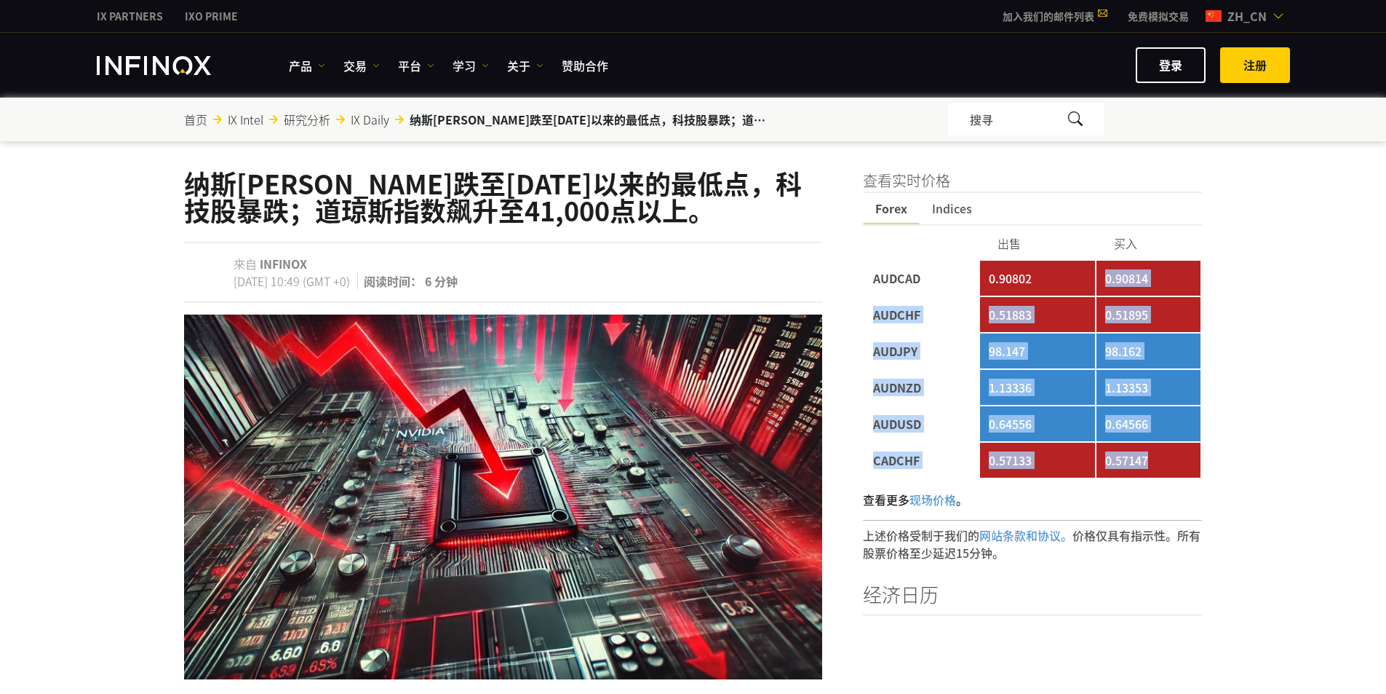
drag, startPoint x: 1052, startPoint y: 292, endPoint x: 1159, endPoint y: 462, distance: 201.5
click at [1159, 462] on tbody "AUDCAD 0.90802 0.90814 AUDCHF 0.51883 0.51895 AUDJPY 98.147 98.162 AUDNZD 1.133…" at bounding box center [1033, 369] width 337 height 217
click at [1159, 462] on td "0.57147" at bounding box center [1149, 460] width 105 height 35
drag, startPoint x: 1159, startPoint y: 462, endPoint x: 950, endPoint y: 287, distance: 273.3
click at [950, 287] on tbody "AUDCAD 0.90802 0.90814 AUDCHF 0.51883 0.51895 AUDJPY 98.147 98.162 AUDNZD 1.133…" at bounding box center [1033, 369] width 337 height 217
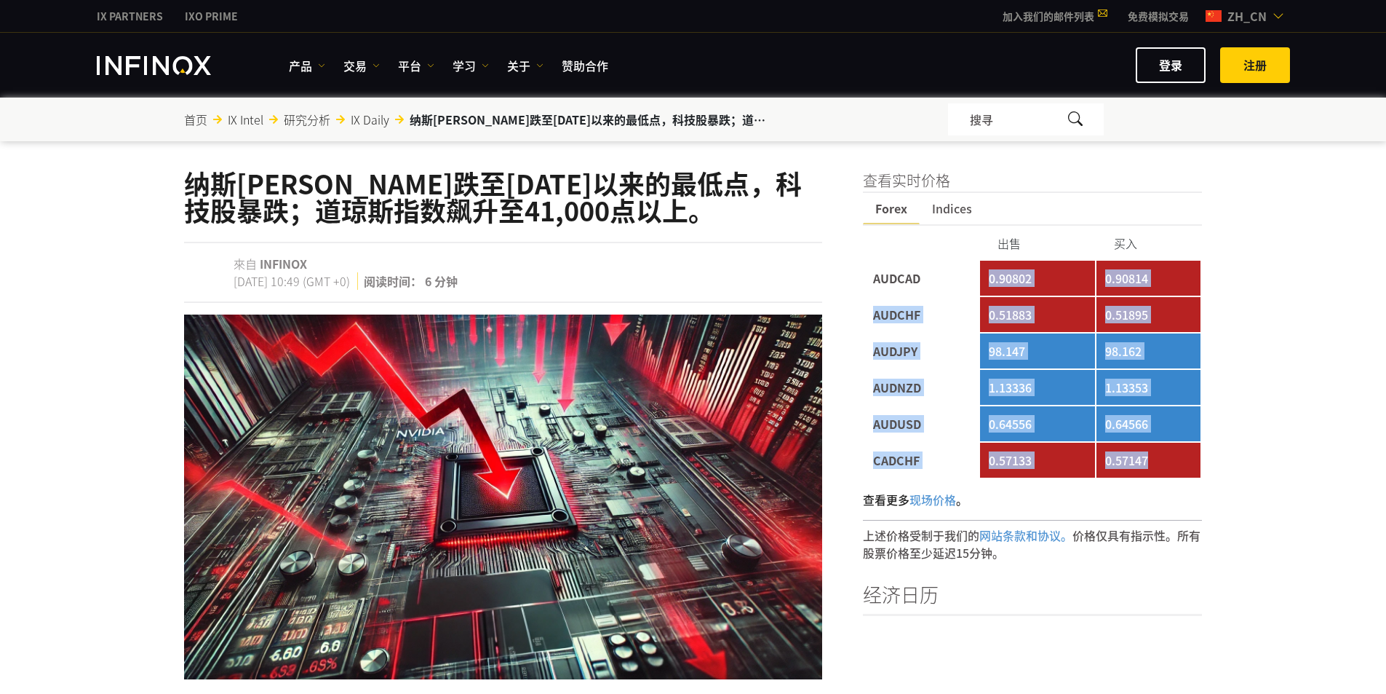
click at [950, 287] on td "AUDCAD" at bounding box center [922, 278] width 114 height 35
drag, startPoint x: 884, startPoint y: 277, endPoint x: 1170, endPoint y: 457, distance: 337.2
click at [1170, 457] on tbody "AUDCAD 0.90802 0.90814 AUDCHF 0.51883 0.51895 AUDJPY 98.147 98.162 AUDNZD 1.133…" at bounding box center [1033, 369] width 337 height 217
click at [1170, 457] on td "0.57147" at bounding box center [1149, 460] width 105 height 35
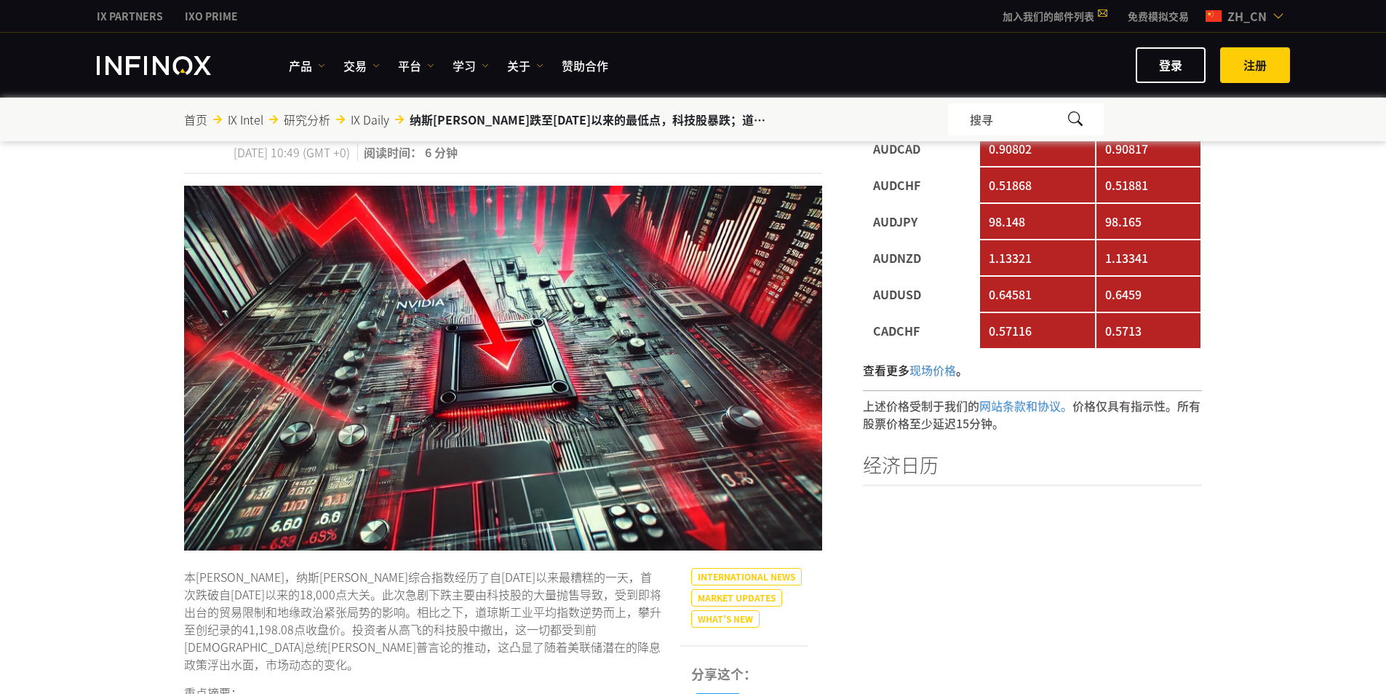
scroll to position [291, 0]
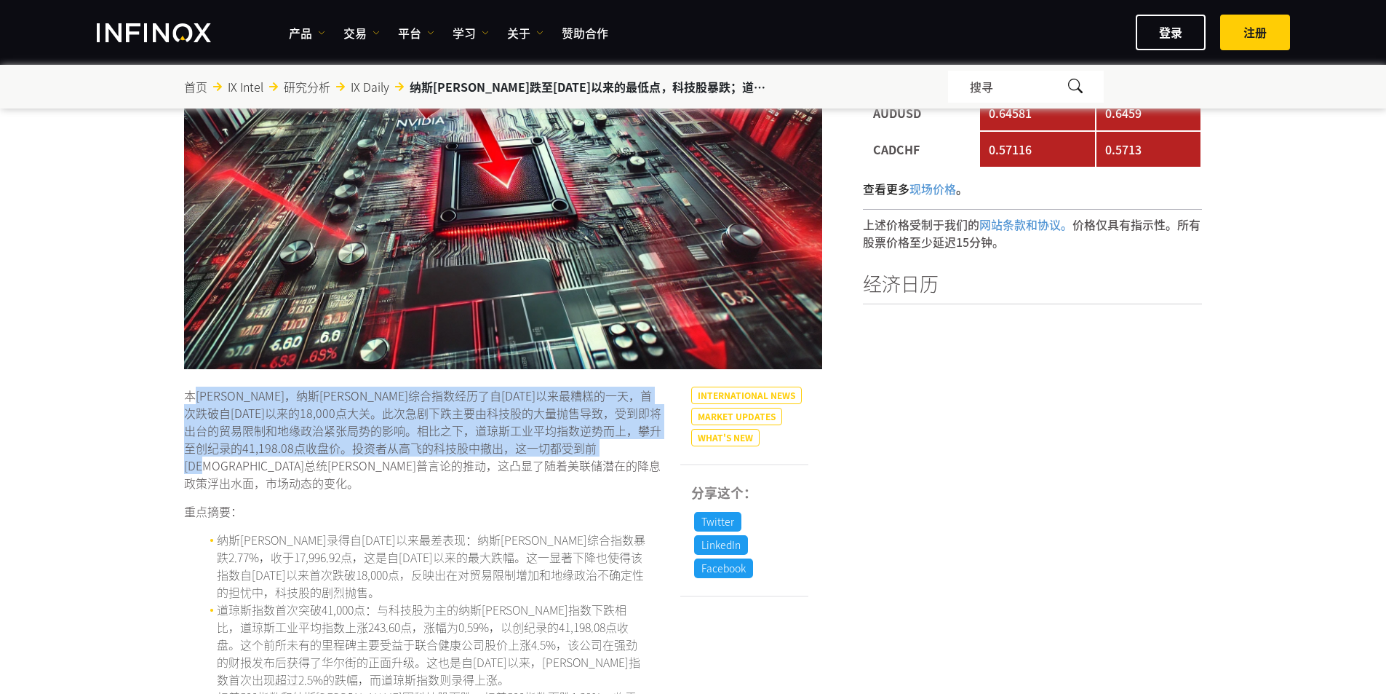
drag, startPoint x: 196, startPoint y: 392, endPoint x: 361, endPoint y: 457, distance: 177.7
click at [361, 457] on p "本[PERSON_NAME]，纳斯[PERSON_NAME]综合指数经历了自[DATE]以来最糟糕的一天，首次跌破自[DATE]以来的18,000点大关。此次…" at bounding box center [423, 438] width 479 height 105
click at [361, 456] on p "本[PERSON_NAME]，纳斯[PERSON_NAME]综合指数经历了自[DATE]以来最糟糕的一天，首次跌破自[DATE]以来的18,000点大关。此次…" at bounding box center [423, 438] width 479 height 105
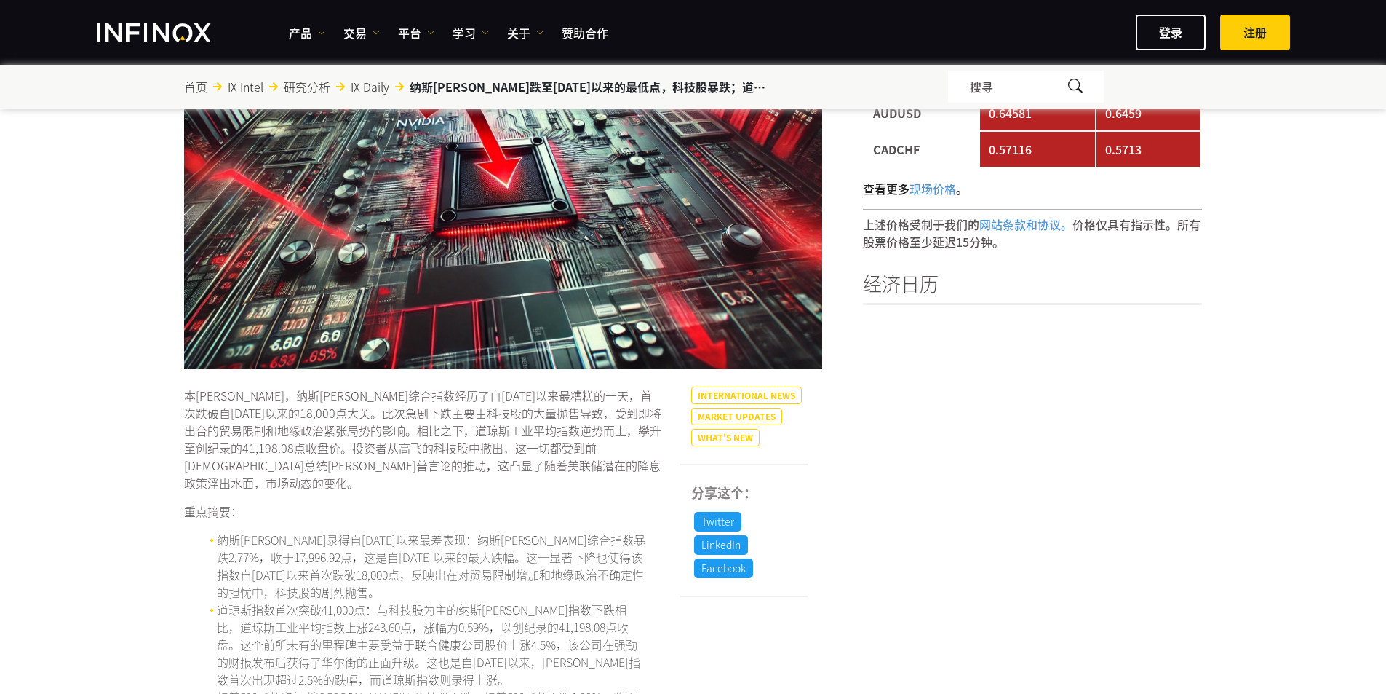
click at [500, 462] on p "本[PERSON_NAME]，纳斯[PERSON_NAME]综合指数经历了自[DATE]以来最糟糕的一天，首次跌破自[DATE]以来的18,000点大关。此次…" at bounding box center [423, 438] width 479 height 105
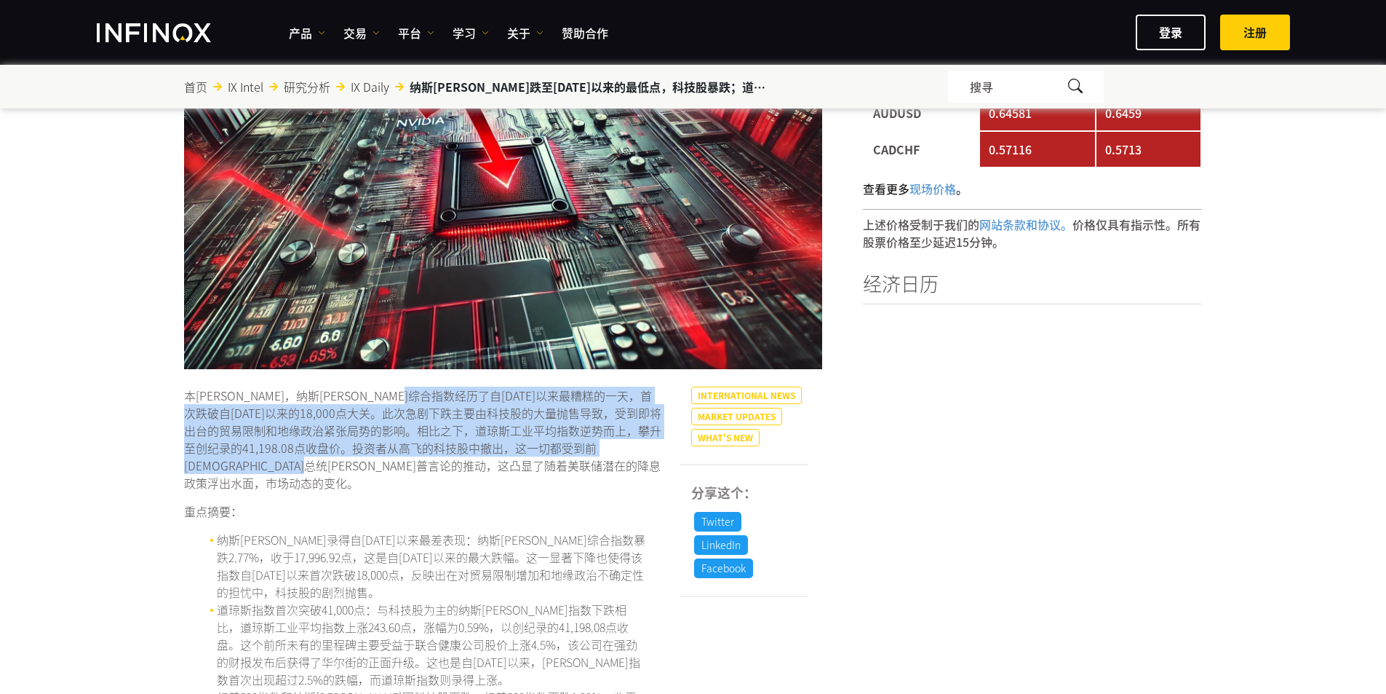
drag, startPoint x: 529, startPoint y: 472, endPoint x: 485, endPoint y: 394, distance: 89.6
click at [485, 394] on p "本[PERSON_NAME]，纳斯[PERSON_NAME]综合指数经历了自[DATE]以来最糟糕的一天，首次跌破自[DATE]以来的18,000点大关。此次…" at bounding box center [423, 438] width 479 height 105
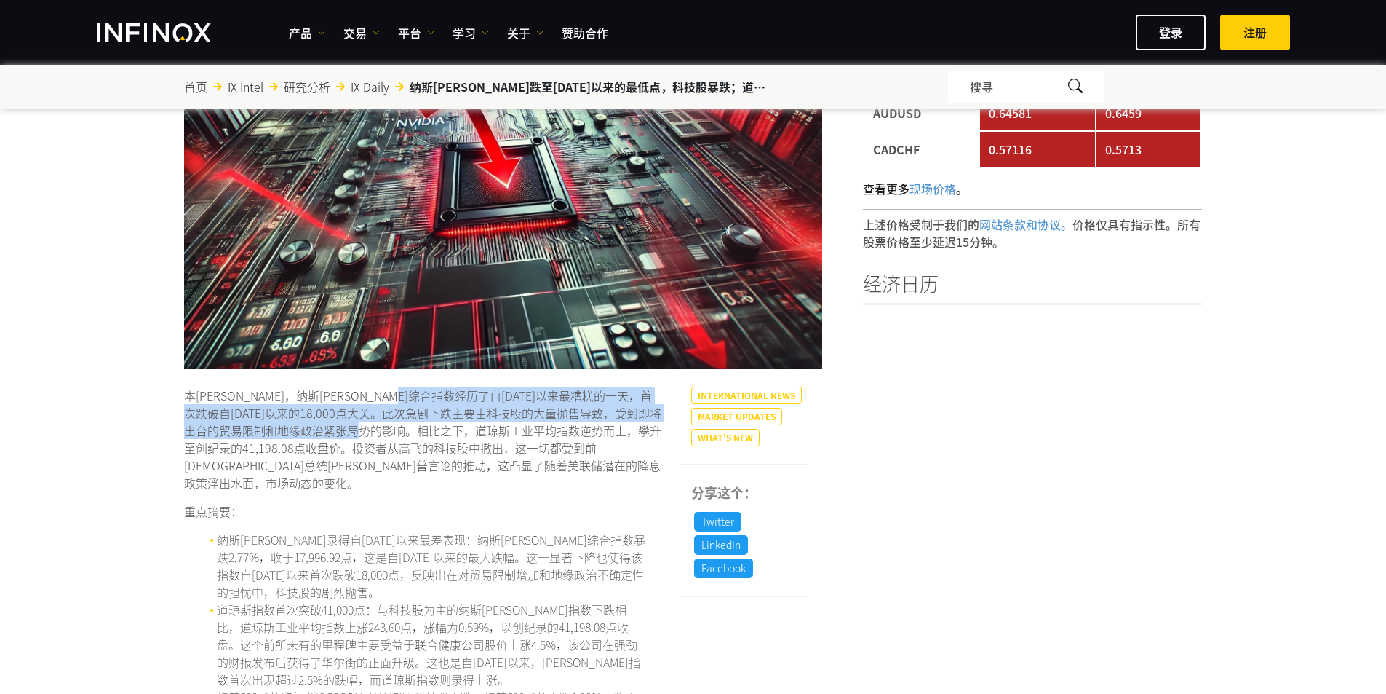
drag, startPoint x: 475, startPoint y: 392, endPoint x: 513, endPoint y: 439, distance: 61.0
click at [513, 439] on p "本[PERSON_NAME]，纳斯[PERSON_NAME]综合指数经历了自[DATE]以来最糟糕的一天，首次跌破自[DATE]以来的18,000点大关。此次…" at bounding box center [423, 438] width 479 height 105
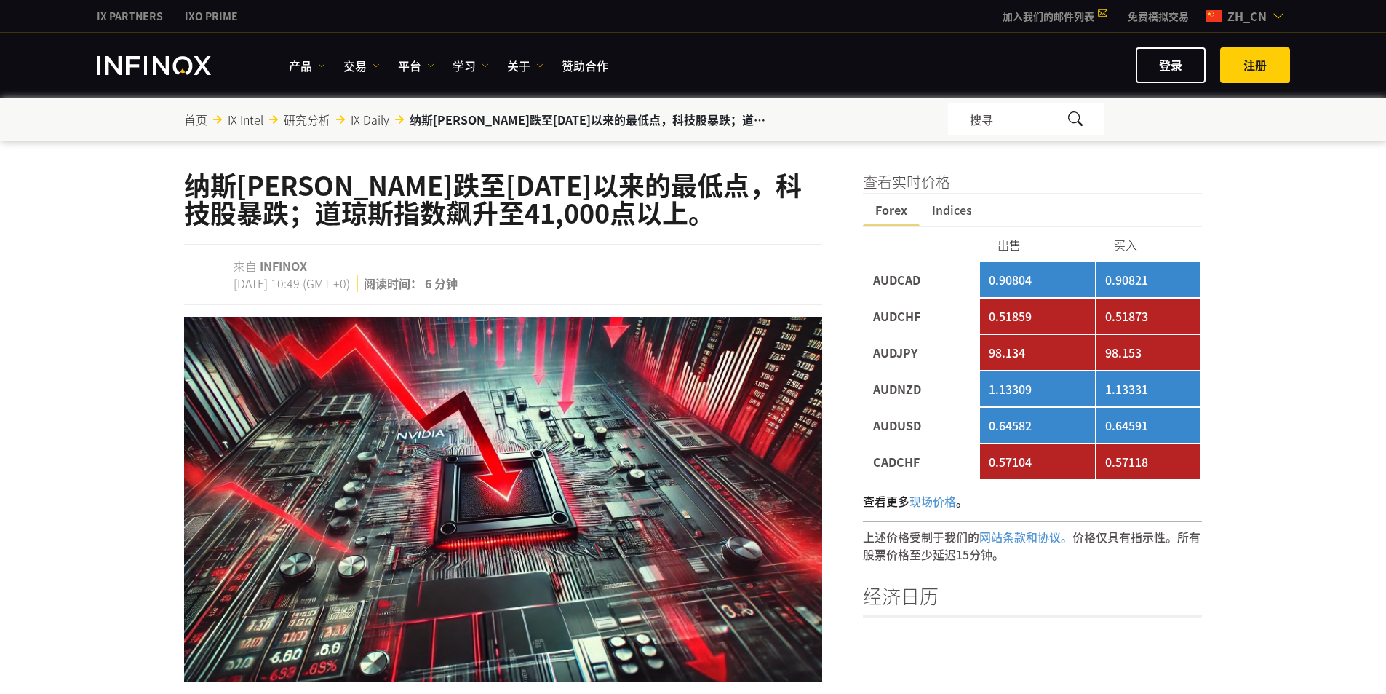
click at [1179, 450] on td "0.57118" at bounding box center [1149, 461] width 105 height 35
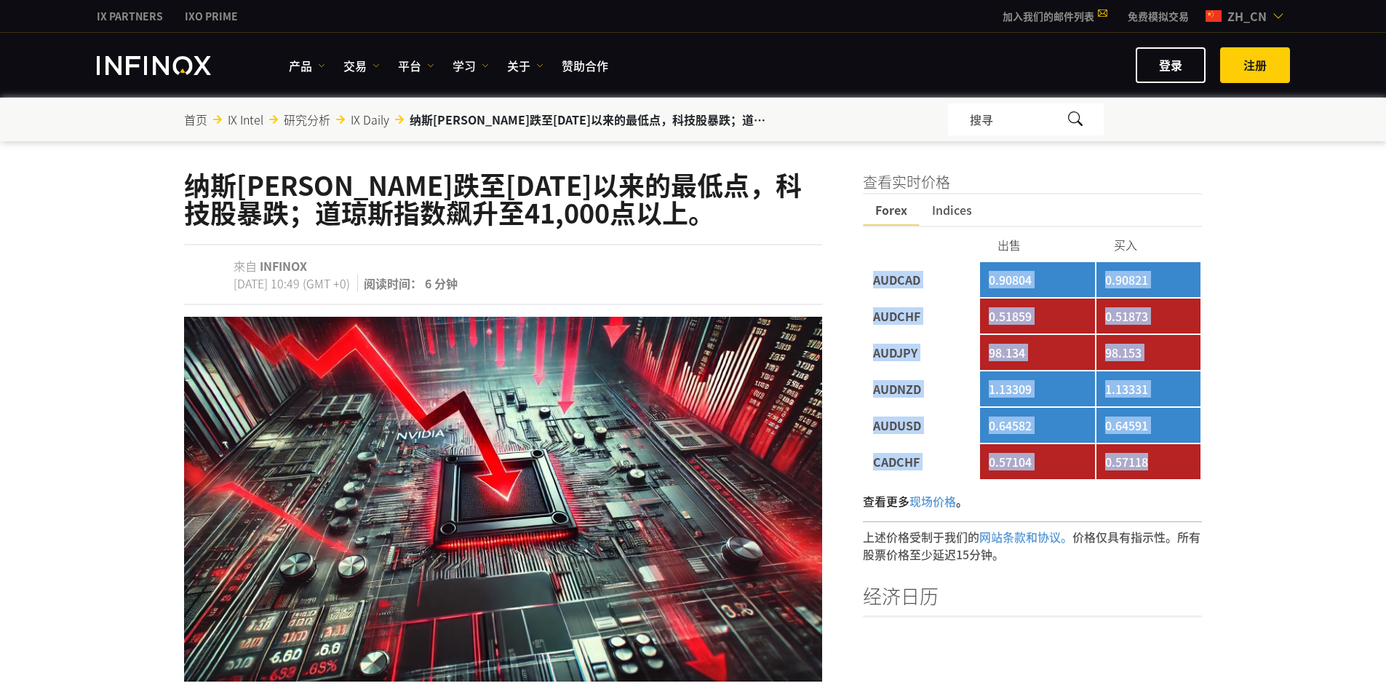
drag, startPoint x: 1180, startPoint y: 463, endPoint x: 873, endPoint y: 277, distance: 359.2
click at [873, 277] on tbody "AUDCAD 0.90804 0.90821 AUDCHF 0.51859 0.51873 AUDJPY 98.134 98.153 AUDNZD 1.133…" at bounding box center [1033, 370] width 337 height 217
click at [871, 275] on td "AUDCAD" at bounding box center [922, 279] width 114 height 35
drag, startPoint x: 872, startPoint y: 277, endPoint x: 1167, endPoint y: 471, distance: 353.7
click at [1167, 471] on tbody "AUDCAD 0.90804 0.90821 AUDCHF 0.51859 0.51873 AUDJPY 98.134 98.153 AUDNZD 1.133…" at bounding box center [1033, 370] width 337 height 217
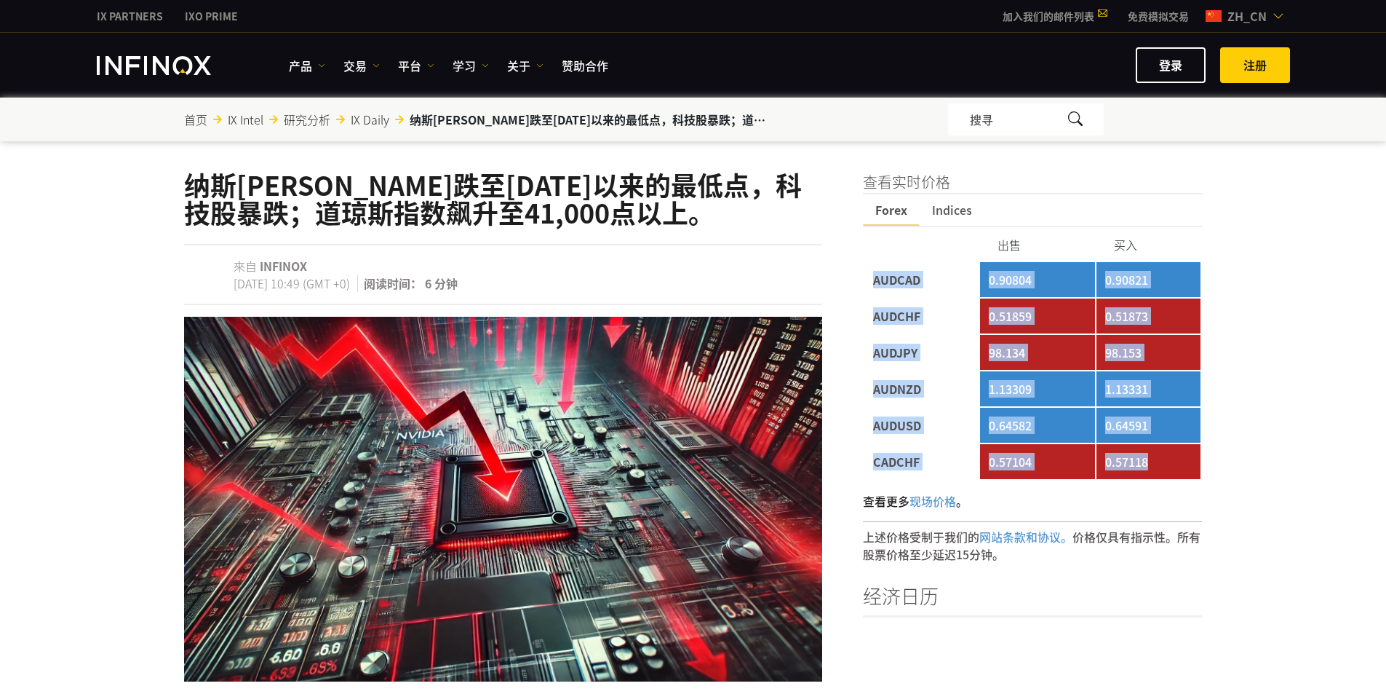
click at [1167, 471] on td "0.57118" at bounding box center [1149, 461] width 105 height 35
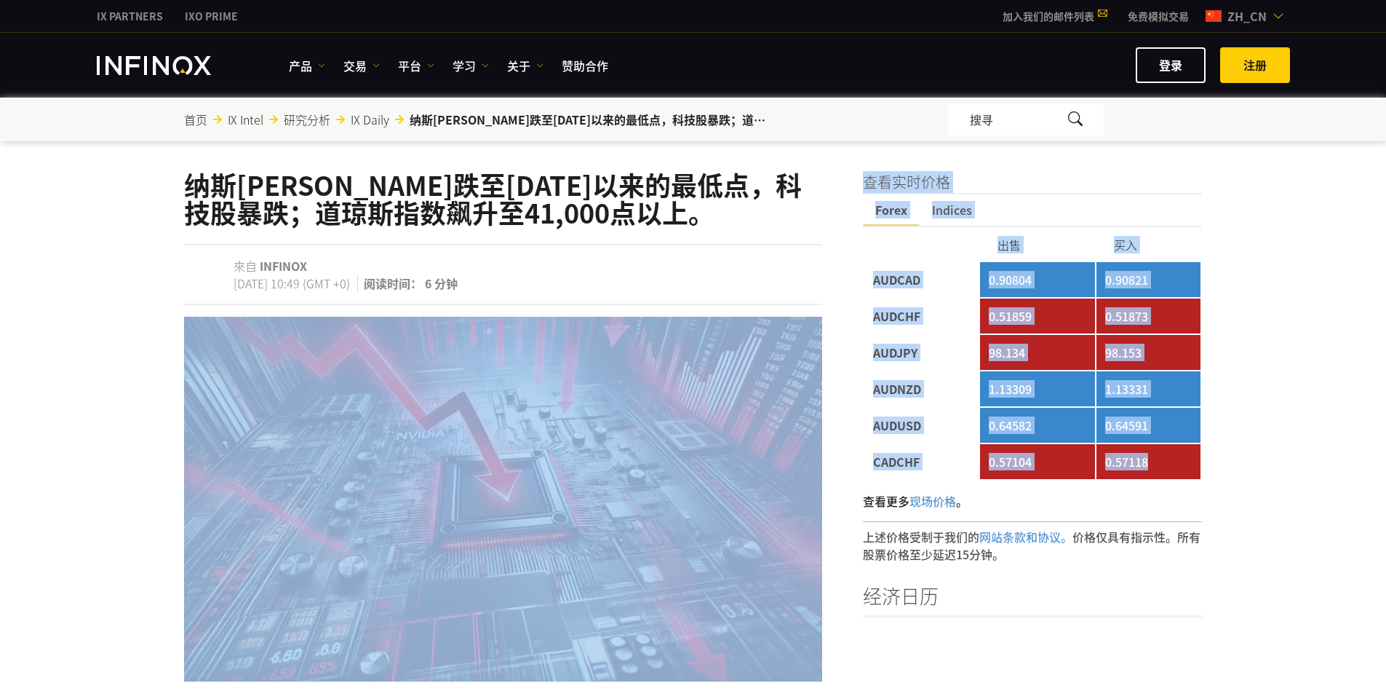
drag, startPoint x: 1178, startPoint y: 475, endPoint x: 853, endPoint y: 275, distance: 381.6
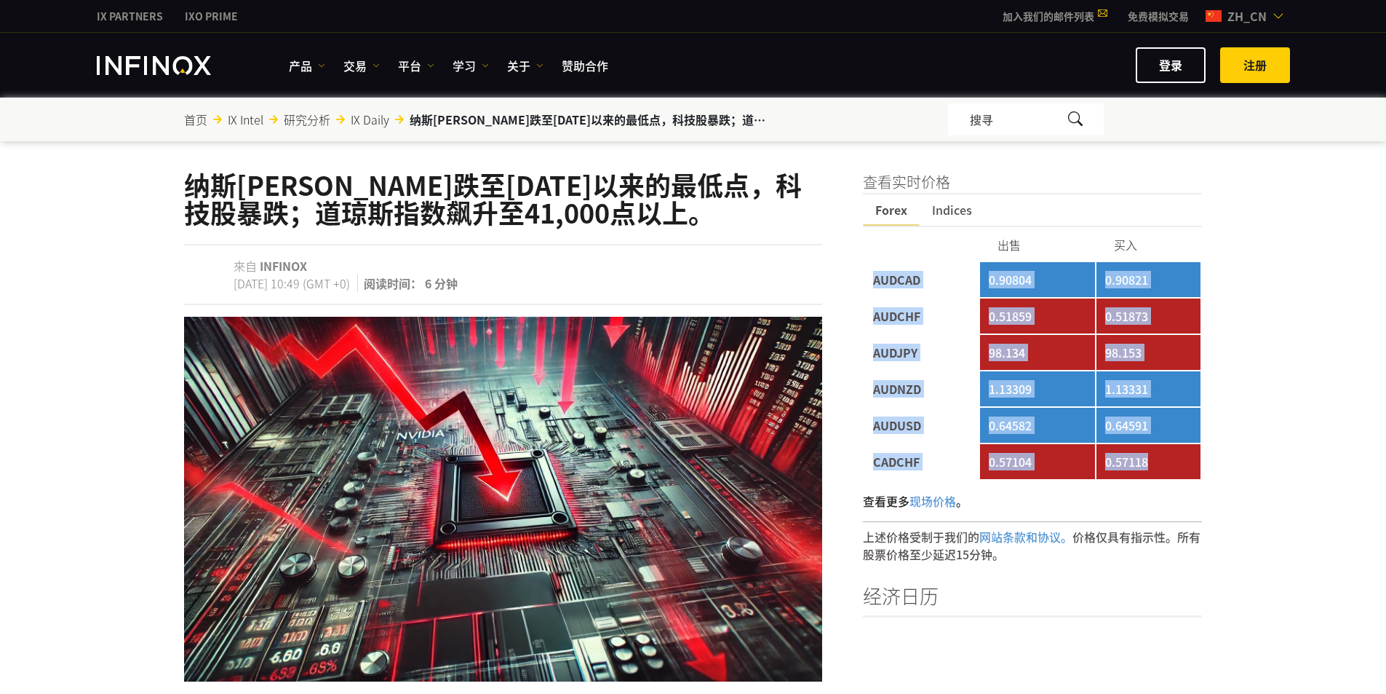
drag, startPoint x: 873, startPoint y: 278, endPoint x: 1168, endPoint y: 463, distance: 347.9
click at [1168, 463] on tbody "AUDCAD 0.90804 0.90821 AUDCHF 0.51859 0.51873 AUDJPY 98.134 98.153 AUDNZD 1.133…" at bounding box center [1033, 370] width 337 height 217
click at [1168, 463] on td "0.57118" at bounding box center [1149, 461] width 105 height 35
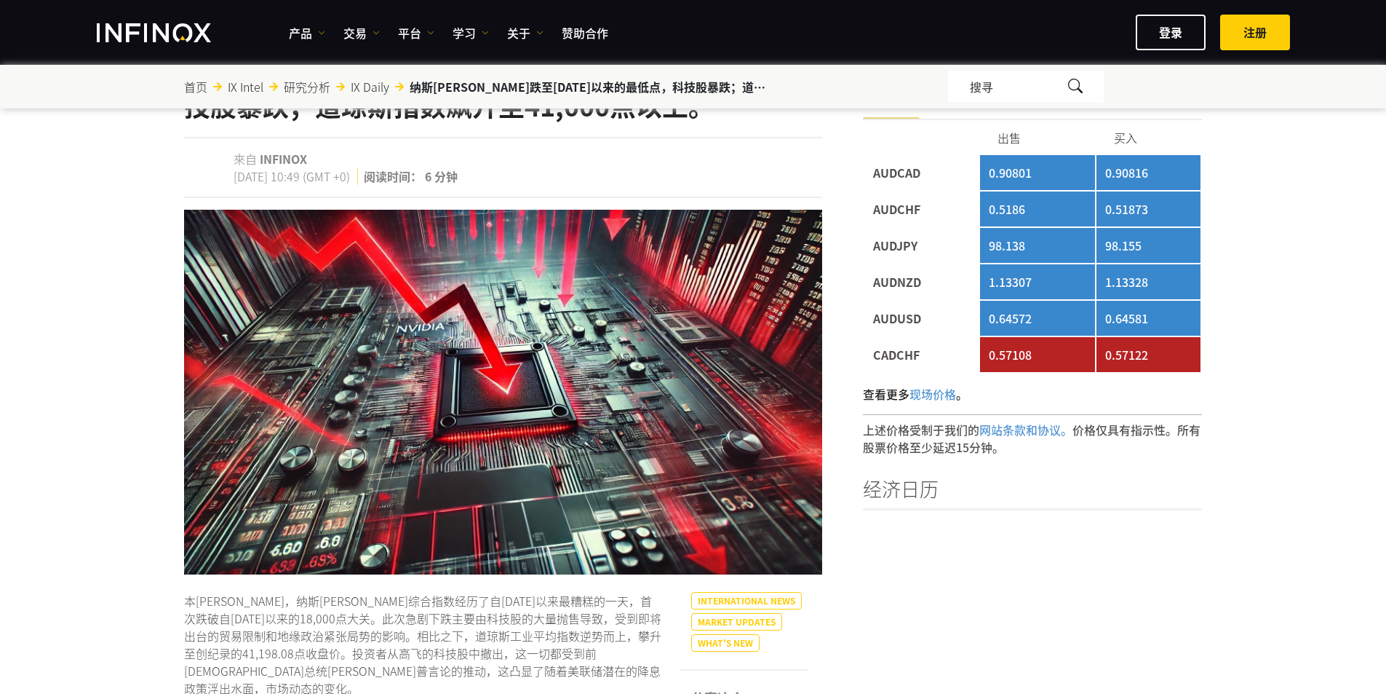
scroll to position [73, 0]
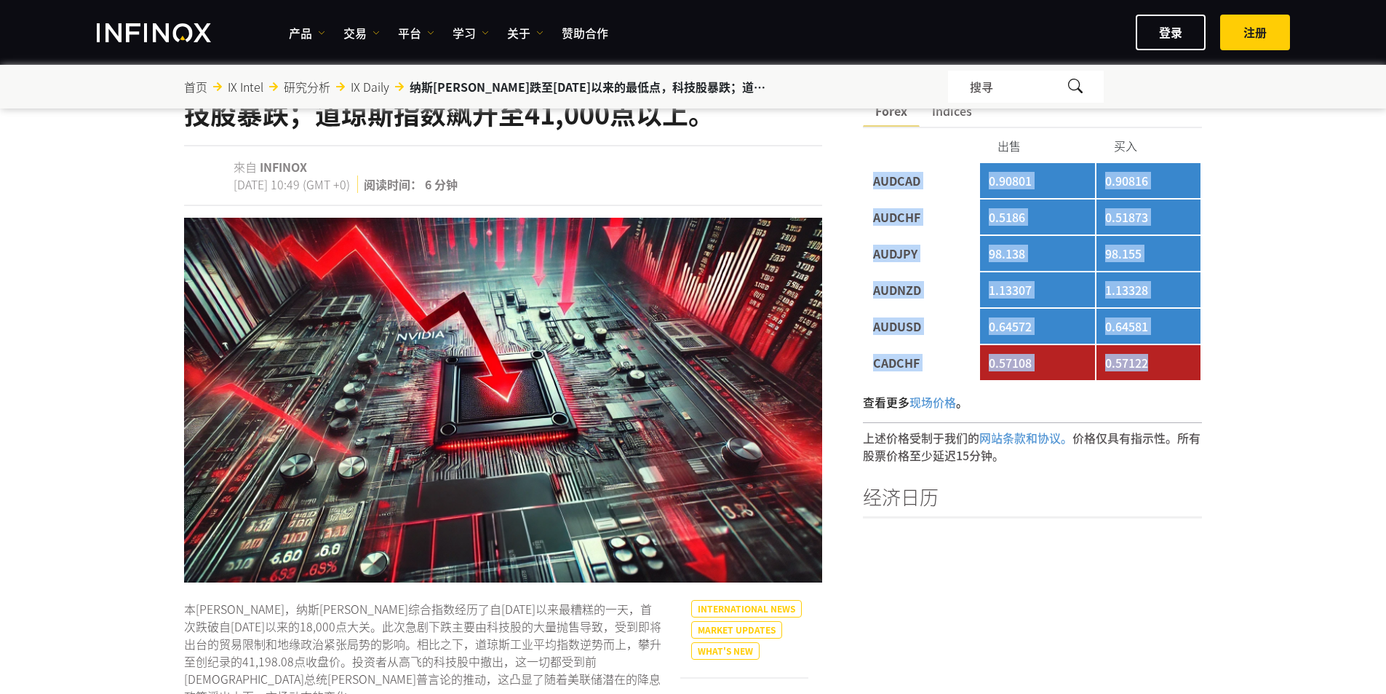
drag, startPoint x: 1154, startPoint y: 363, endPoint x: 864, endPoint y: 185, distance: 340.1
click at [865, 185] on tbody "AUDCAD 0.90801 0.90816 AUDCHF 0.5186 0.51873 AUDJPY 98.138 98.155 AUDNZD 1.1330…" at bounding box center [1033, 271] width 337 height 217
click at [865, 185] on td "AUDCAD" at bounding box center [922, 180] width 114 height 35
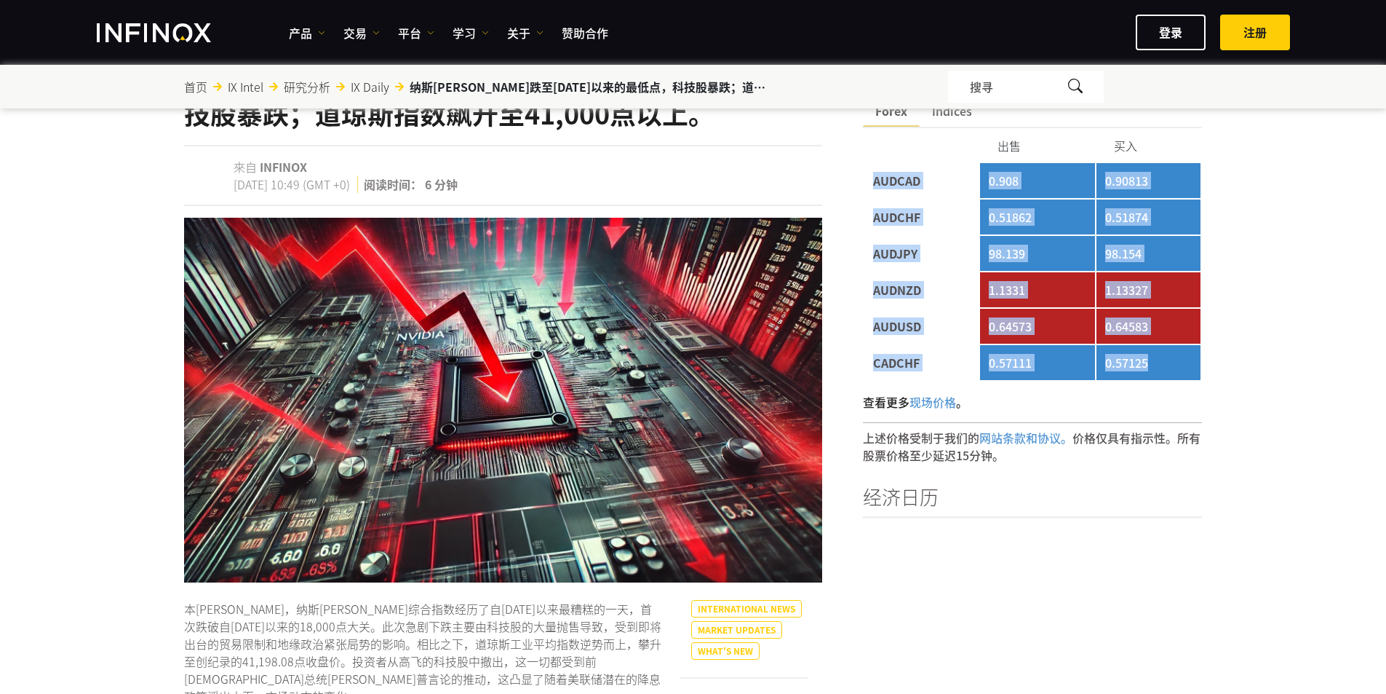
drag, startPoint x: 887, startPoint y: 180, endPoint x: 1176, endPoint y: 357, distance: 339.1
click at [1176, 357] on tbody "AUDCAD 0.908 0.90813 AUDCHF 0.51862 0.51874 AUDJPY 98.139 98.154 AUDNZD 1.1331 …" at bounding box center [1033, 271] width 337 height 217
click at [1176, 357] on td "0.57125" at bounding box center [1149, 362] width 105 height 35
drag, startPoint x: 1178, startPoint y: 365, endPoint x: 870, endPoint y: 179, distance: 359.8
click at [870, 179] on tbody "AUDCAD 0.908 0.90813 AUDCHF 0.51862 0.51874 AUDJPY 98.139 98.154 AUDNZD 1.1331 …" at bounding box center [1033, 271] width 337 height 217
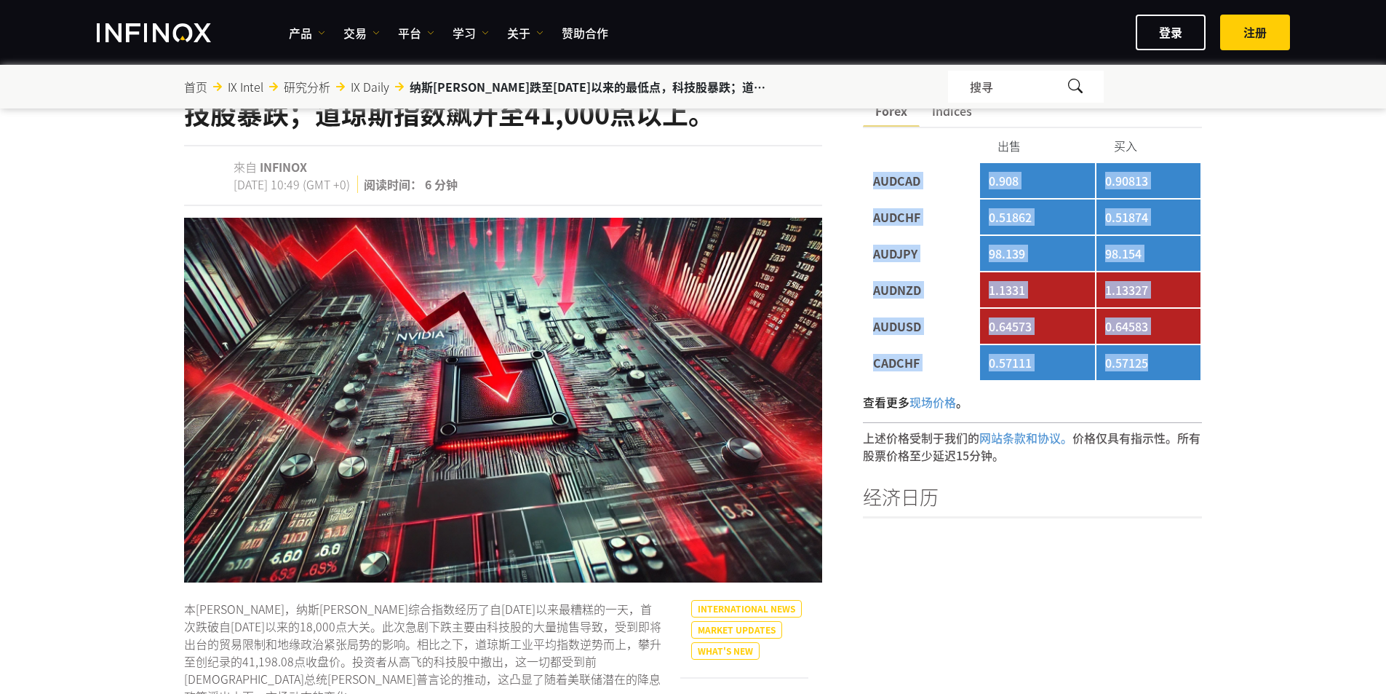
click at [869, 179] on td "AUDCAD" at bounding box center [922, 180] width 114 height 35
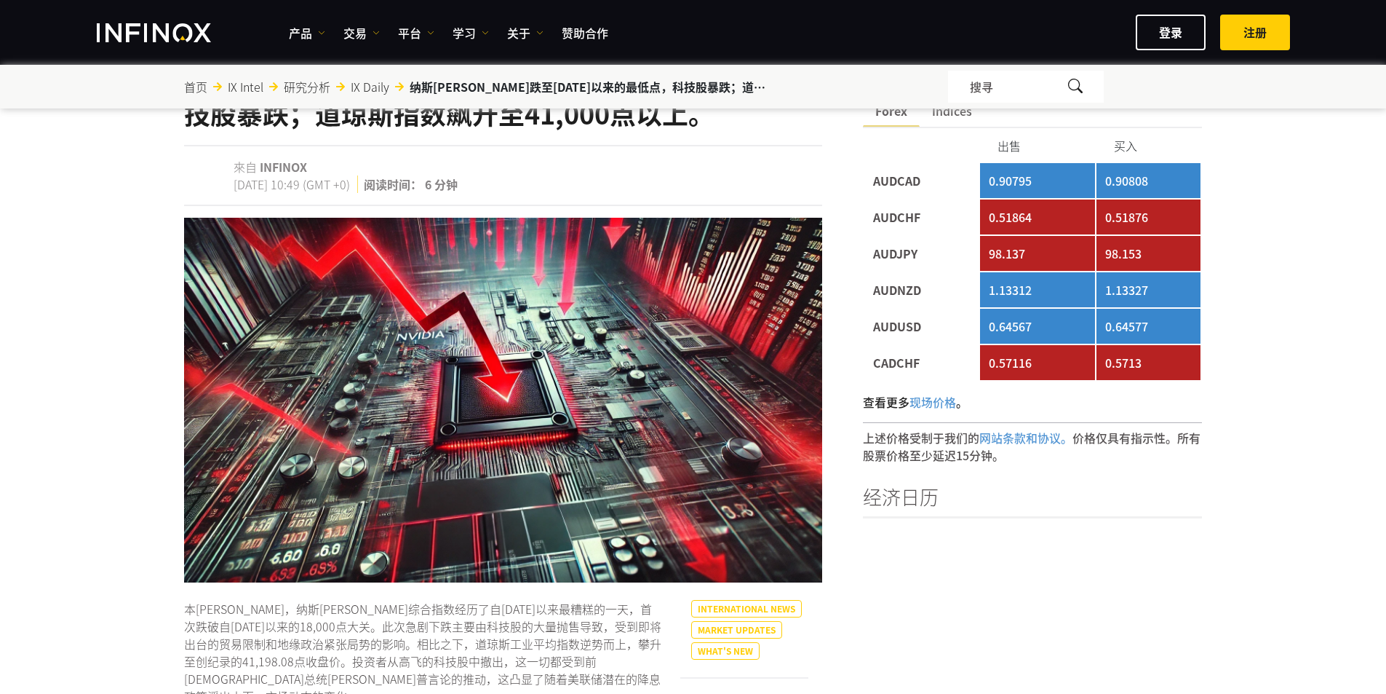
click at [863, 174] on table "出售 买入 AUDCAD 0.90795 0.90808 AUDCHF 0.51864 0.51876 AUDJPY 98.137 98.153 AUDNZD" at bounding box center [1033, 254] width 340 height 253
click at [883, 179] on td "AUDCAD" at bounding box center [922, 180] width 114 height 35
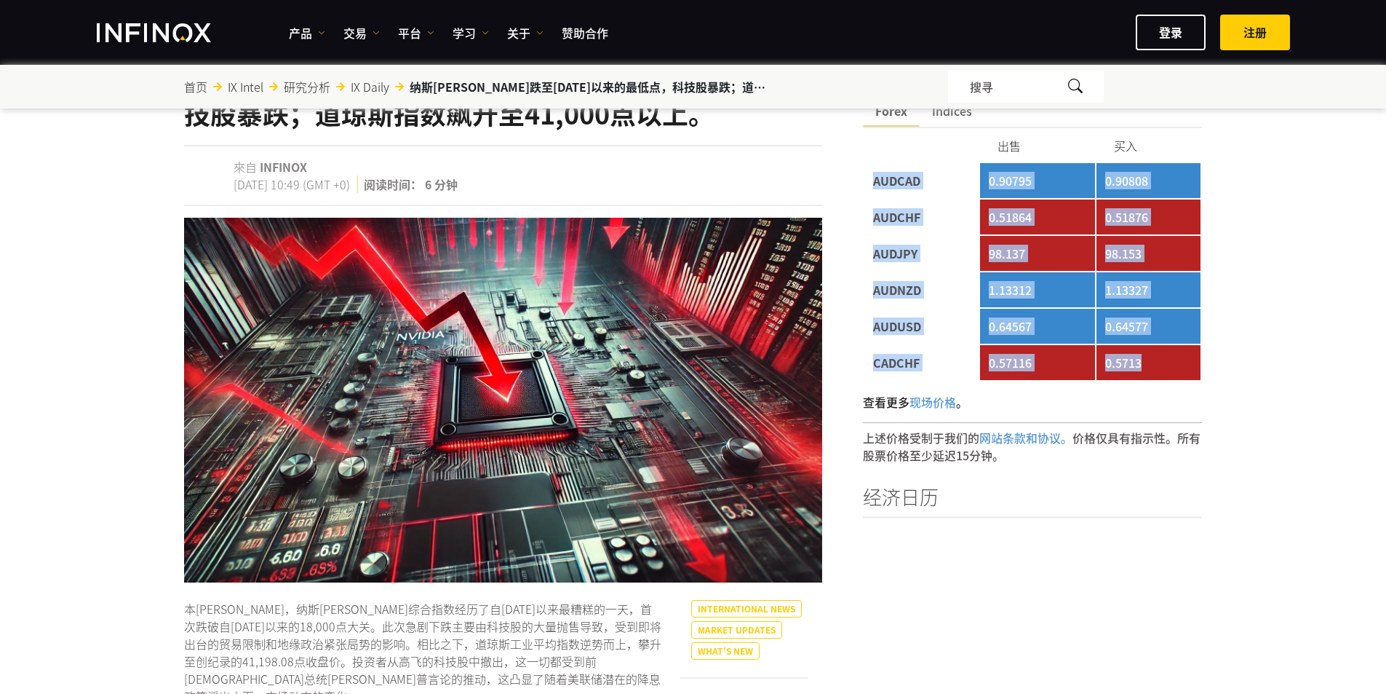
drag, startPoint x: 875, startPoint y: 178, endPoint x: 1187, endPoint y: 368, distance: 365.1
click at [1187, 368] on tbody "AUDCAD 0.90795 0.90808 AUDCHF 0.51864 0.51876 AUDJPY 98.137 98.153 AUDNZD 1.133…" at bounding box center [1033, 271] width 337 height 217
click at [1187, 368] on td "0.5713" at bounding box center [1149, 362] width 105 height 35
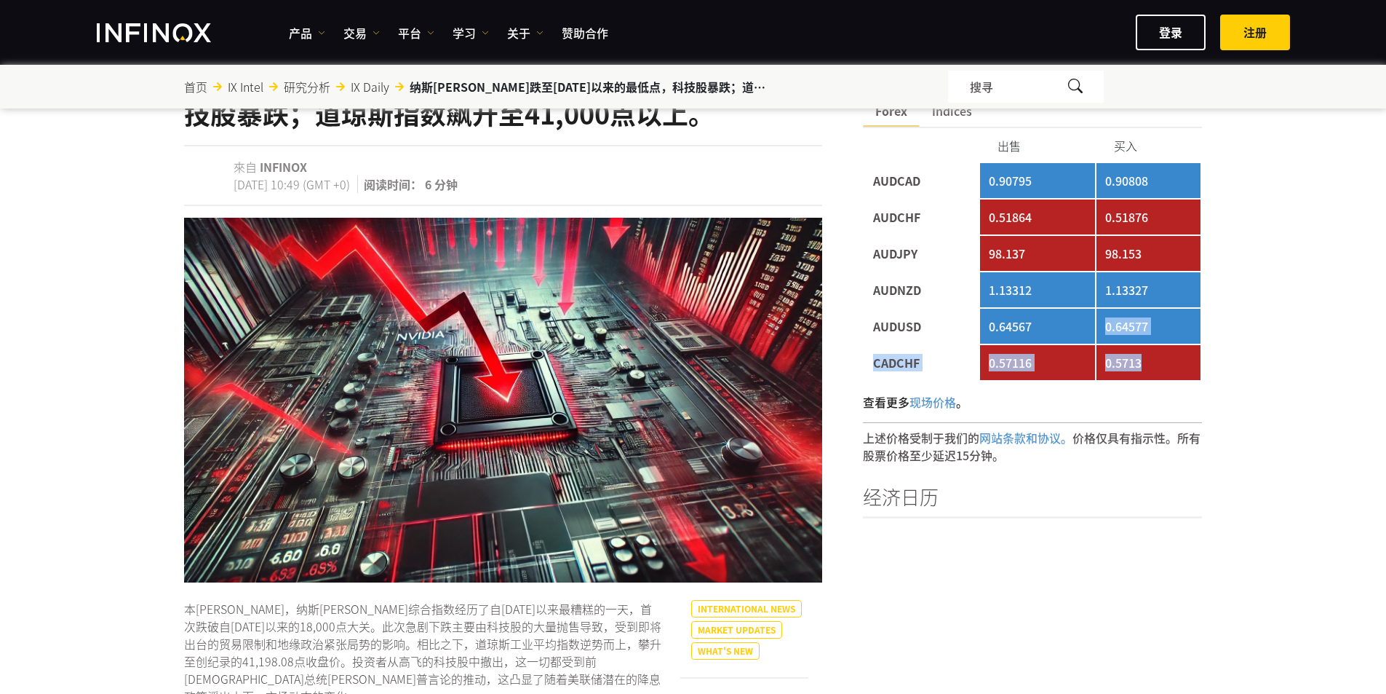
drag, startPoint x: 1187, startPoint y: 368, endPoint x: 1082, endPoint y: 325, distance: 113.7
click at [1082, 325] on tbody "AUDCAD 0.90795 0.90808 AUDCHF 0.51864 0.51876 AUDJPY 98.137 98.153 AUDNZD 1.133…" at bounding box center [1033, 271] width 337 height 217
